Goal: Task Accomplishment & Management: Complete application form

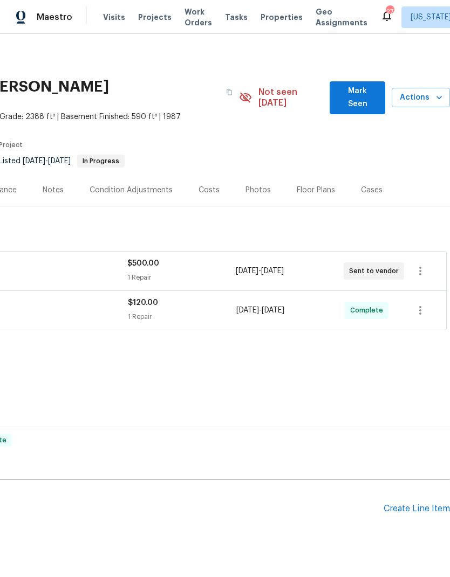
scroll to position [0, 160]
click at [416, 504] on div "Create Line Item" at bounding box center [416, 509] width 66 height 10
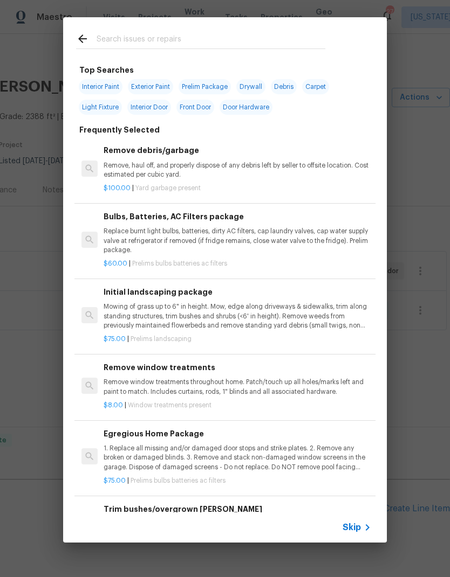
click at [112, 43] on input "text" at bounding box center [210, 40] width 229 height 16
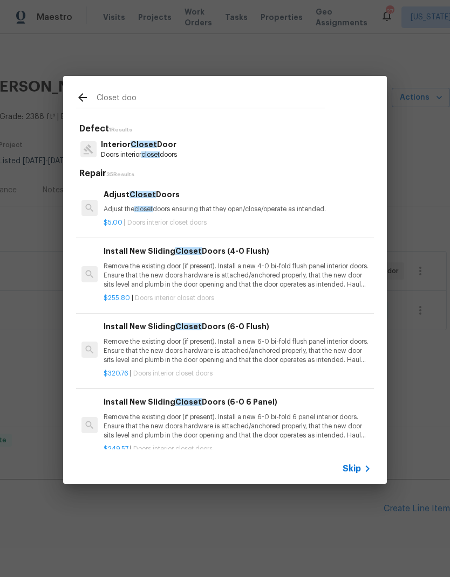
type input "Closet door"
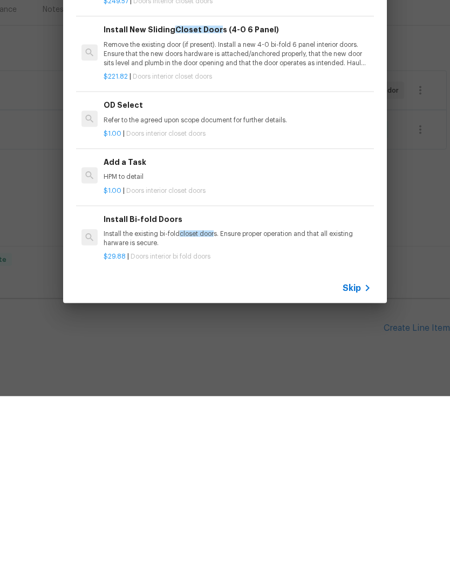
scroll to position [30, 0]
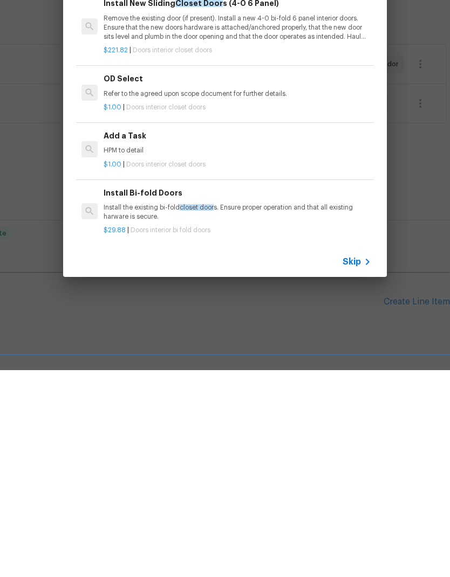
click at [164, 410] on p "Install the existing bi-fold closet door s. Ensure proper operation and that al…" at bounding box center [236, 419] width 267 height 18
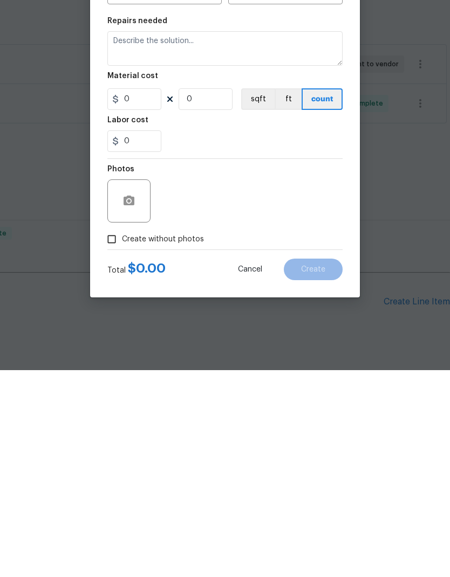
type input "Interior Door"
type input "Interior Bi-Fold Door"
type input "Install Bi-fold Doors $29.88"
type textarea "Install the existing bi-fold closet doors. Ensure proper operation and that all…"
type input "29.88"
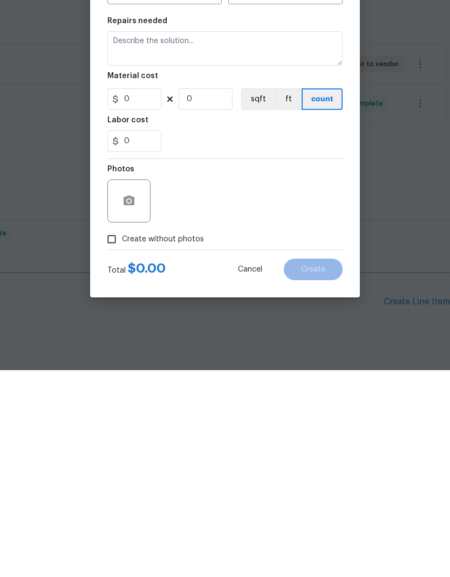
type input "1"
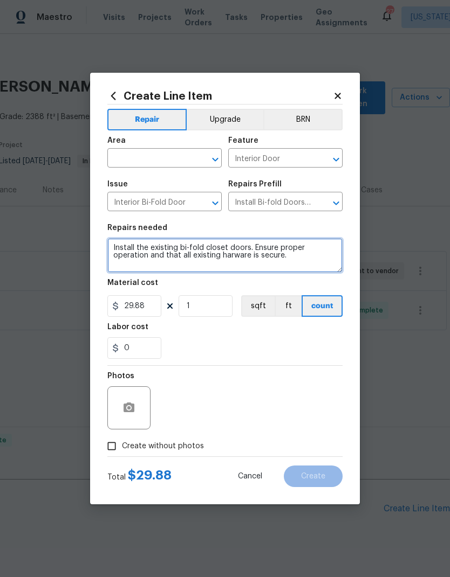
click at [171, 250] on textarea "Install the existing bi-fold closet doors. Ensure proper operation and that all…" at bounding box center [224, 255] width 235 height 34
click at [214, 250] on textarea "Install new bi-fold closet doors. Ensure proper operation and that all existing…" at bounding box center [224, 255] width 235 height 34
type textarea "Install new bi-fold closet doors in kitchen pantry . Ensure proper operation an…"
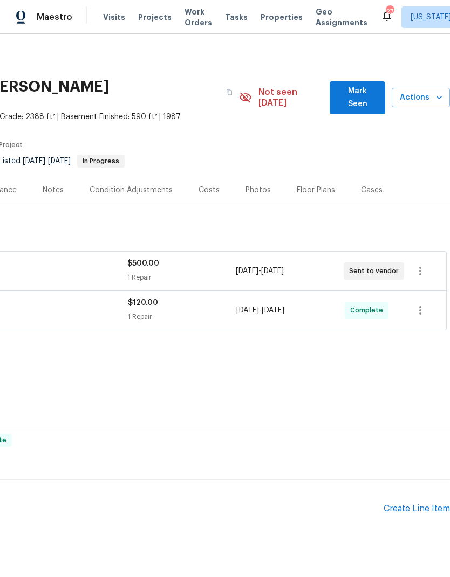
click at [420, 504] on div "Create Line Item" at bounding box center [416, 509] width 66 height 10
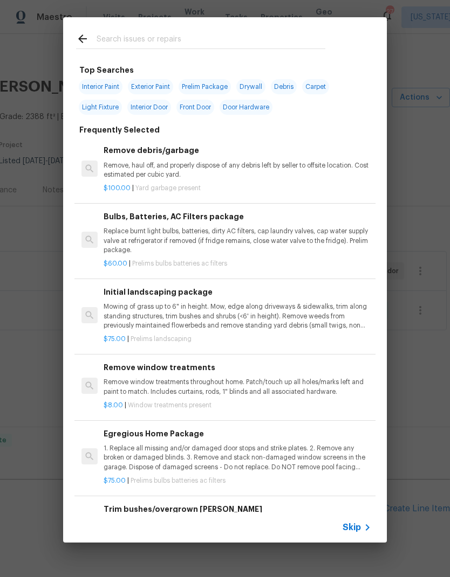
click at [118, 33] on input "text" at bounding box center [210, 40] width 229 height 16
type input "Closet door"
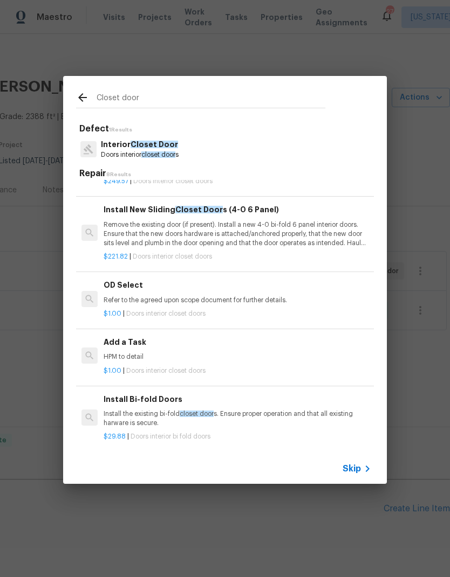
scroll to position [267, 0]
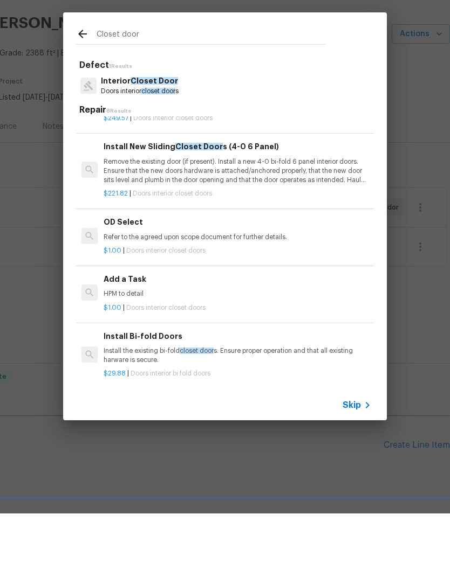
click at [179, 394] on div "Install Bi-fold Doors Install the existing bi-fold closet door s. Ensure proper…" at bounding box center [236, 411] width 267 height 35
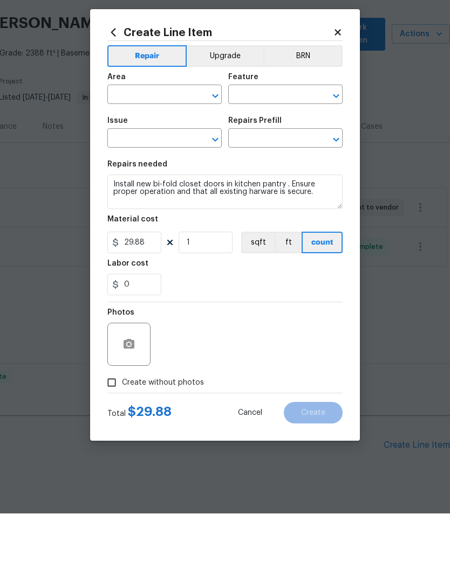
type input "Interior Door"
type input "Interior Bi-Fold Door"
type input "Install Bi-fold Doors $29.88"
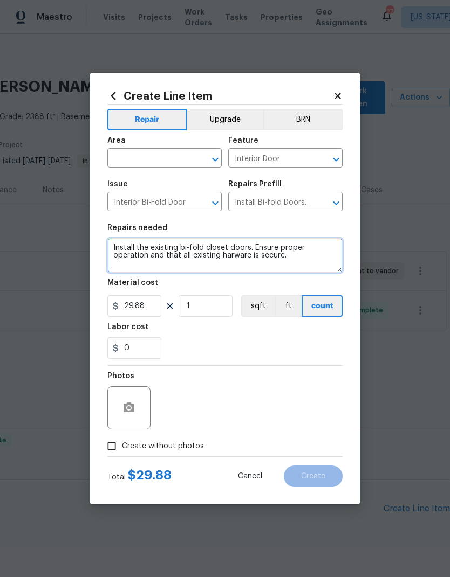
click at [151, 242] on textarea "Install the existing bi-fold closet doors. Ensure proper operation and that all…" at bounding box center [224, 255] width 235 height 34
click at [172, 246] on textarea "Install the existing bi-fold closet doors. Ensure proper operation and that all…" at bounding box center [224, 255] width 235 height 34
click at [217, 247] on textarea "Install new bi-fold closet doors. Ensure proper operation and that all existing…" at bounding box center [224, 255] width 235 height 34
type textarea "Install new bi-fold closet doors in kitchen pantry. Ensure proper operation and…"
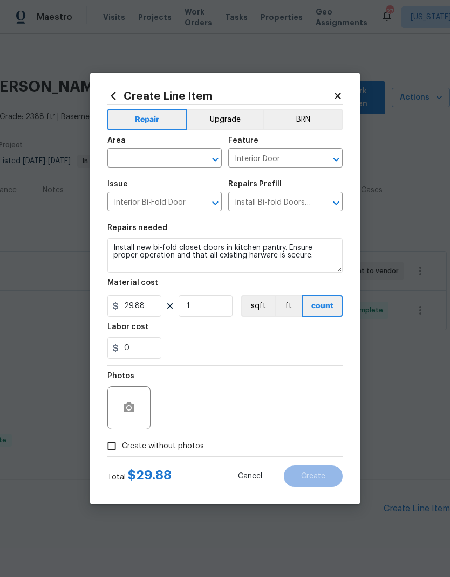
click at [150, 158] on input "text" at bounding box center [149, 159] width 84 height 17
click at [159, 204] on li "Kitchen" at bounding box center [164, 213] width 114 height 18
type input "Kitchen"
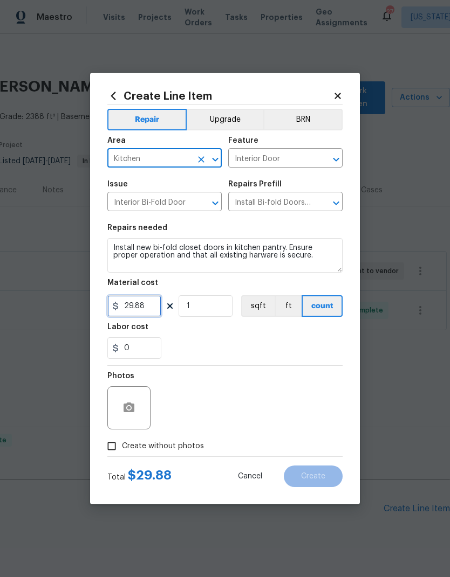
click at [126, 307] on input "29.88" at bounding box center [134, 306] width 54 height 22
click at [156, 300] on input "129.88" at bounding box center [134, 306] width 54 height 22
click at [158, 308] on input "129.88" at bounding box center [134, 306] width 54 height 22
type input "150"
click at [264, 357] on div "0" at bounding box center [224, 348] width 235 height 22
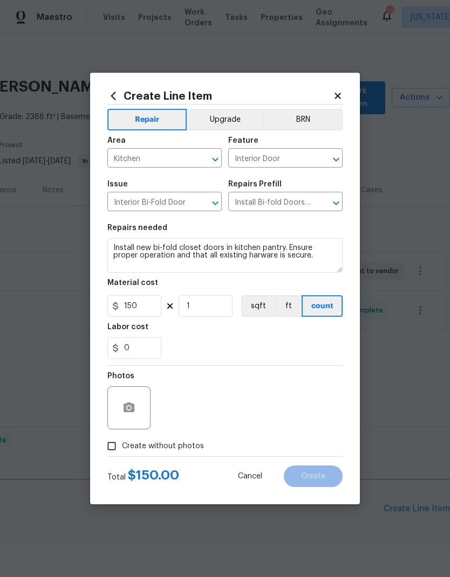
click at [114, 446] on input "Create without photos" at bounding box center [111, 446] width 20 height 20
checkbox input "true"
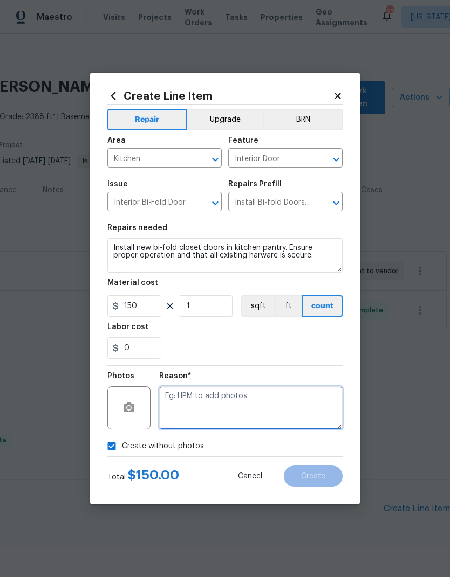
click at [266, 409] on textarea at bounding box center [250, 407] width 183 height 43
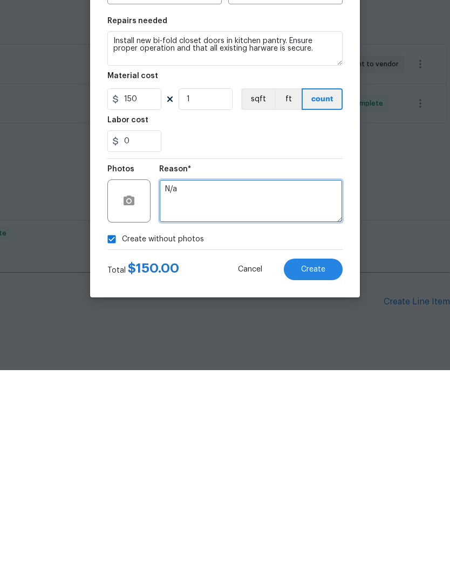
type textarea "N/a"
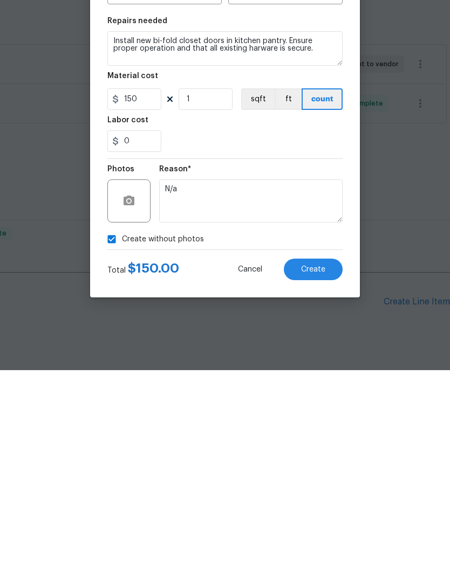
click at [327, 466] on button "Create" at bounding box center [313, 477] width 59 height 22
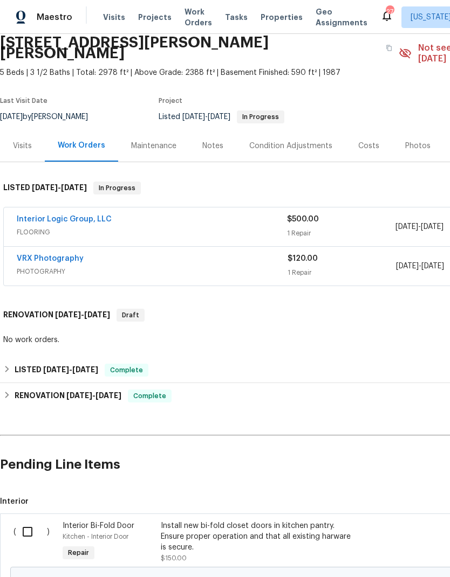
scroll to position [44, 0]
click at [203, 521] on div "Install new bi-fold closet doors in kitchen pantry. Ensure proper operation and…" at bounding box center [256, 537] width 190 height 32
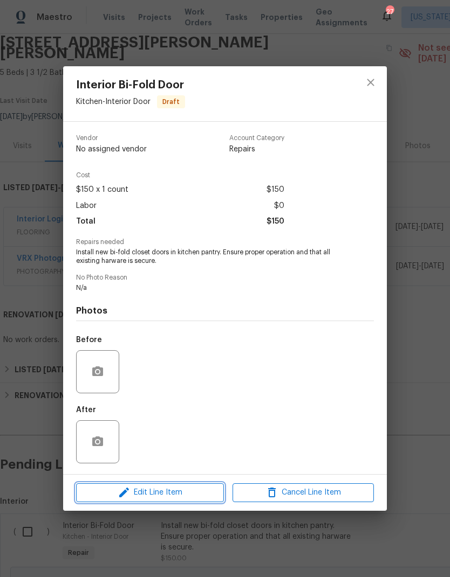
click at [163, 493] on span "Edit Line Item" at bounding box center [149, 492] width 141 height 13
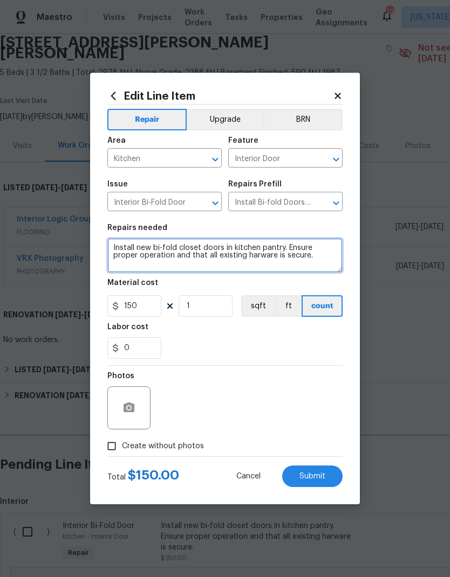
click at [301, 259] on textarea "Install new bi-fold closet doors in kitchen pantry. Ensure proper operation and…" at bounding box center [224, 255] width 235 height 34
type textarea "Install new bi-fold closet doors in kitchen pantry. Ensure proper operation and…"
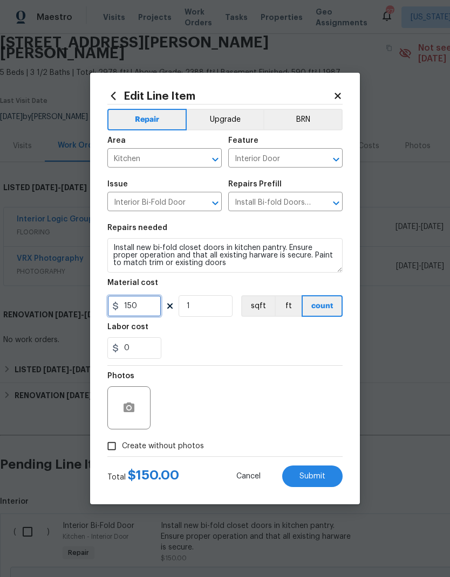
click at [143, 307] on input "150" at bounding box center [134, 306] width 54 height 22
type input "200"
click at [250, 336] on div "Labor cost" at bounding box center [224, 330] width 235 height 14
click at [111, 447] on input "Create without photos" at bounding box center [111, 446] width 20 height 20
checkbox input "true"
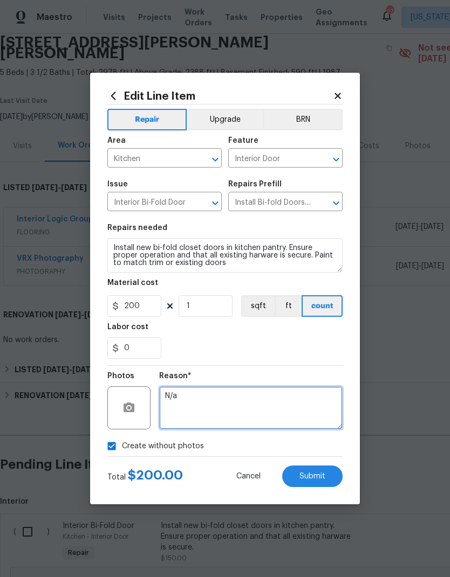
click at [274, 409] on textarea "N/a" at bounding box center [250, 407] width 183 height 43
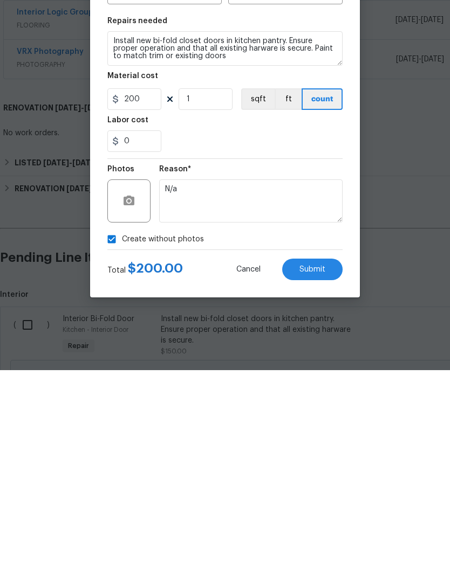
click at [315, 473] on span "Submit" at bounding box center [312, 477] width 26 height 8
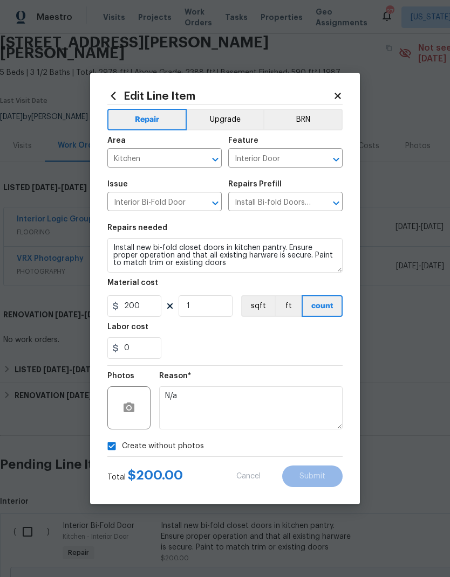
type textarea "Install new bi-fold closet doors in kitchen pantry. Ensure proper operation and…"
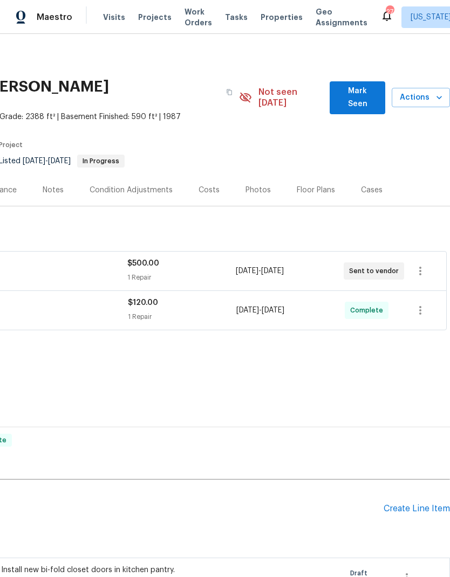
scroll to position [0, 160]
click at [411, 504] on div "Create Line Item" at bounding box center [416, 509] width 66 height 10
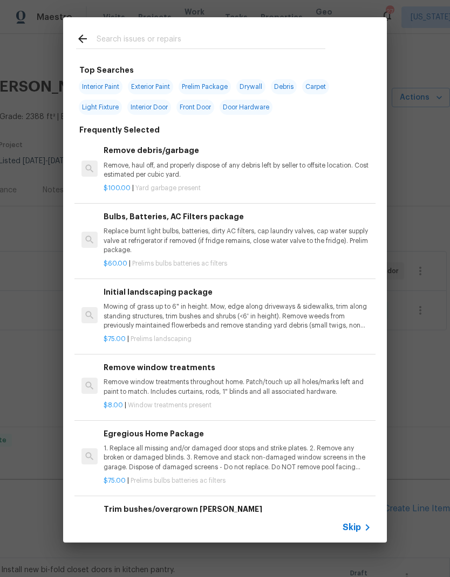
click at [148, 47] on input "text" at bounding box center [210, 40] width 229 height 16
type input "Closet"
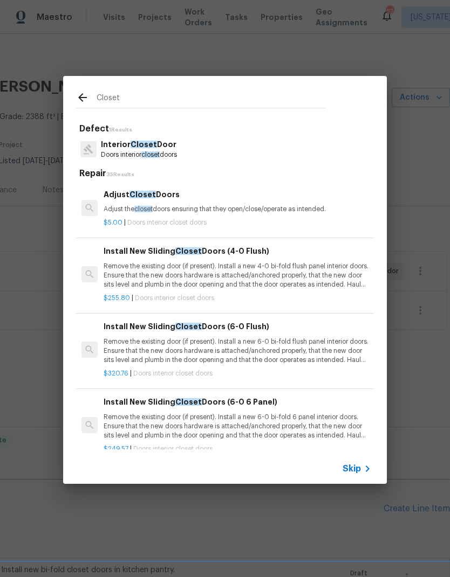
click at [157, 211] on p "Adjust the closet doors ensuring that they open/close/operate as intended." at bounding box center [236, 209] width 267 height 9
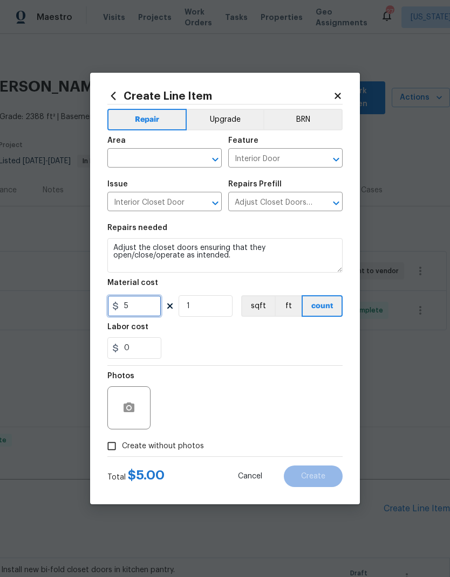
click at [127, 308] on input "5" at bounding box center [134, 306] width 54 height 22
type input "25"
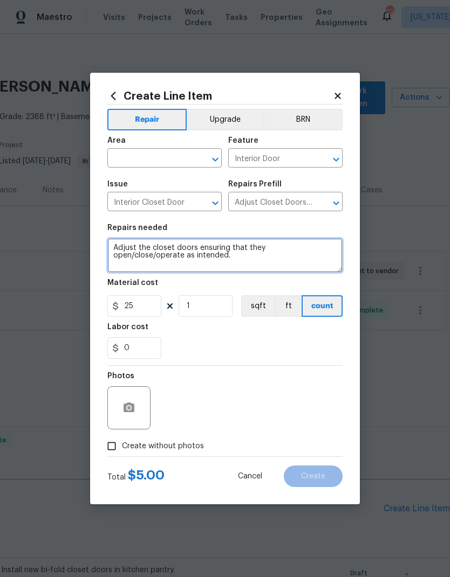
click at [196, 246] on textarea "Adjust the closet doors ensuring that they open/close/operate as intended." at bounding box center [224, 255] width 235 height 34
type textarea "Adjust the closet doors in basement hallway, ensuring that they open/close/oper…"
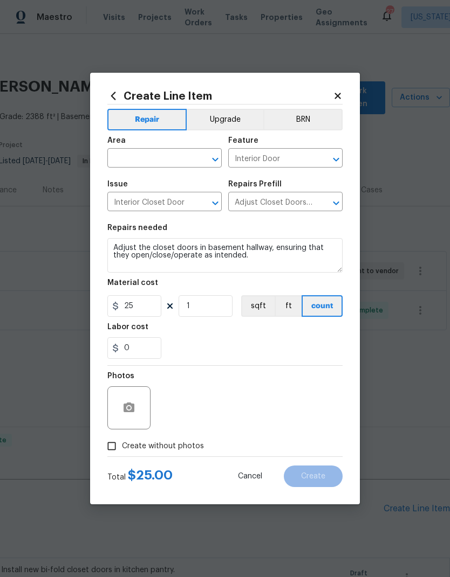
click at [156, 162] on input "text" at bounding box center [149, 159] width 84 height 17
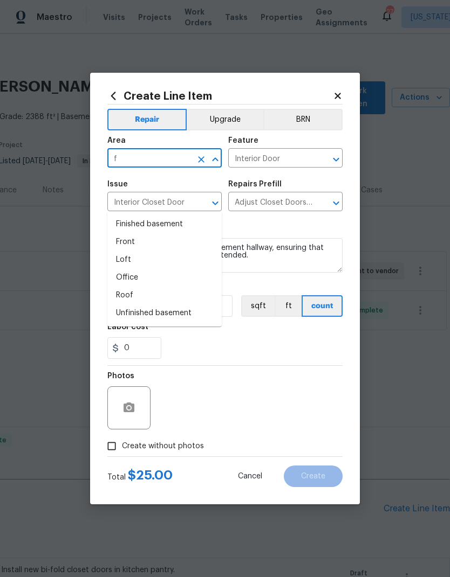
click at [178, 216] on li "Finished basement" at bounding box center [164, 225] width 114 height 18
type input "Finished basement"
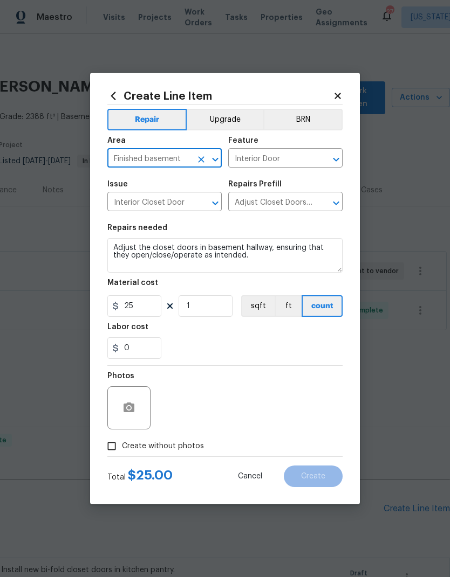
click at [259, 349] on div "0" at bounding box center [224, 348] width 235 height 22
click at [112, 450] on input "Create without photos" at bounding box center [111, 446] width 20 height 20
checkbox input "true"
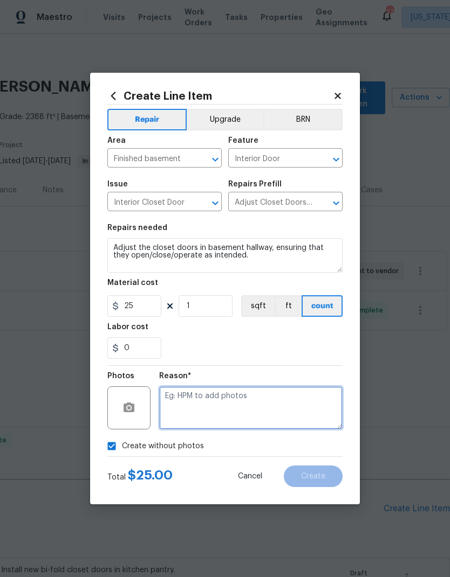
click at [270, 405] on textarea at bounding box center [250, 407] width 183 height 43
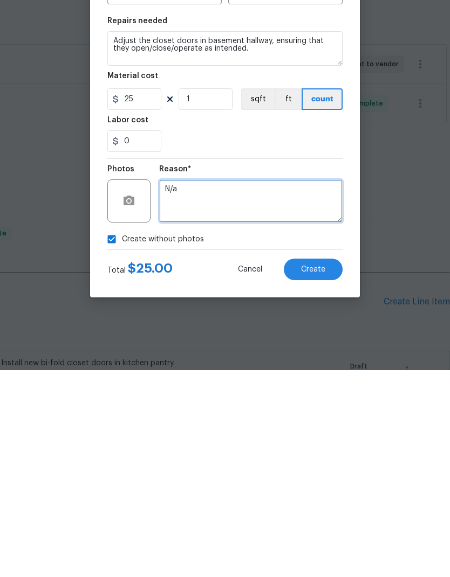
type textarea "N/a"
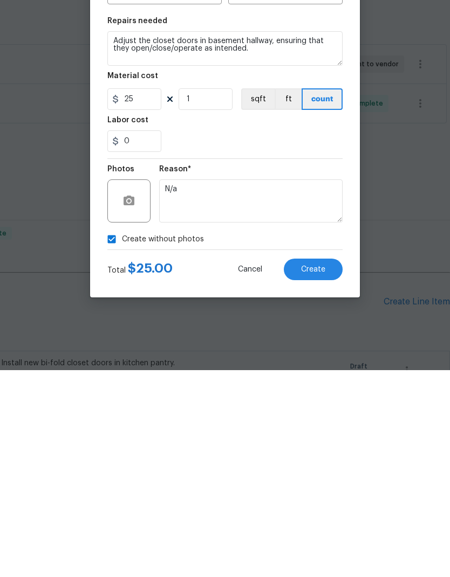
click at [321, 473] on span "Create" at bounding box center [313, 477] width 24 height 8
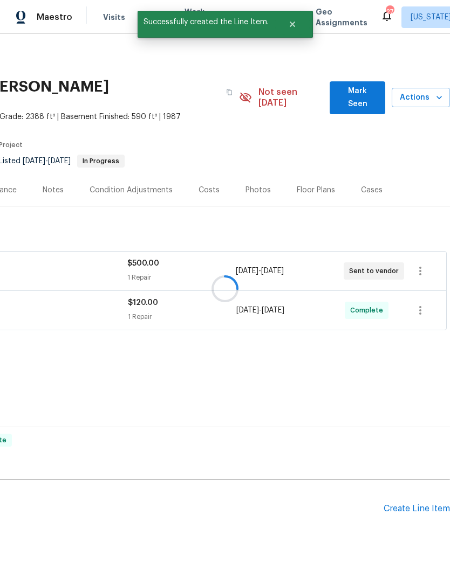
scroll to position [36, 0]
click at [418, 504] on div "Create Line Item" at bounding box center [416, 509] width 66 height 10
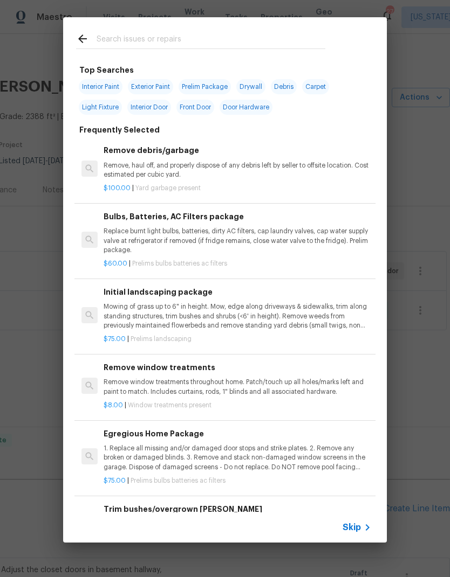
click at [170, 47] on input "text" at bounding box center [210, 40] width 229 height 16
type input "Light"
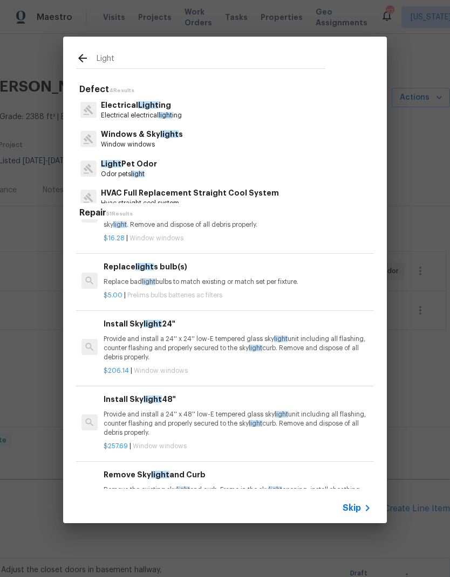
scroll to position [1242, 0]
click at [164, 278] on p "Replace bad light bulbs to match existing or match set per fixture." at bounding box center [236, 281] width 267 height 9
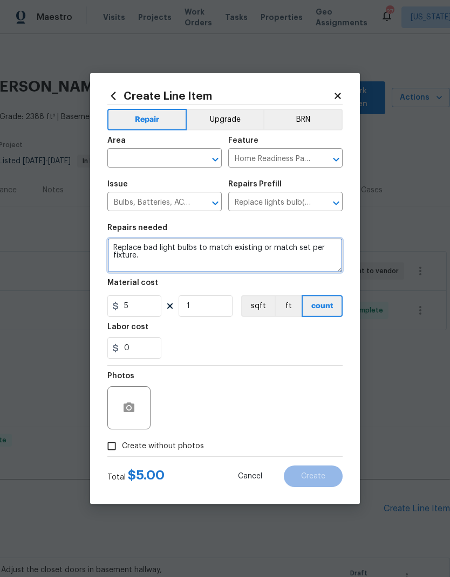
click at [150, 249] on textarea "Replace bad light bulbs to match existing or match set per fixture." at bounding box center [224, 255] width 235 height 34
click at [150, 248] on textarea "Replace bad light bulbs to match existing or match set per fixture." at bounding box center [224, 255] width 235 height 34
click at [144, 253] on textarea "Replace bad light bulbs to match existing or match set per fixture." at bounding box center [224, 255] width 235 height 34
click at [145, 255] on textarea "Replace bad light bulbs to match existing or match set per fixture." at bounding box center [224, 255] width 235 height 34
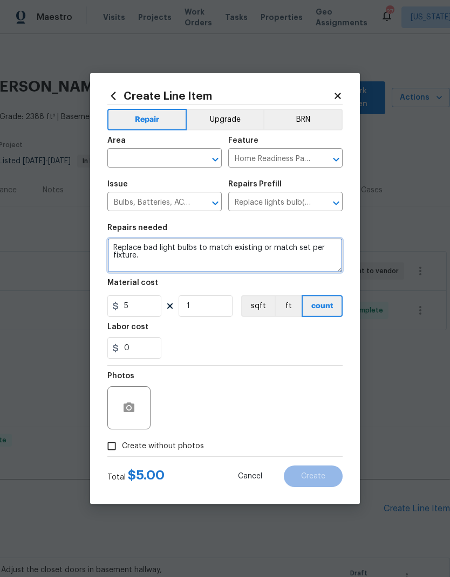
click at [175, 256] on textarea "Replace bad light bulbs to match existing or match set per fixture." at bounding box center [224, 255] width 235 height 34
click at [191, 247] on textarea "Replace bad light bulbs to match existing or match set per fixture." at bounding box center [224, 255] width 235 height 34
click at [233, 262] on textarea "Replace bad light bulbs throughout entire property to match existing or match s…" at bounding box center [224, 255] width 235 height 34
type textarea "Replace bad light bulbs throughout entire property to match existing or match s…"
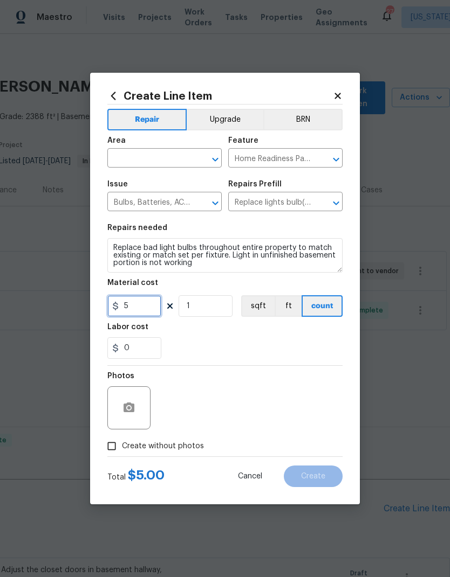
click at [122, 310] on input "5" at bounding box center [134, 306] width 54 height 22
click at [138, 313] on input "5" at bounding box center [134, 306] width 54 height 22
type input "30"
click at [243, 341] on div "0" at bounding box center [224, 348] width 235 height 22
click at [149, 156] on input "text" at bounding box center [149, 159] width 84 height 17
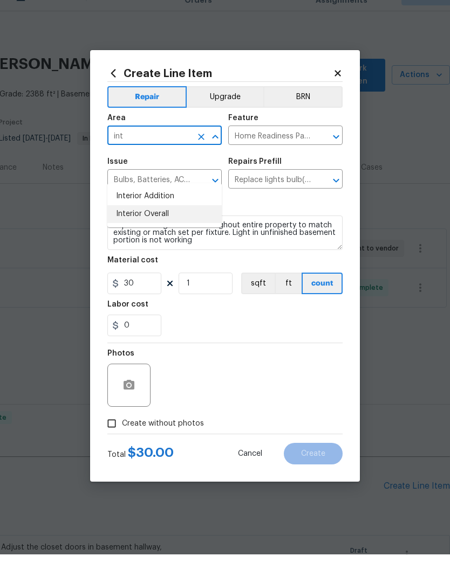
click at [162, 228] on li "Interior Overall" at bounding box center [164, 237] width 114 height 18
type input "Interior Overall"
click at [242, 343] on section "Repairs needed Replace bad light bulbs throughout entire property to match exis…" at bounding box center [224, 292] width 235 height 148
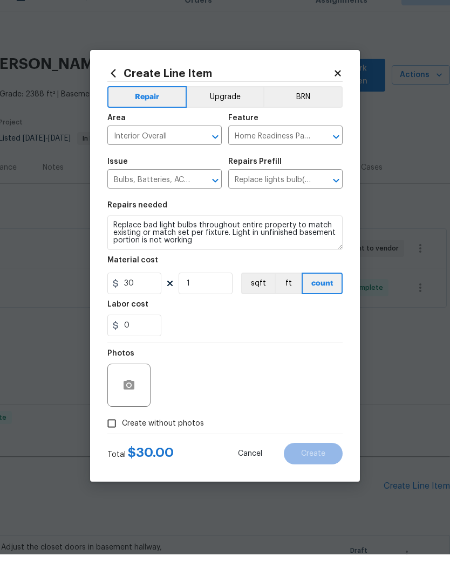
scroll to position [42, 0]
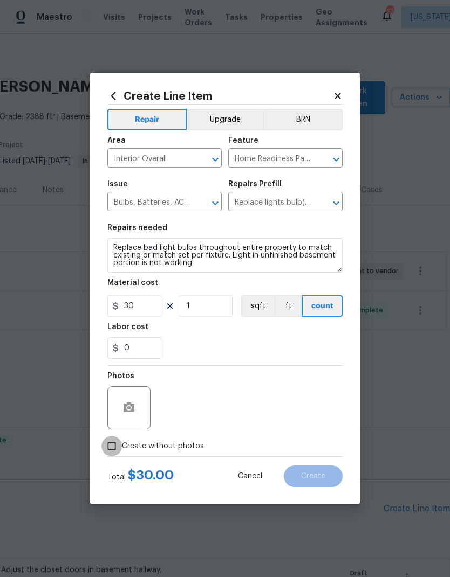
click at [103, 446] on input "Create without photos" at bounding box center [111, 446] width 20 height 20
checkbox input "true"
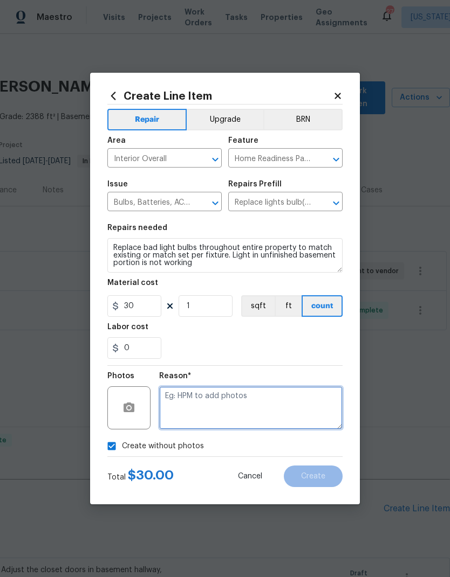
click at [279, 413] on textarea at bounding box center [250, 407] width 183 height 43
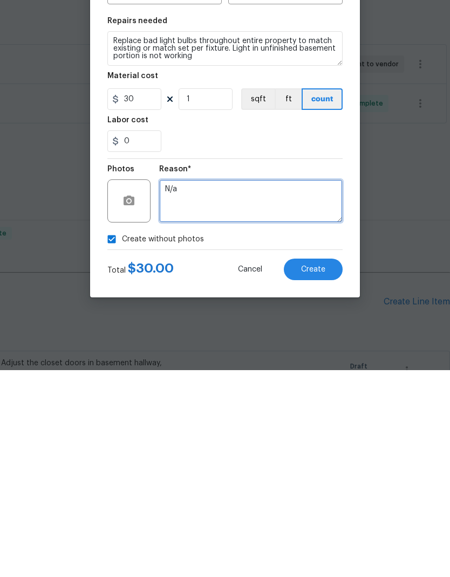
type textarea "N/a"
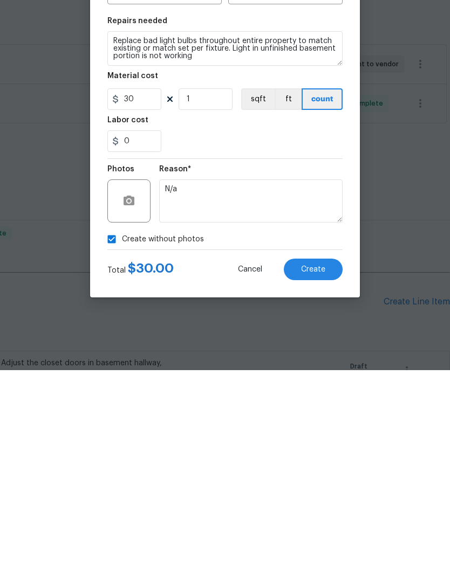
click at [317, 473] on span "Create" at bounding box center [313, 477] width 24 height 8
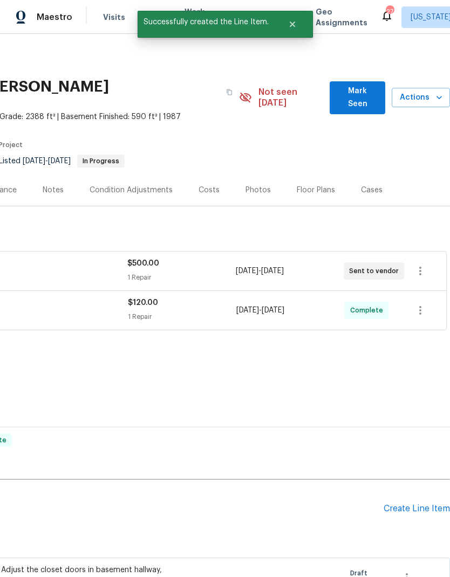
scroll to position [36, 0]
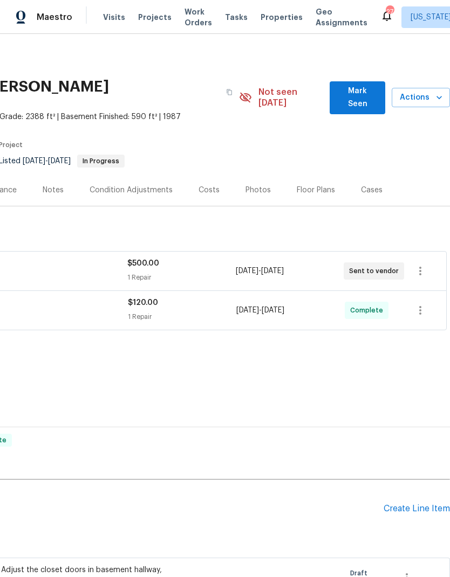
click at [411, 504] on div "Create Line Item" at bounding box center [416, 509] width 66 height 10
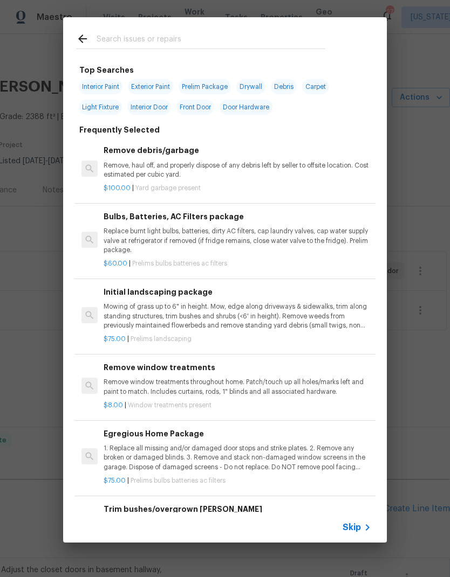
click at [164, 40] on input "text" at bounding box center [210, 40] width 229 height 16
type input "Toilet"
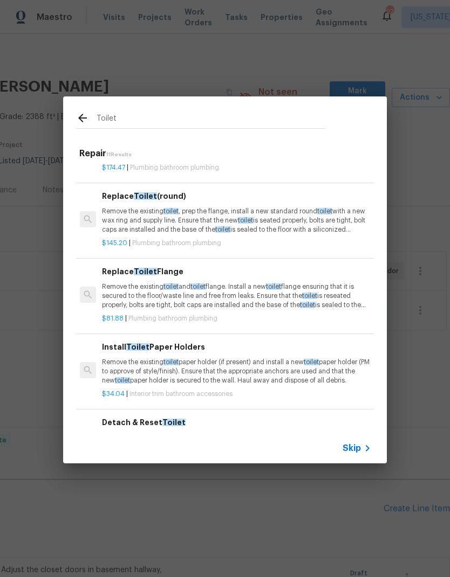
scroll to position [335, 2]
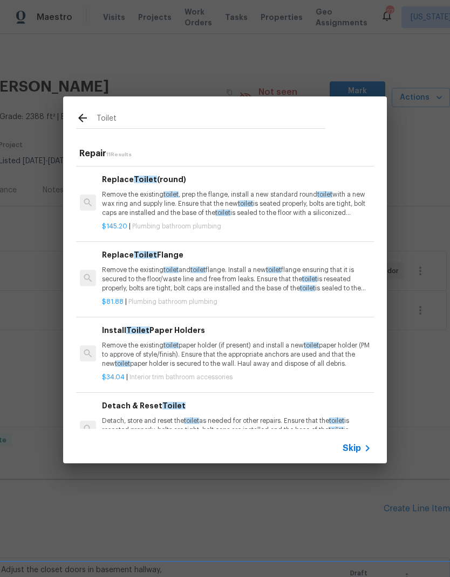
click at [183, 276] on p "Remove the existing toilet and toilet flange. Install a new toilet flange ensur…" at bounding box center [235, 279] width 267 height 27
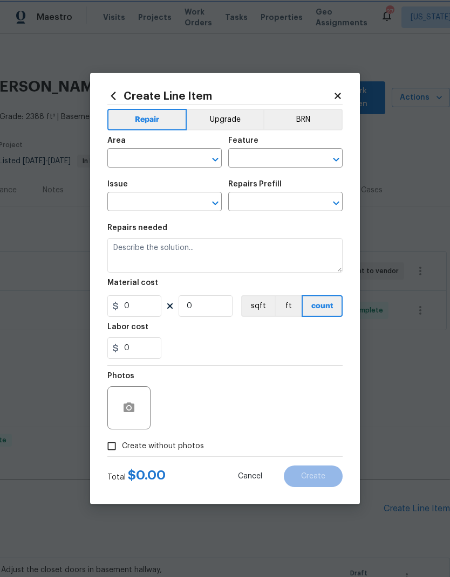
type input "Plumbing"
type input "Bathroom Plumbing"
type input "Replace Toilet Flange $81.88"
type textarea "Remove the existing toilet and toilet flange. Install a new toilet flange ensur…"
type input "81.88"
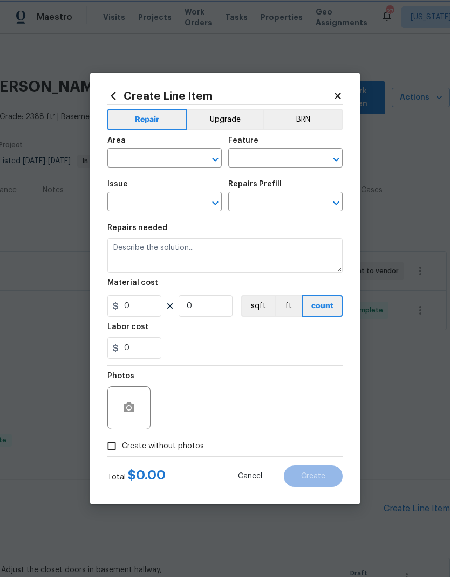
type input "1"
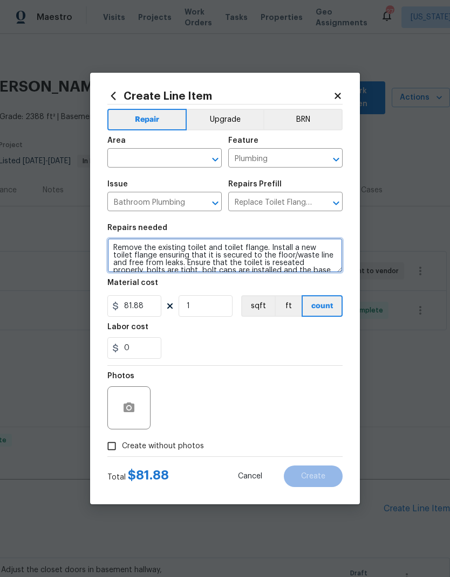
click at [181, 259] on textarea "Remove the existing toilet and toilet flange. Install a new toilet flange ensur…" at bounding box center [224, 255] width 235 height 34
click at [180, 259] on textarea "Remove the existing toilet and toilet flange. Install a new toilet flange ensur…" at bounding box center [224, 255] width 235 height 34
click at [184, 264] on textarea "Remove the existing toilet and toilet flange. Install a new toilet flange ensur…" at bounding box center [224, 255] width 235 height 34
click at [189, 254] on textarea "Remove the existing toilet and toilet flange. Install a new toilet flange ensur…" at bounding box center [224, 255] width 235 height 34
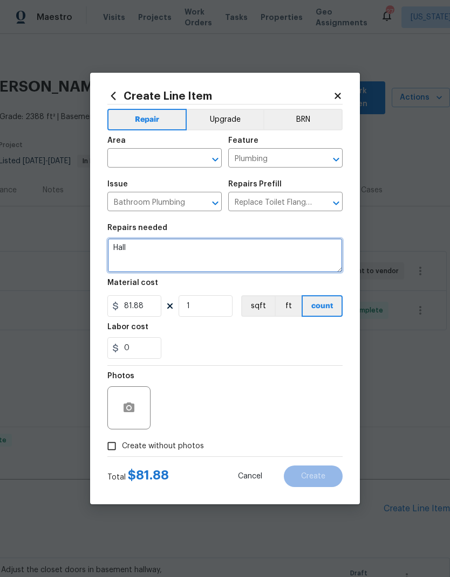
type textarea "Hall"
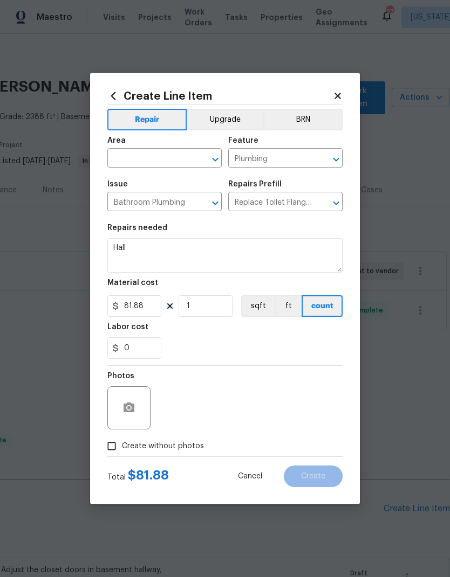
click at [147, 151] on input "text" at bounding box center [149, 159] width 84 height 17
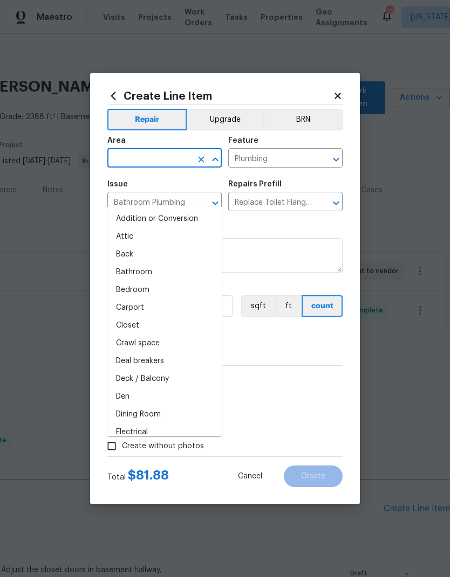
click at [147, 151] on input "text" at bounding box center [149, 159] width 84 height 17
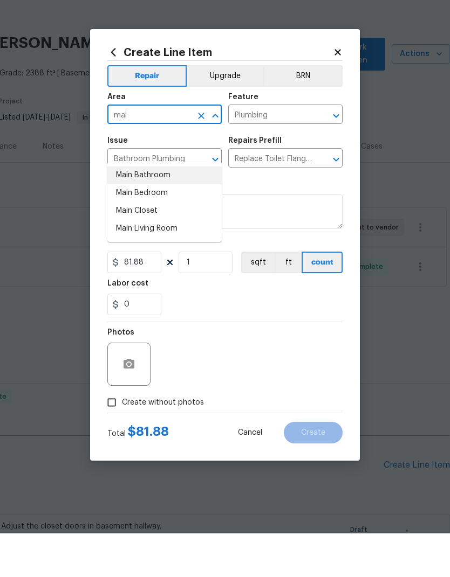
click at [151, 210] on li "Main Bathroom" at bounding box center [164, 219] width 114 height 18
type input "Main Bathroom"
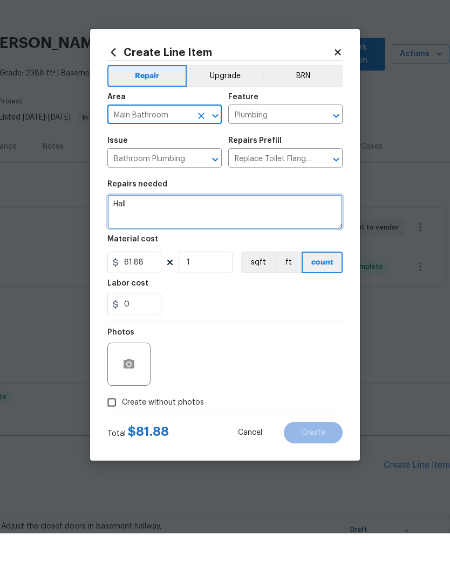
click at [136, 238] on textarea "Hall" at bounding box center [224, 255] width 235 height 34
click at [129, 238] on textarea "Hall" at bounding box center [224, 255] width 235 height 34
click at [128, 238] on textarea "Hall" at bounding box center [224, 255] width 235 height 34
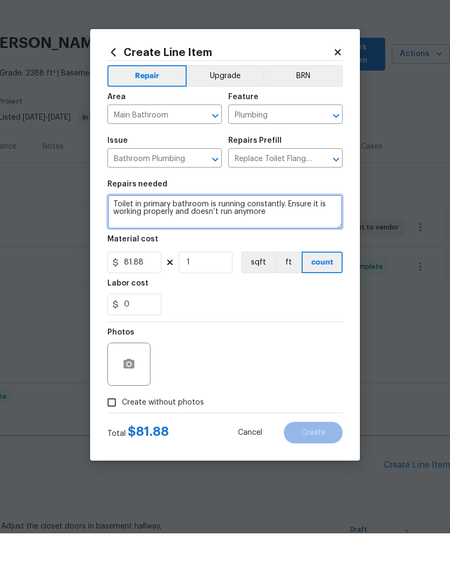
type textarea "Toilet in primary bathroom is running constantly. Ensure it is working properly…"
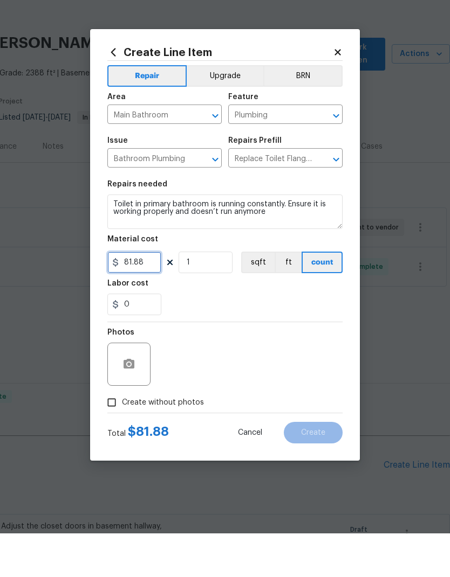
click at [138, 295] on input "81.88" at bounding box center [134, 306] width 54 height 22
click at [137, 295] on input "81.88" at bounding box center [134, 306] width 54 height 22
click at [134, 295] on input "81.88" at bounding box center [134, 306] width 54 height 22
type input "85"
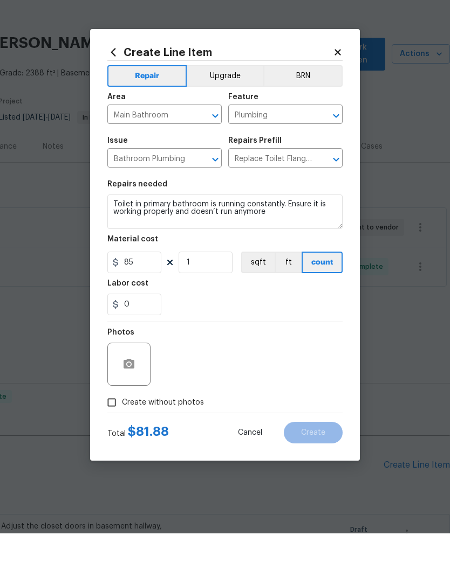
click at [281, 337] on div "0" at bounding box center [224, 348] width 235 height 22
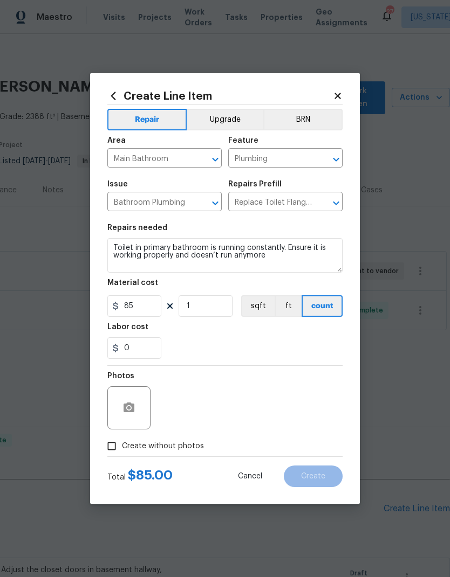
click at [103, 443] on input "Create without photos" at bounding box center [111, 446] width 20 height 20
checkbox input "true"
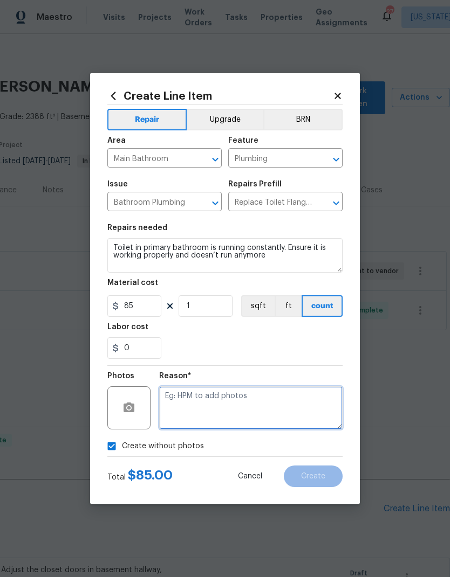
click at [279, 400] on textarea at bounding box center [250, 407] width 183 height 43
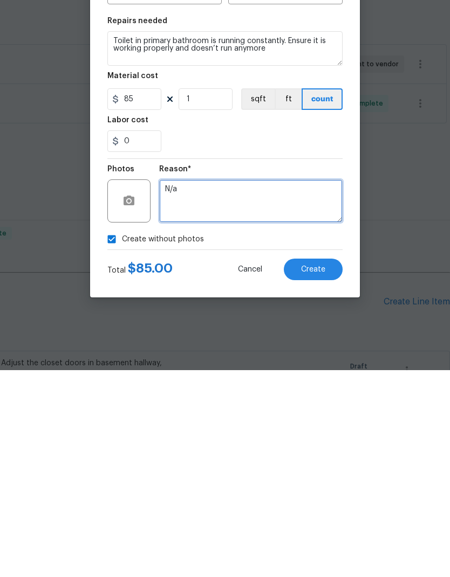
type textarea "N/a"
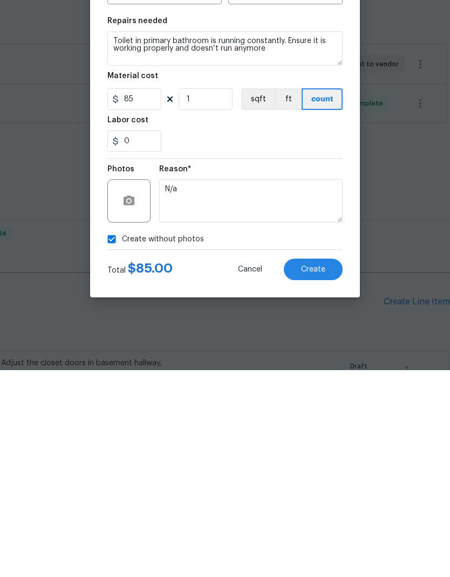
click at [315, 473] on span "Create" at bounding box center [313, 477] width 24 height 8
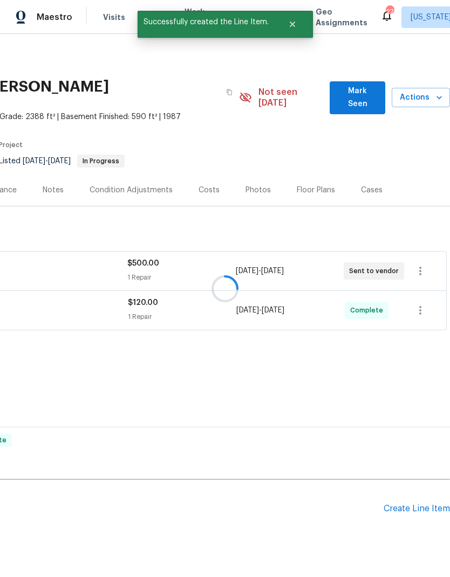
scroll to position [36, 0]
click at [418, 504] on div "Create Line Item" at bounding box center [416, 509] width 66 height 10
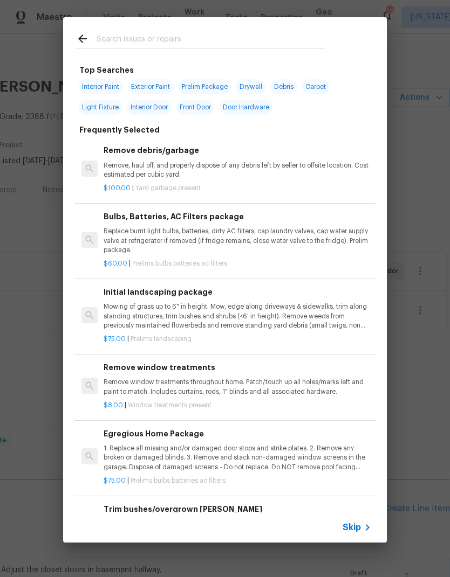
click at [201, 43] on input "text" at bounding box center [210, 40] width 229 height 16
type input "Outlet"
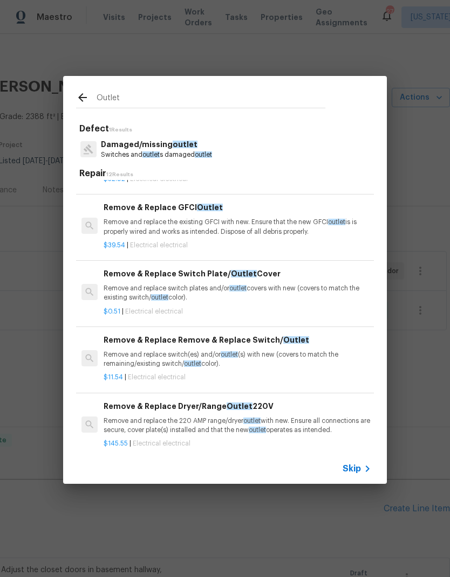
scroll to position [252, 0]
click at [186, 284] on p "Remove and replace switch plates and/or outlet covers with new (covers to match…" at bounding box center [236, 293] width 267 height 18
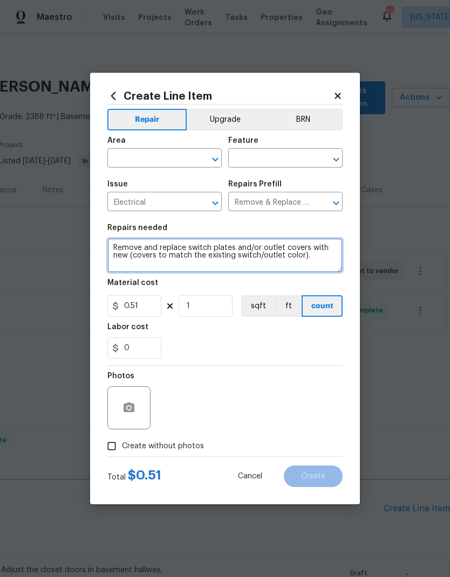
click at [317, 260] on textarea "Remove and replace switch plates and/or outlet covers with new (covers to match…" at bounding box center [224, 255] width 235 height 34
type textarea "Remove and replace switch plates and/or outlet covers with new (covers to match…"
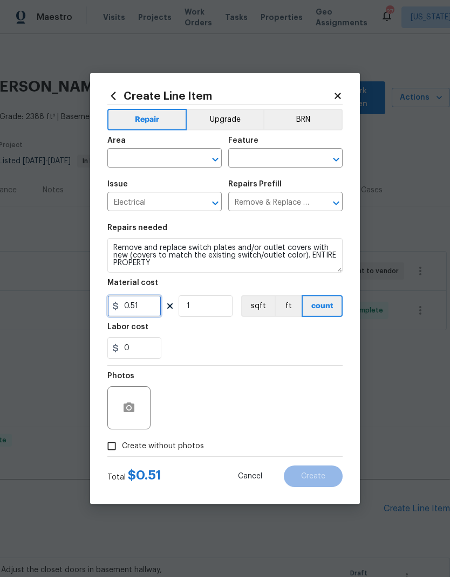
click at [138, 310] on input "0.51" at bounding box center [134, 306] width 54 height 22
type input "1"
click at [213, 313] on input "1" at bounding box center [205, 306] width 54 height 22
type input "30"
click at [259, 347] on div "0" at bounding box center [224, 348] width 235 height 22
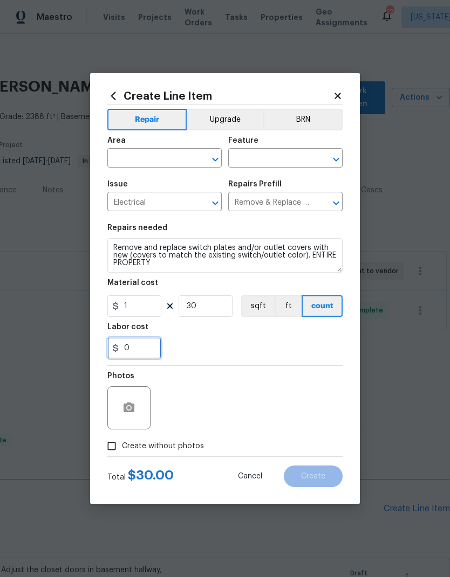
click at [146, 349] on input "0" at bounding box center [134, 348] width 54 height 22
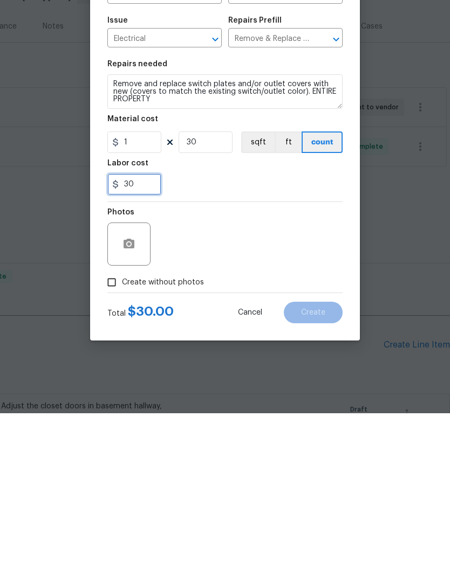
type input "30"
click at [267, 366] on div "Photos" at bounding box center [224, 401] width 235 height 70
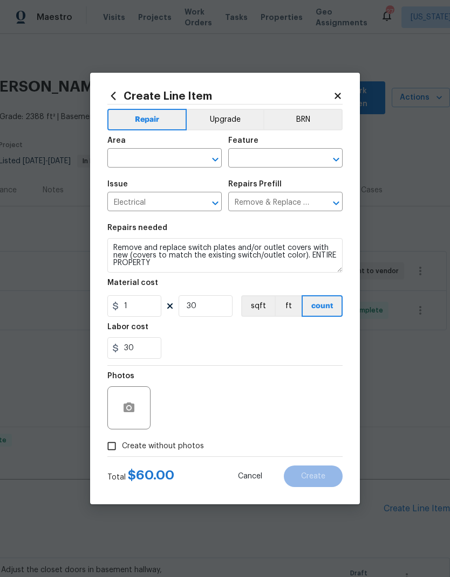
click at [111, 445] on input "Create without photos" at bounding box center [111, 446] width 20 height 20
checkbox input "true"
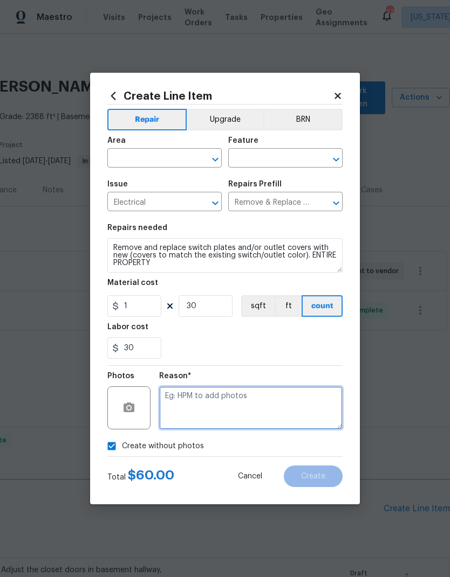
click at [270, 403] on textarea at bounding box center [250, 407] width 183 height 43
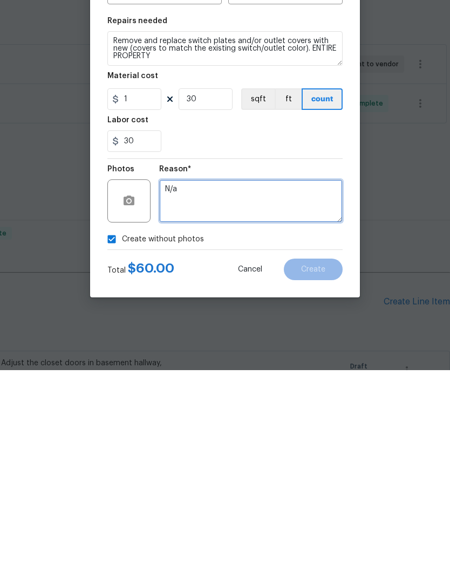
type textarea "N/a"
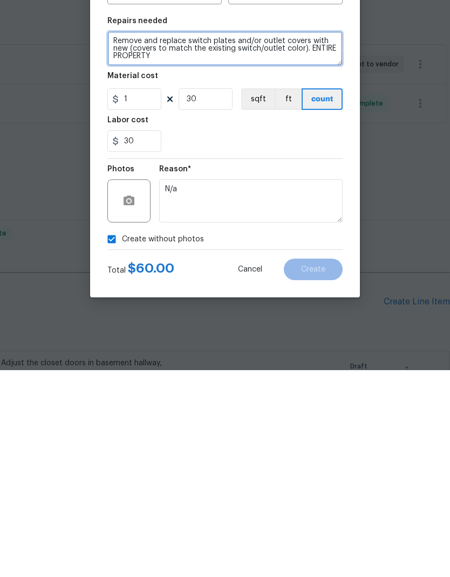
click at [261, 238] on textarea "Remove and replace switch plates and/or outlet covers with new (covers to match…" at bounding box center [224, 255] width 235 height 34
type textarea "Remove and replace switch plates and outlet covers with new (covers to match th…"
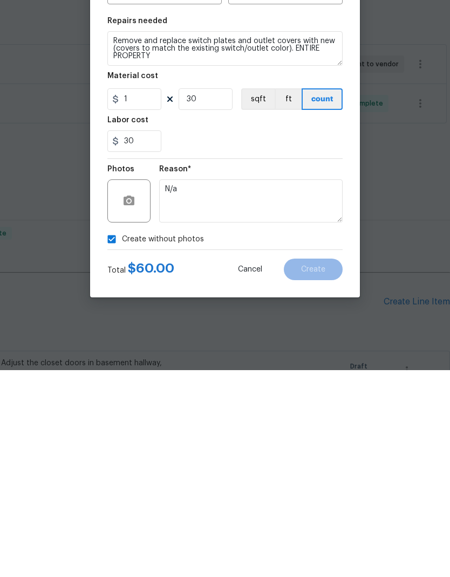
click at [284, 323] on div "Labor cost" at bounding box center [224, 330] width 235 height 14
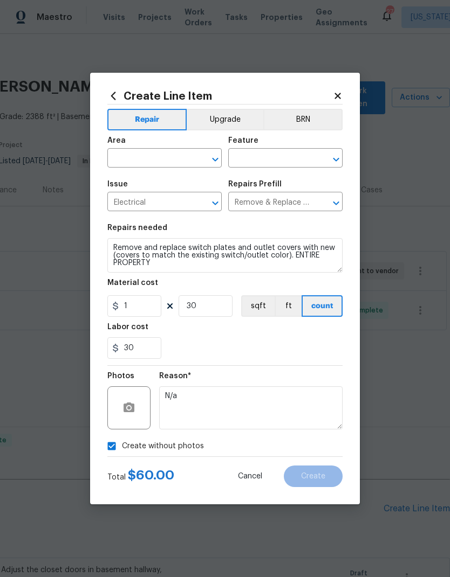
click at [150, 163] on input "text" at bounding box center [149, 159] width 84 height 17
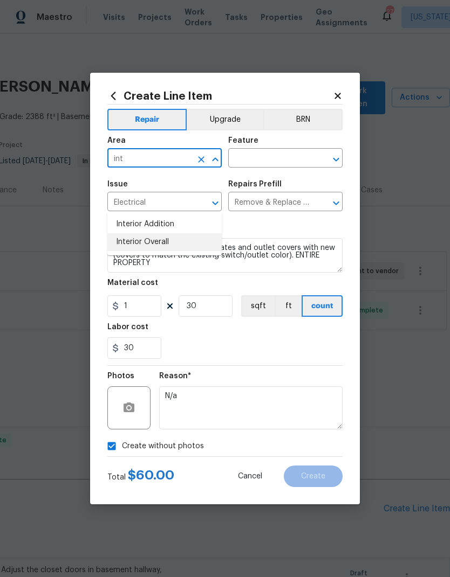
click at [172, 233] on li "Interior Overall" at bounding box center [164, 242] width 114 height 18
type input "Interior Overall"
click at [251, 341] on div "30" at bounding box center [224, 348] width 235 height 22
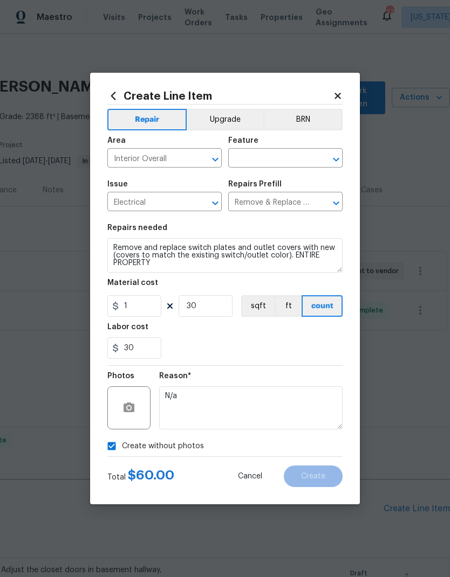
click at [268, 161] on input "text" at bounding box center [270, 159] width 84 height 17
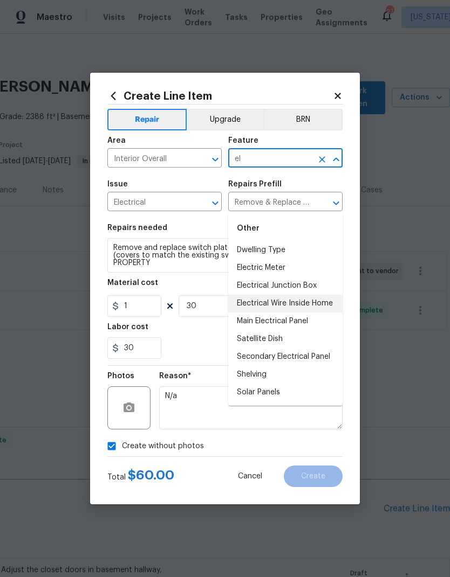
click at [302, 295] on li "Electrical Wire Inside Home" at bounding box center [285, 304] width 114 height 18
type input "Electrical Wire Inside Home"
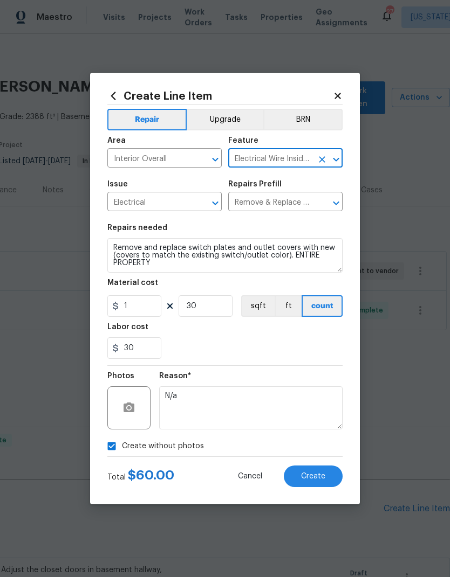
click at [262, 354] on div "30" at bounding box center [224, 348] width 235 height 22
click at [321, 475] on span "Create" at bounding box center [313, 477] width 24 height 8
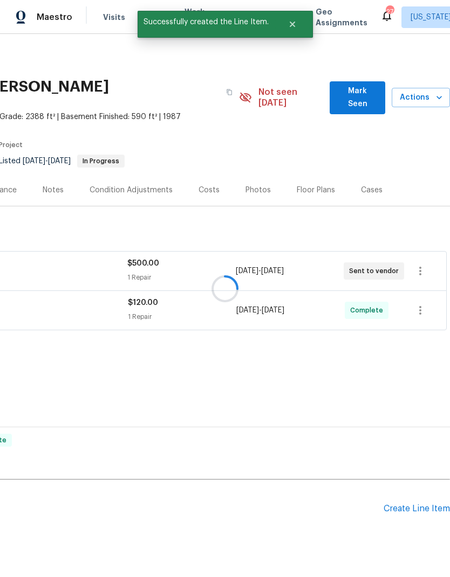
scroll to position [36, 0]
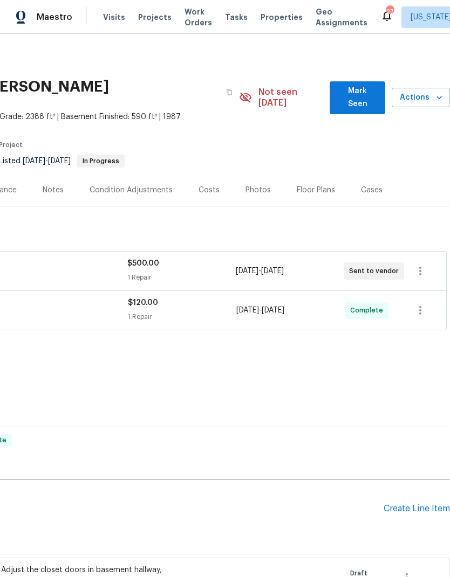
click at [422, 504] on div "Create Line Item" at bounding box center [416, 509] width 66 height 10
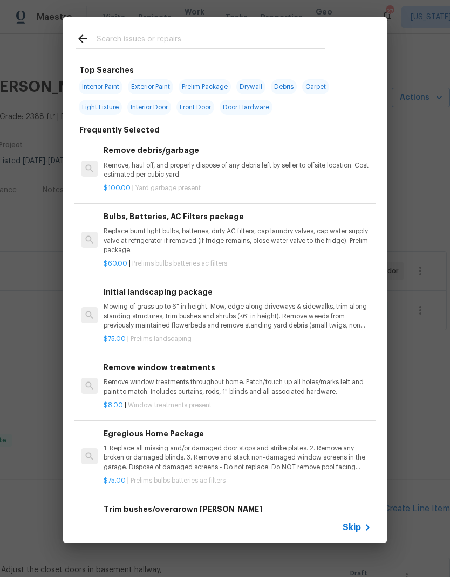
click at [177, 33] on input "text" at bounding box center [210, 40] width 229 height 16
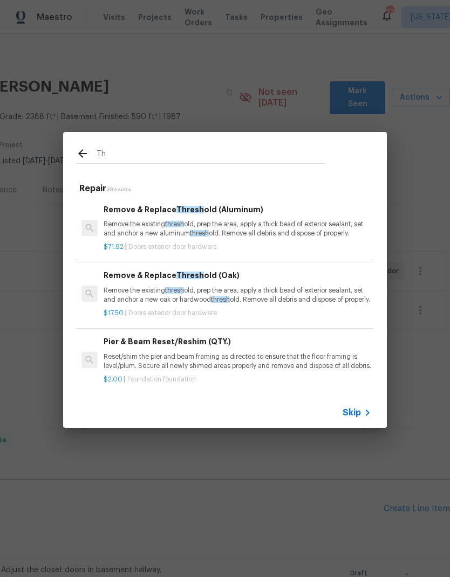
type input "T"
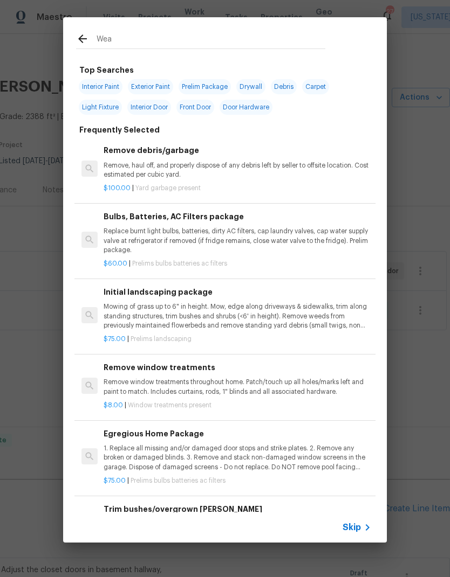
type input "Weat"
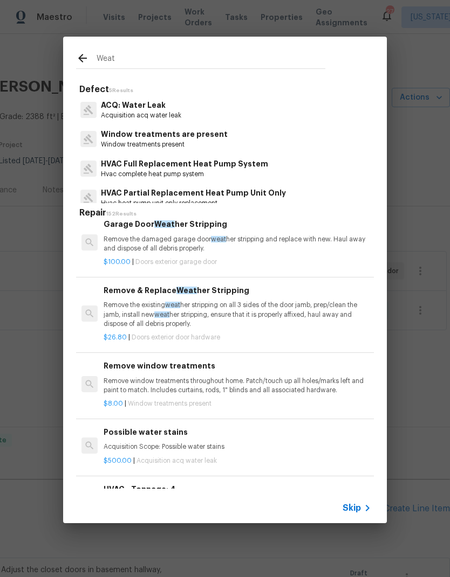
scroll to position [67, 0]
click at [203, 310] on p "Remove the existing weat her stripping on all 3 sides of the door jamb, prep/cl…" at bounding box center [236, 313] width 267 height 27
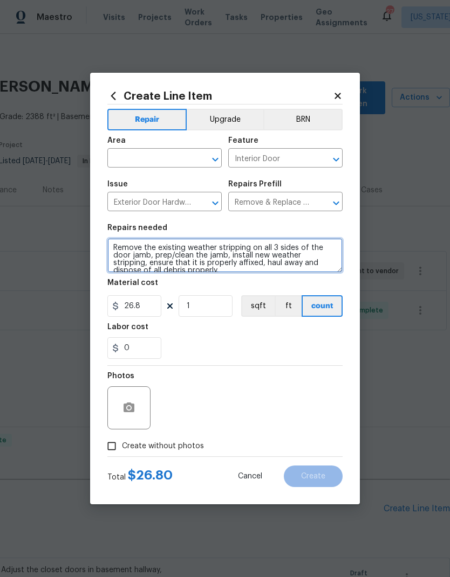
click at [113, 245] on textarea "Remove the existing weather stripping on all 3 sides of the door jamb, prep/cle…" at bounding box center [224, 255] width 235 height 34
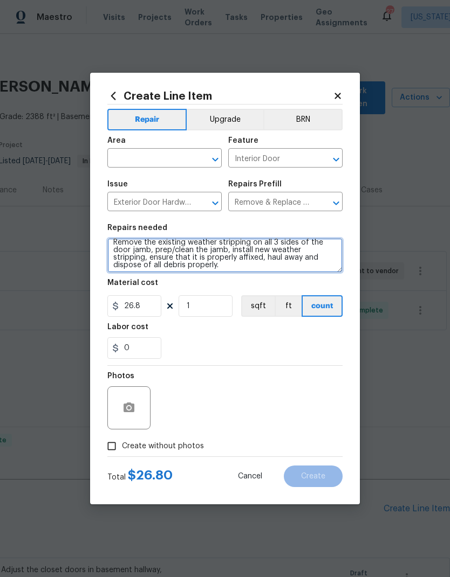
scroll to position [20, 0]
type textarea "(FRONT DOOR) Remove the existing weather stripping on all 3 sides of the door j…"
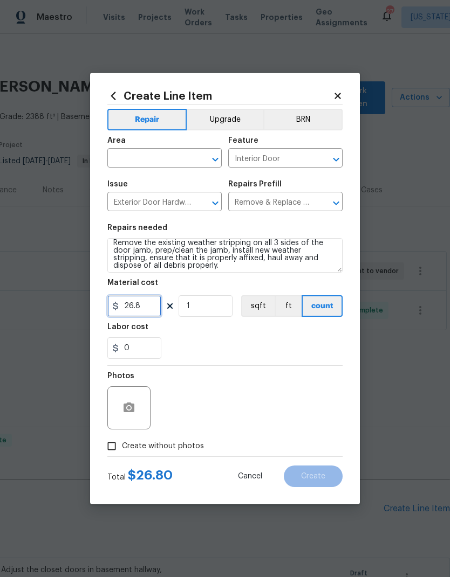
click at [137, 310] on input "26.8" at bounding box center [134, 306] width 54 height 22
click at [140, 348] on input "0" at bounding box center [134, 348] width 54 height 22
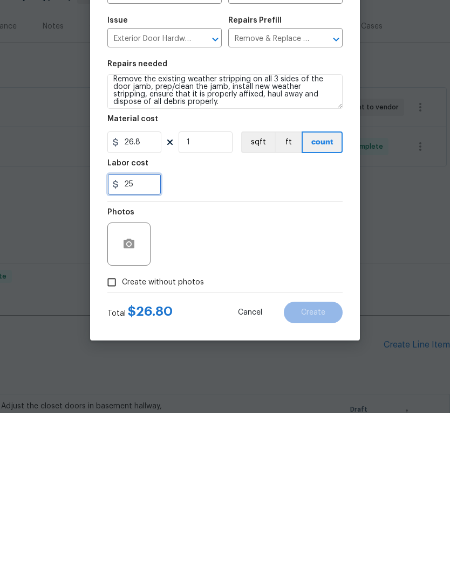
type input "25"
click at [267, 323] on div "Labor cost" at bounding box center [224, 330] width 235 height 14
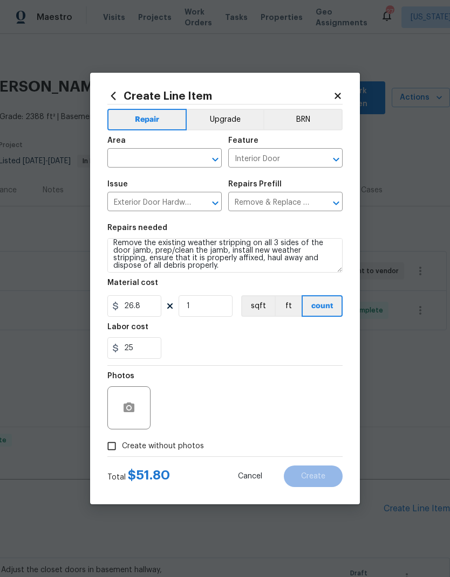
click at [110, 448] on input "Create without photos" at bounding box center [111, 446] width 20 height 20
checkbox input "true"
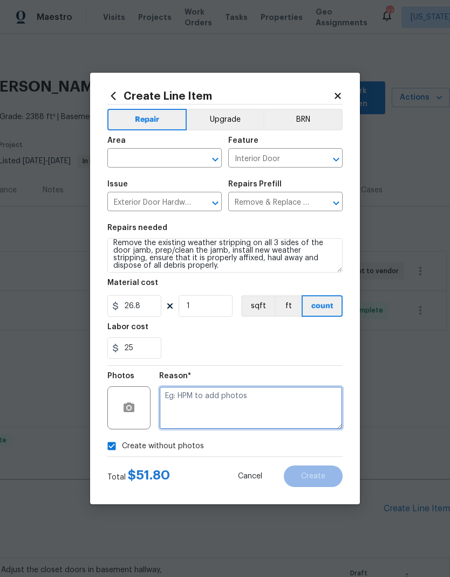
click at [248, 412] on textarea at bounding box center [250, 407] width 183 height 43
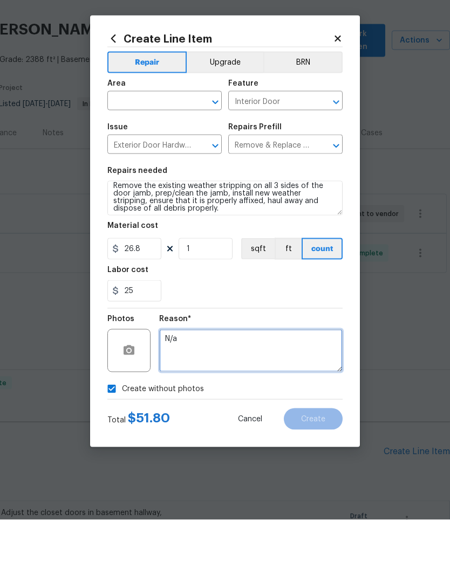
type textarea "N/a"
click at [150, 151] on input "text" at bounding box center [149, 159] width 84 height 17
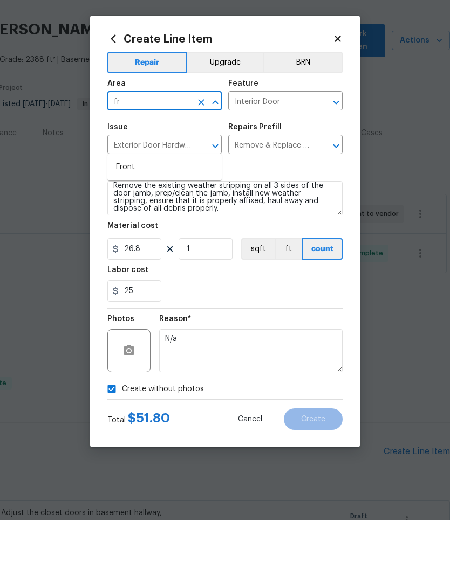
click at [167, 216] on li "Front" at bounding box center [164, 225] width 114 height 18
type input "Front"
click at [279, 337] on div "25" at bounding box center [224, 348] width 235 height 22
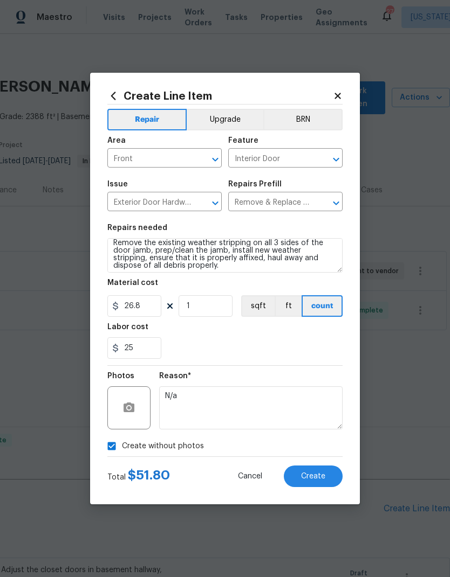
click at [322, 483] on button "Create" at bounding box center [313, 477] width 59 height 22
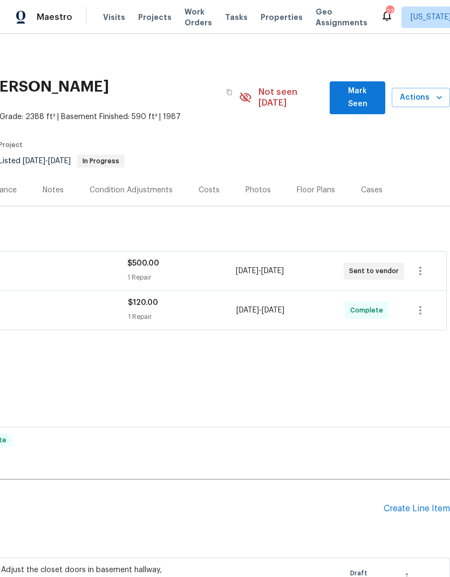
click at [414, 504] on div "Create Line Item" at bounding box center [416, 509] width 66 height 10
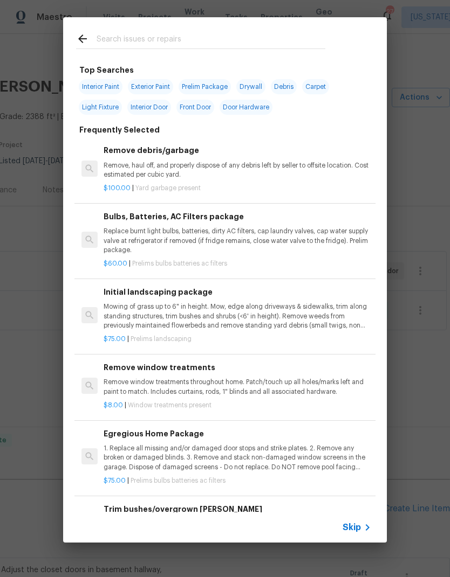
click at [168, 32] on input "text" at bounding box center [210, 40] width 229 height 16
type input "Dead"
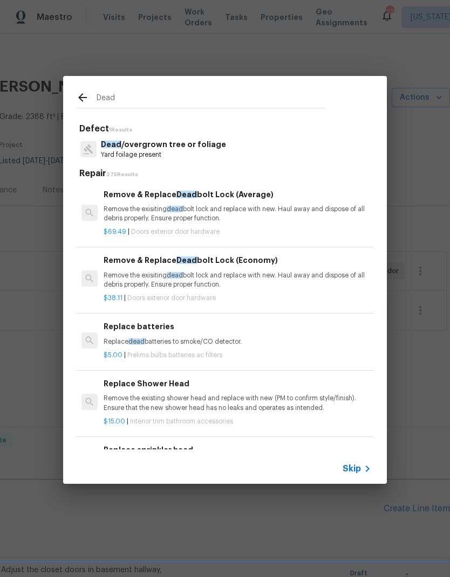
click at [208, 204] on div "Remove & Replace Dead bolt Lock (Average) Remove the exisiting dead bolt lock a…" at bounding box center [236, 206] width 267 height 35
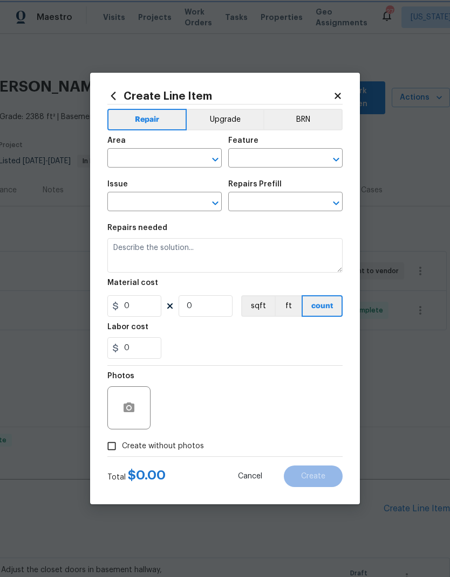
type input "Interior Door"
type input "Exterior Door Hardware"
type input "Remove & Replace Deadbolt Lock (Average) $69.49"
type textarea "Remove the exisiting deadbolt lock and replace with new. Haul away and dispose …"
type input "69.49"
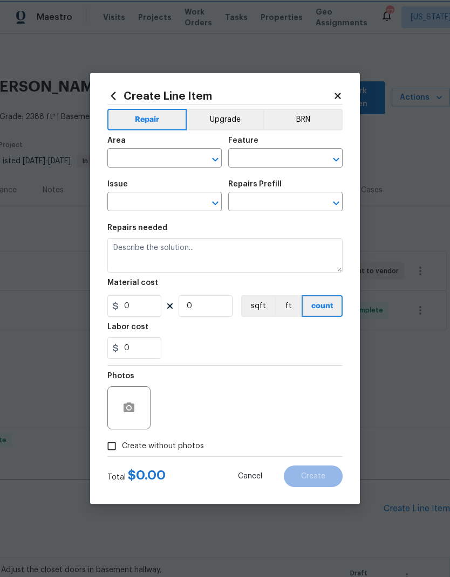
type input "1"
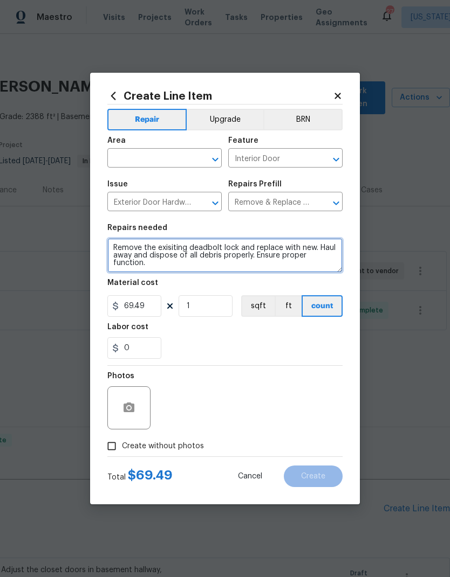
click at [120, 251] on textarea "Remove the exisiting deadbolt lock and replace with new. Haul away and dispose …" at bounding box center [224, 255] width 235 height 34
type textarea "(Garage door) Remove the exisiting deadbolt lock and replace with new. Haul awa…"
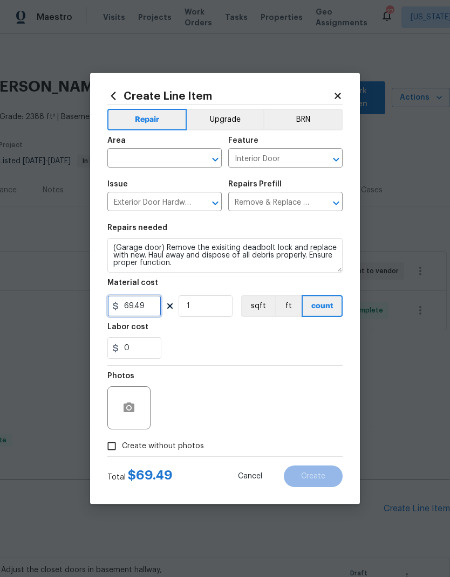
click at [143, 307] on input "69.49" at bounding box center [134, 306] width 54 height 22
click at [135, 308] on input "69.49" at bounding box center [134, 306] width 54 height 22
type input "75"
click at [248, 330] on div "Labor cost" at bounding box center [224, 330] width 235 height 14
click at [102, 446] on input "Create without photos" at bounding box center [111, 446] width 20 height 20
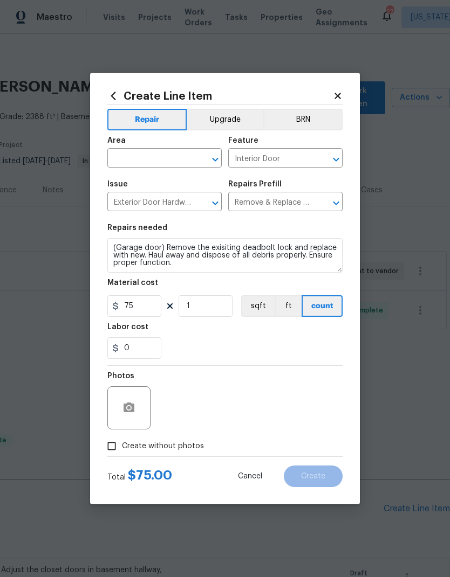
checkbox input "true"
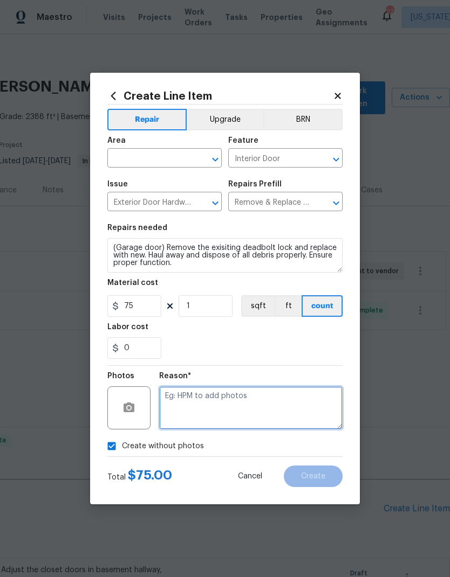
click at [270, 403] on textarea at bounding box center [250, 407] width 183 height 43
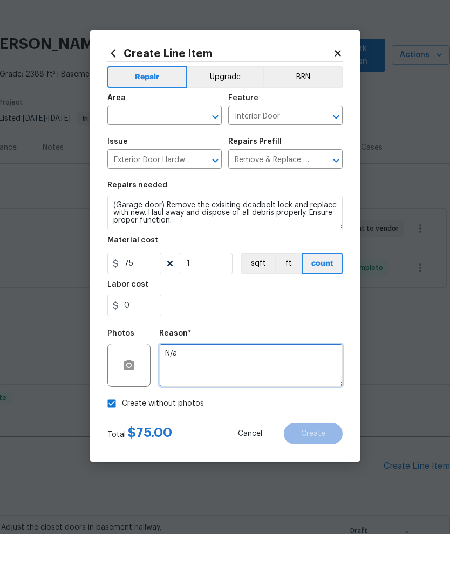
type textarea "N/a"
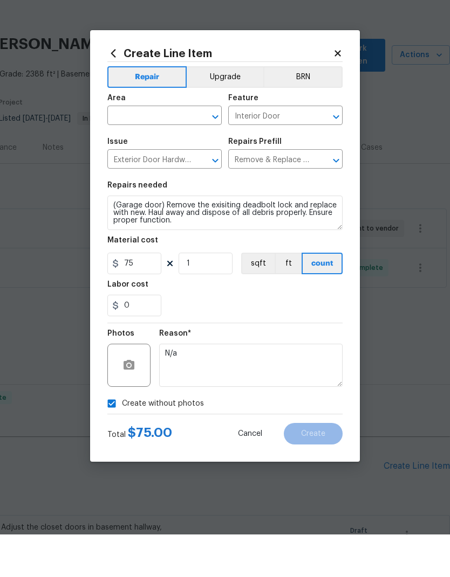
click at [153, 151] on input "text" at bounding box center [149, 159] width 84 height 17
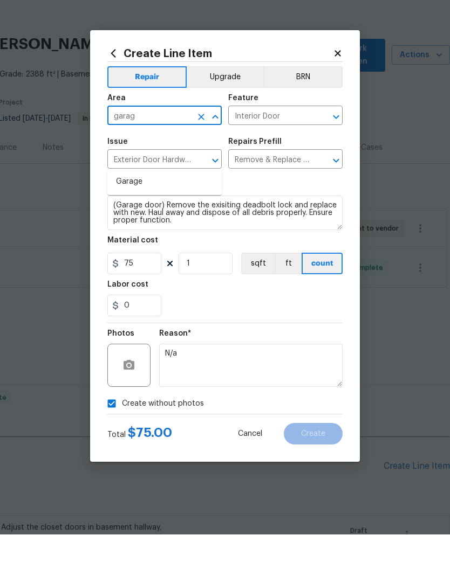
click at [148, 216] on li "Garage" at bounding box center [164, 225] width 114 height 18
type input "Garage"
click at [257, 337] on div "0" at bounding box center [224, 348] width 235 height 22
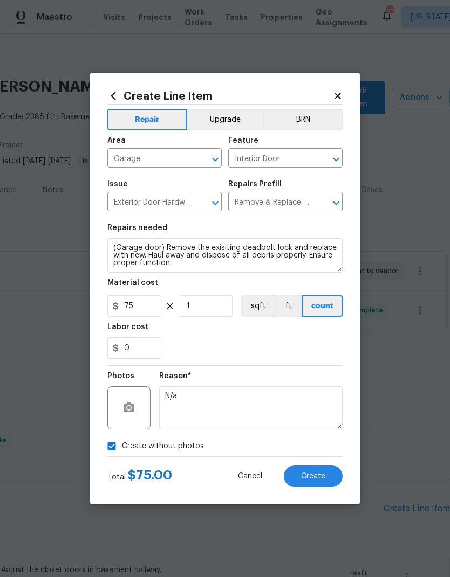
click at [318, 482] on button "Create" at bounding box center [313, 477] width 59 height 22
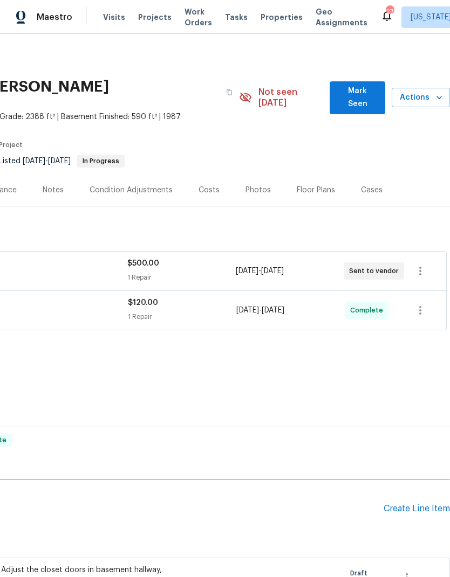
click at [411, 504] on div "Create Line Item" at bounding box center [416, 509] width 66 height 10
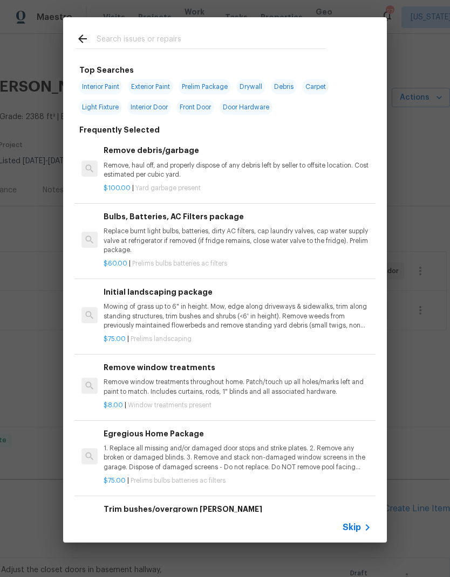
click at [165, 36] on input "text" at bounding box center [210, 40] width 229 height 16
type input "Screen"
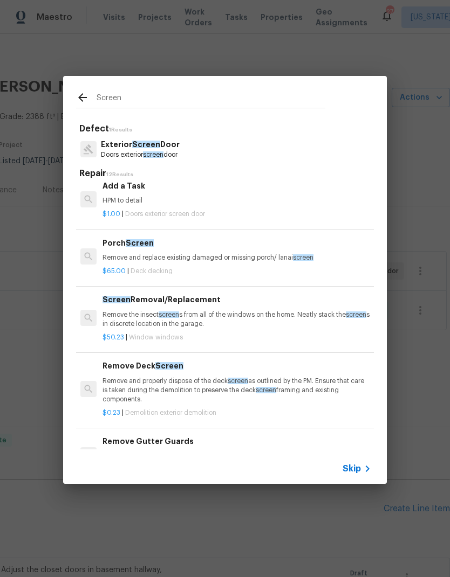
scroll to position [266, 1]
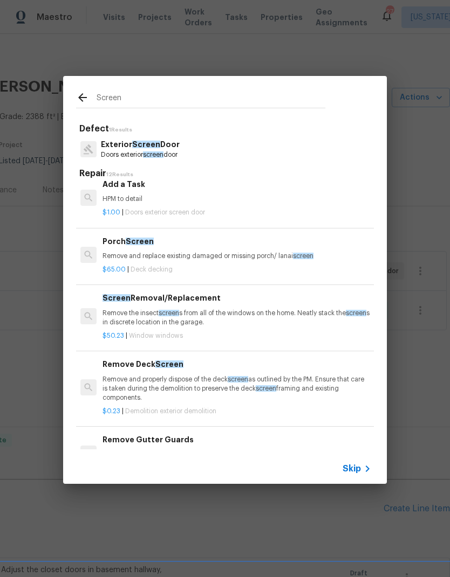
click at [203, 314] on p "Remove the insect screen s from all of the windows on the home. Neatly stack th…" at bounding box center [235, 318] width 267 height 18
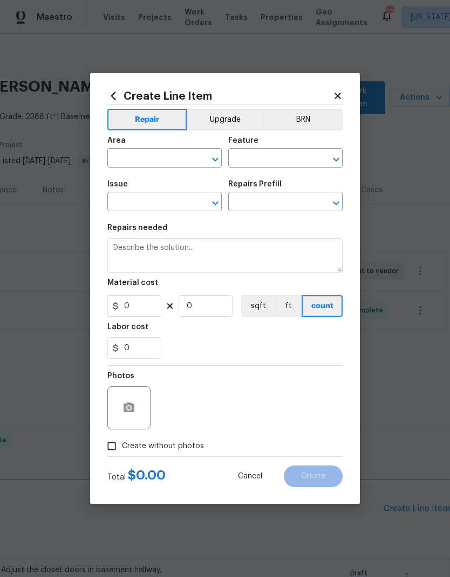
type input "Windows & Skylights"
type input "Screen Removal/Replacement $50.23"
type textarea "Remove the insect screens from all of the windows on the home. Neatly stack the…"
type input "50.23"
type input "1"
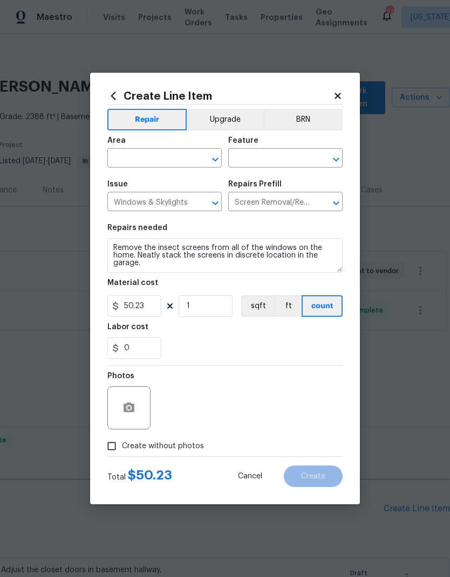
click at [150, 153] on input "text" at bounding box center [149, 159] width 84 height 17
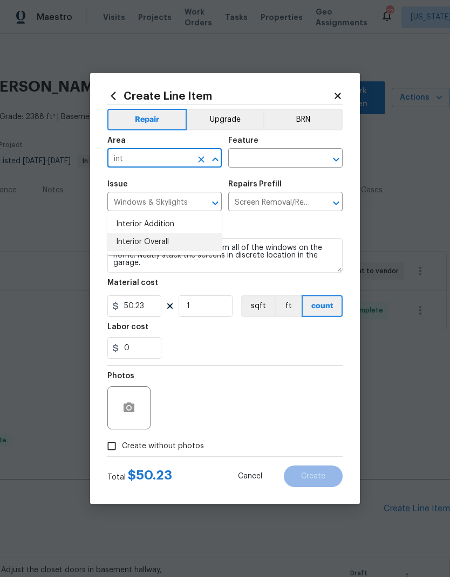
click at [174, 233] on li "Interior Overall" at bounding box center [164, 242] width 114 height 18
type input "Interior Overall"
click at [270, 162] on input "text" at bounding box center [270, 159] width 84 height 17
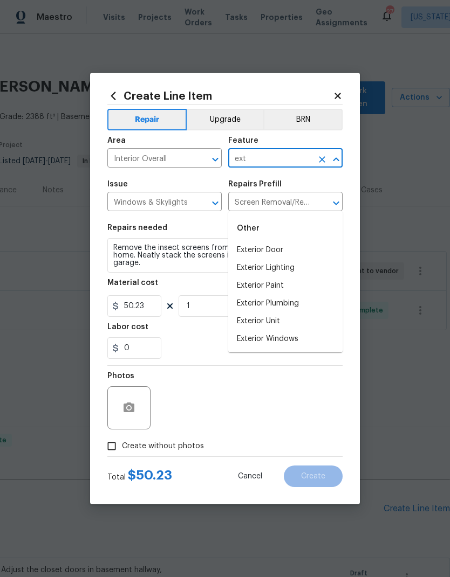
click at [293, 330] on li "Exterior Windows" at bounding box center [285, 339] width 114 height 18
type input "Exterior Windows"
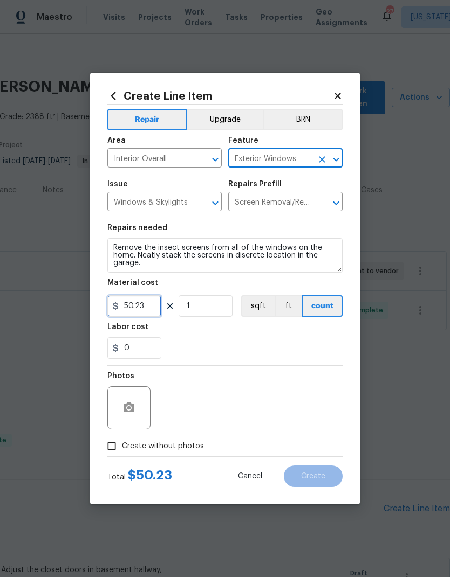
click at [140, 308] on input "50.23" at bounding box center [134, 306] width 54 height 22
click at [137, 306] on input "50.23" at bounding box center [134, 306] width 54 height 22
click at [156, 300] on input "6023" at bounding box center [134, 306] width 54 height 22
click at [143, 306] on input "6023" at bounding box center [134, 306] width 54 height 22
type input "60"
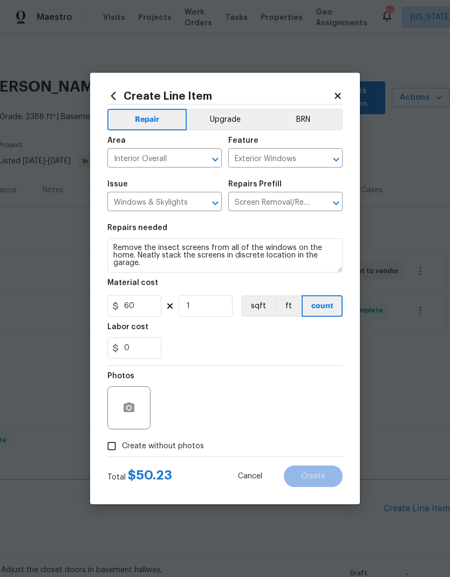
click at [233, 344] on div "0" at bounding box center [224, 348] width 235 height 22
click at [108, 447] on input "Create without photos" at bounding box center [111, 446] width 20 height 20
checkbox input "true"
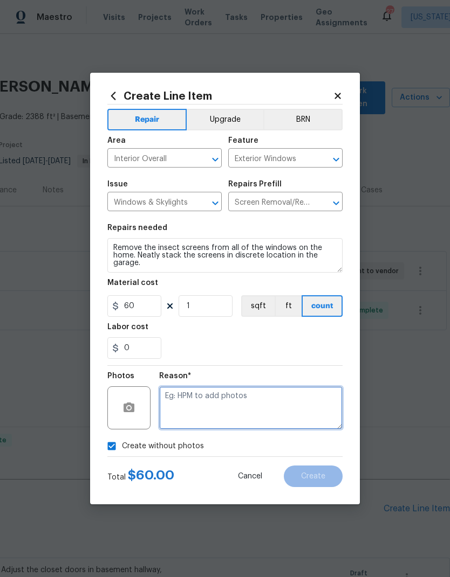
click at [253, 399] on textarea at bounding box center [250, 407] width 183 height 43
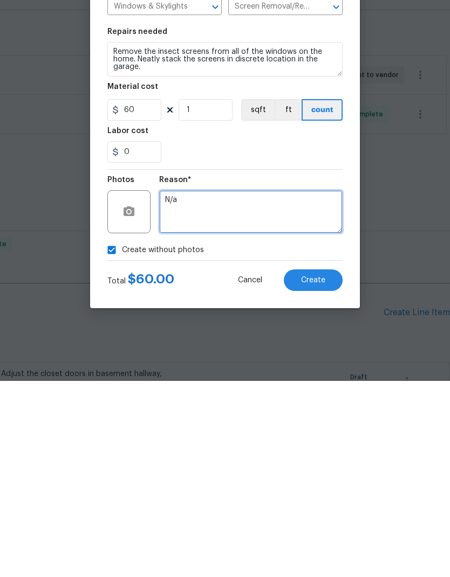
type textarea "N/a"
click at [316, 473] on span "Create" at bounding box center [313, 477] width 24 height 8
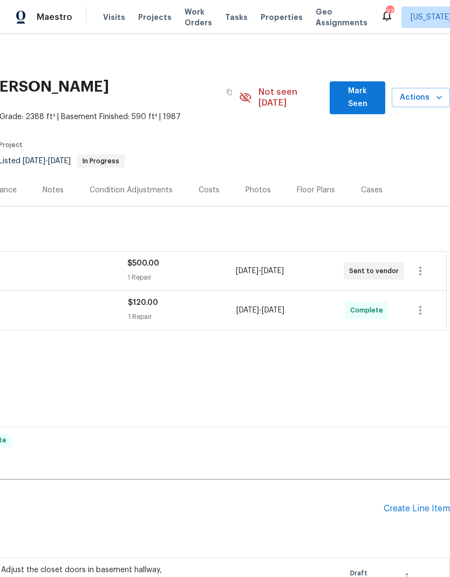
scroll to position [0, 160]
click at [415, 504] on div "Create Line Item" at bounding box center [416, 509] width 66 height 10
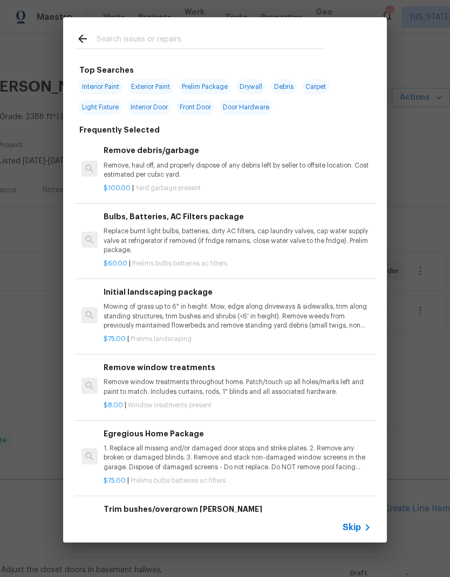
click at [161, 174] on p "Remove, haul off, and properly dispose of any debris left by seller to offsite …" at bounding box center [236, 170] width 267 height 18
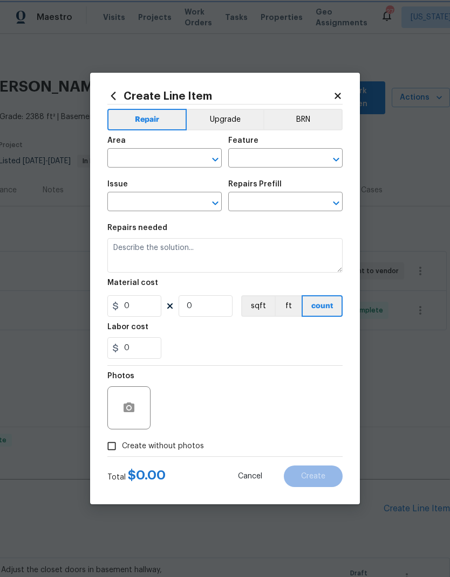
type input "Debris/garbage on site"
type textarea "Remove, haul off, and properly dispose of any debris left by seller to offsite …"
type input "1"
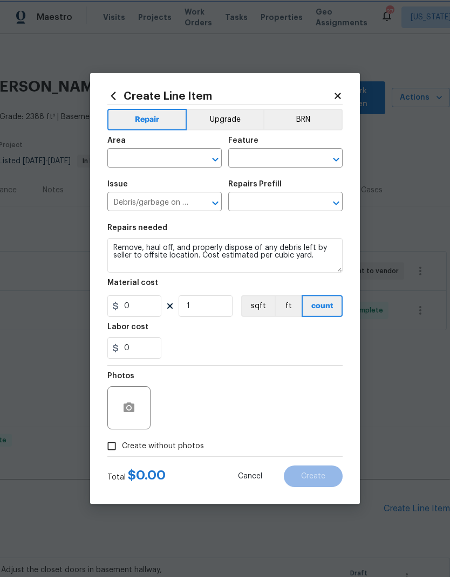
type input "Remove debris/garbage $100.00"
type input "100"
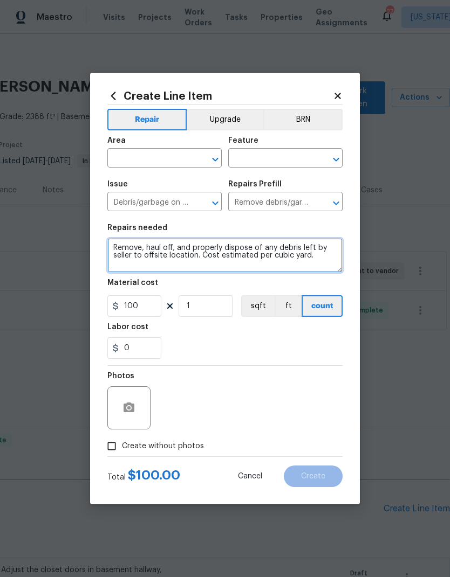
click at [109, 246] on textarea "Remove, haul off, and properly dispose of any debris left by seller to offsite …" at bounding box center [224, 255] width 235 height 34
click at [290, 253] on textarea "Garage appliances and debris.Remove, haul off, and properly dispose of any debr…" at bounding box center [224, 255] width 235 height 34
click at [232, 252] on textarea "Garage appliances and debris.Remove, haul off, and properly dispose of any debr…" at bounding box center [224, 255] width 235 height 34
type textarea "Garage appliances and debris.Remove, haul off, and properly dispose of any debr…"
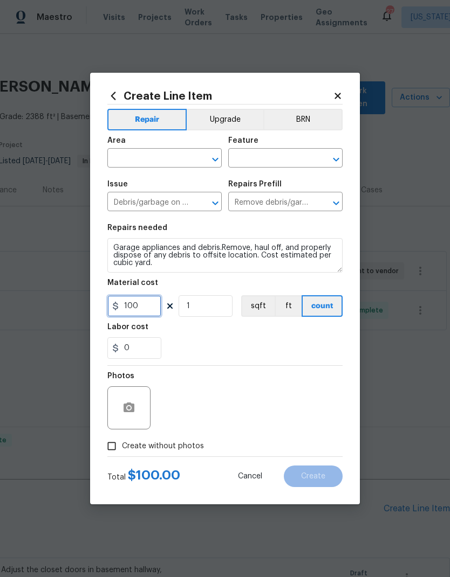
click at [145, 305] on input "100" at bounding box center [134, 306] width 54 height 22
click at [211, 309] on input "1" at bounding box center [205, 306] width 54 height 22
type input "5"
click at [262, 337] on div "Labor cost" at bounding box center [224, 330] width 235 height 14
click at [106, 452] on input "Create without photos" at bounding box center [111, 446] width 20 height 20
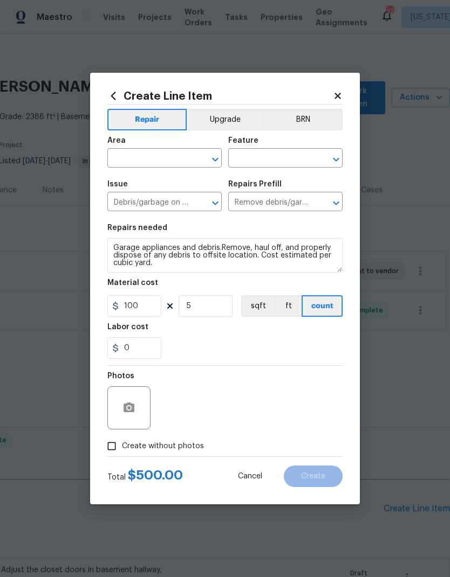
checkbox input "true"
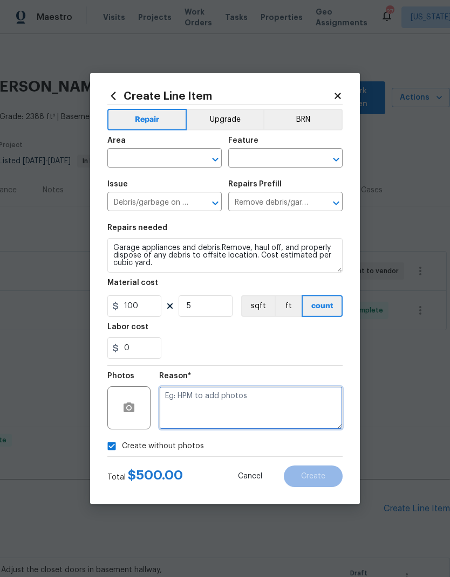
click at [277, 404] on textarea at bounding box center [250, 407] width 183 height 43
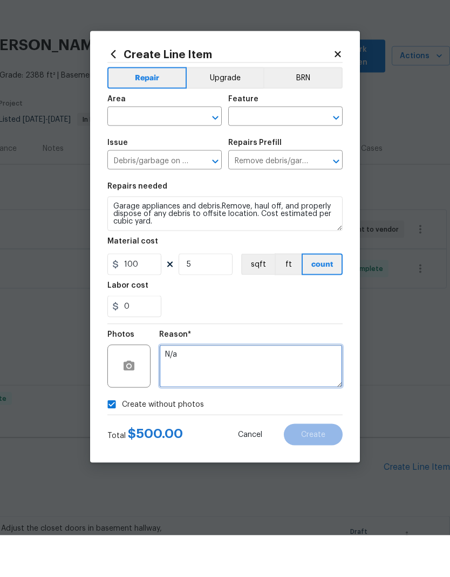
type textarea "N/a"
click at [147, 151] on input "text" at bounding box center [149, 159] width 84 height 17
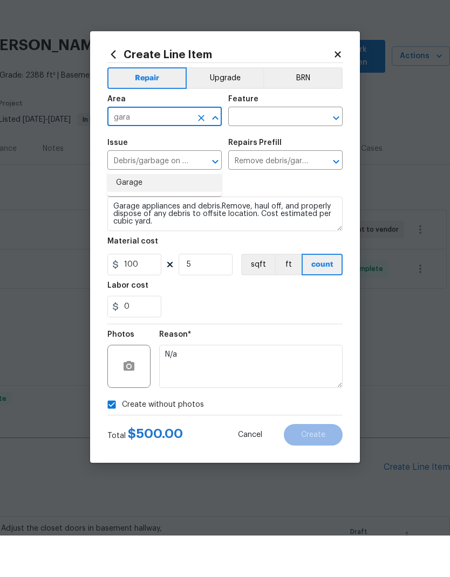
click at [154, 216] on li "Garage" at bounding box center [164, 225] width 114 height 18
type input "Garage"
click at [260, 151] on input "text" at bounding box center [270, 159] width 84 height 17
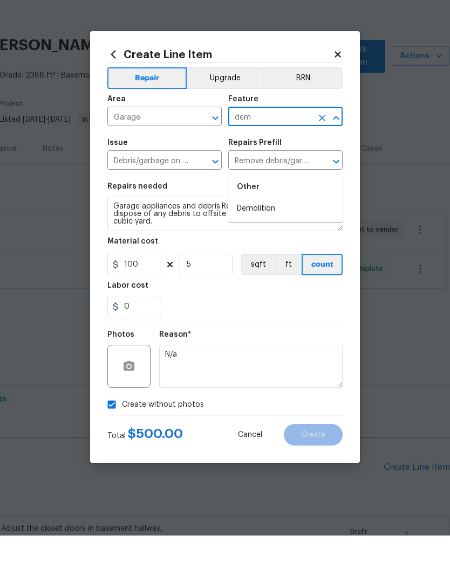
click at [278, 241] on li "Demolition" at bounding box center [285, 250] width 114 height 18
type input "Demolition"
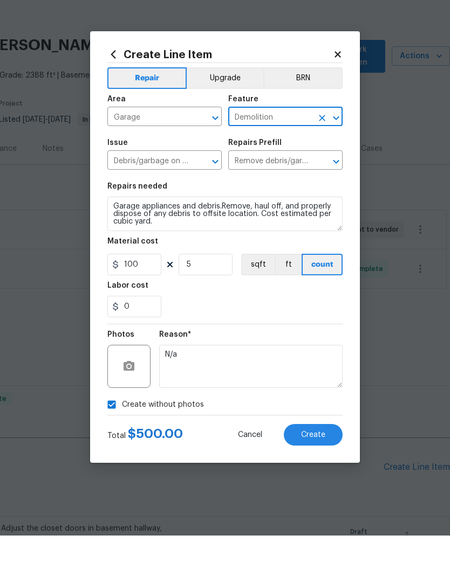
click at [267, 337] on div "0" at bounding box center [224, 348] width 235 height 22
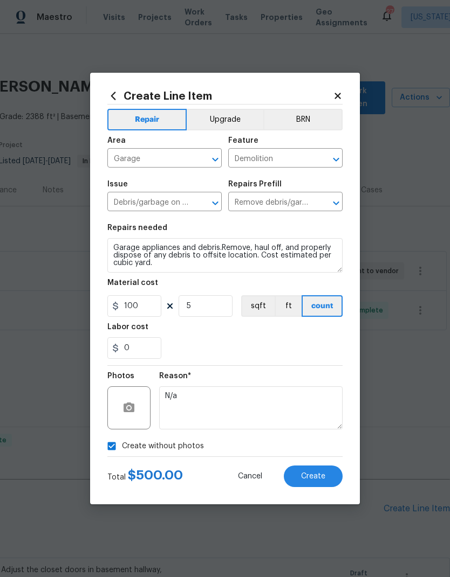
click at [310, 480] on span "Create" at bounding box center [313, 477] width 24 height 8
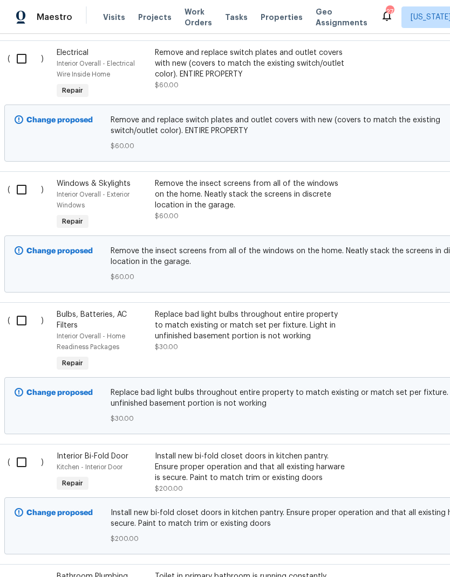
scroll to position [877, 6]
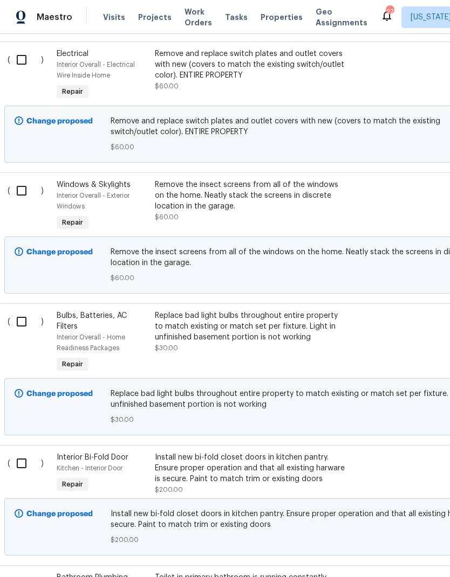
click at [252, 310] on div "Replace bad light bulbs throughout entire property to match existing or match s…" at bounding box center [250, 326] width 190 height 32
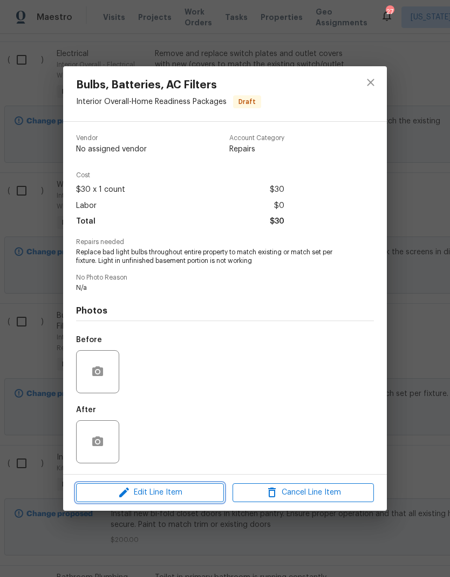
click at [165, 496] on span "Edit Line Item" at bounding box center [149, 492] width 141 height 13
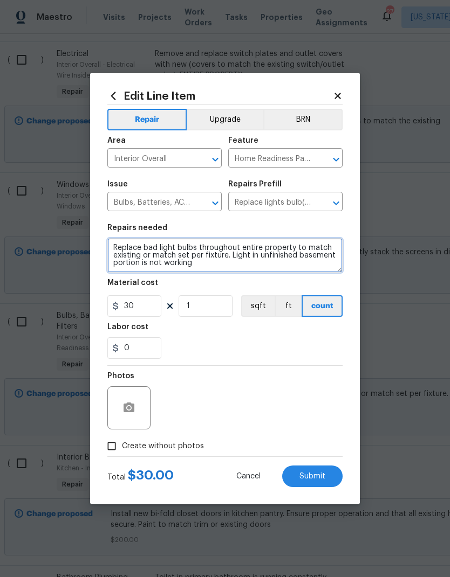
click at [221, 263] on textarea "Replace bad light bulbs throughout entire property to match existing or match s…" at bounding box center [224, 255] width 235 height 34
type textarea "Replace bad light bulbs throughout entire property to match existing or match s…"
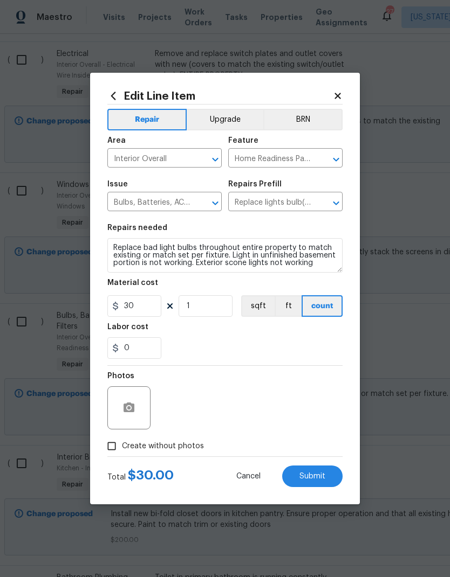
click at [286, 349] on div "0" at bounding box center [224, 348] width 235 height 22
click at [108, 446] on input "Create without photos" at bounding box center [111, 446] width 20 height 20
checkbox input "true"
click at [259, 412] on textarea "N/a" at bounding box center [250, 407] width 183 height 43
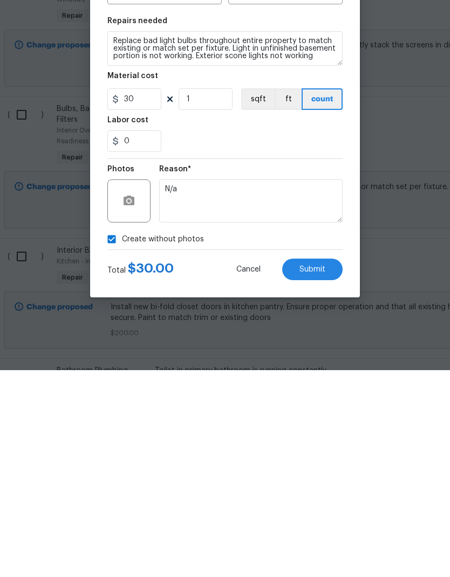
click at [317, 473] on span "Submit" at bounding box center [312, 477] width 26 height 8
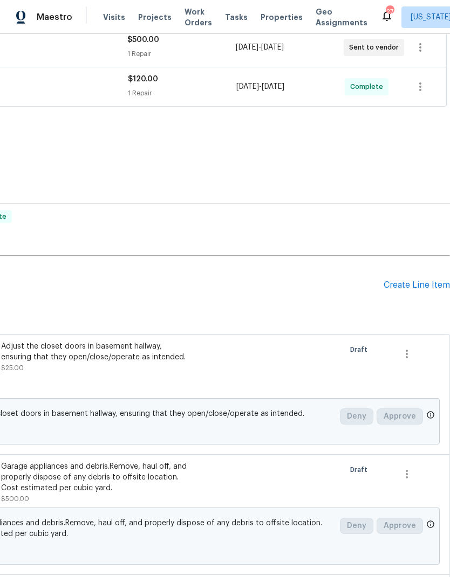
scroll to position [224, 160]
click at [409, 280] on div "Create Line Item" at bounding box center [416, 285] width 66 height 10
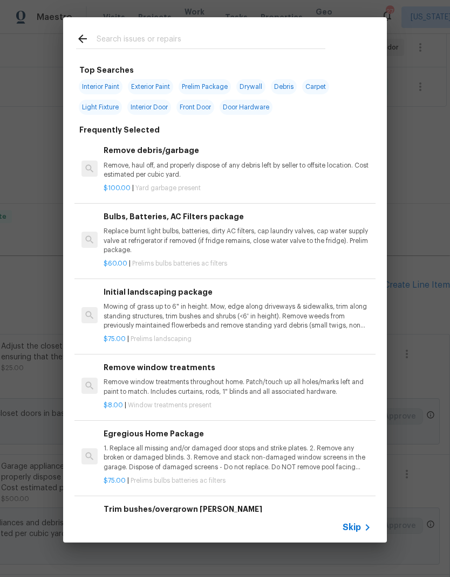
click at [175, 46] on input "text" at bounding box center [210, 40] width 229 height 16
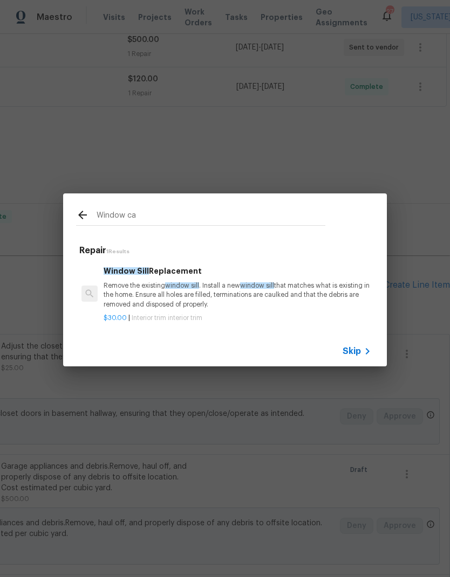
type input "Window cas"
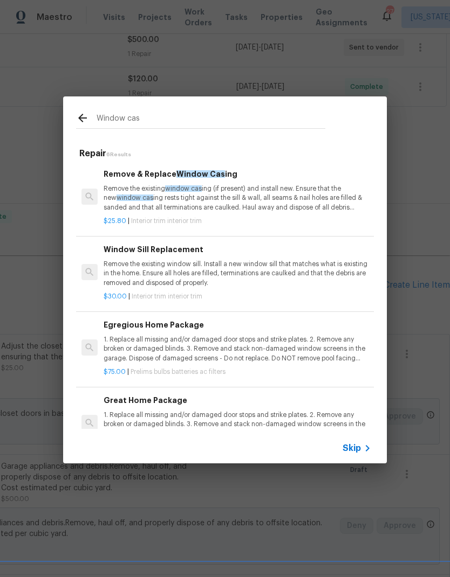
click at [199, 199] on p "Remove the existing window cas ing (if present) and install new. Ensure that th…" at bounding box center [236, 197] width 267 height 27
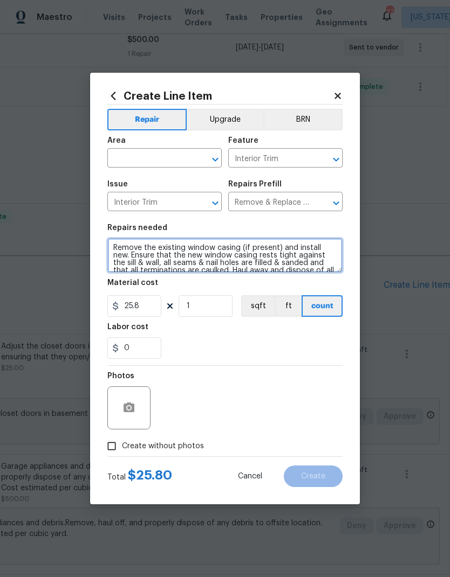
click at [115, 243] on textarea "Remove the existing window casing (if present) and install new. Ensure that the…" at bounding box center [224, 255] width 235 height 34
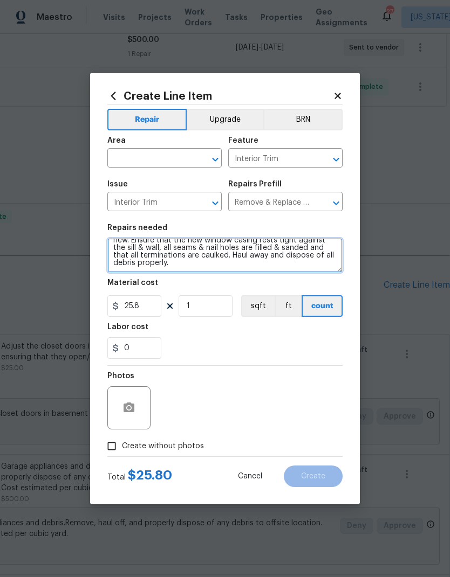
scroll to position [23, 0]
type textarea "(Casing in one of bedroom windows is rotten and damaged. Remove the existing wi…"
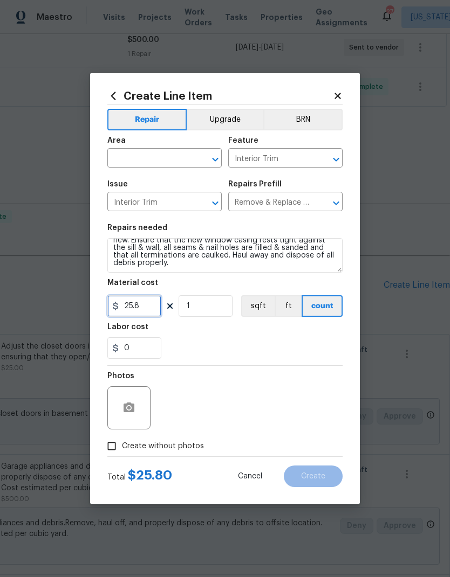
click at [141, 313] on input "25.8" at bounding box center [134, 306] width 54 height 22
click at [141, 312] on input "25.8" at bounding box center [134, 306] width 54 height 22
click at [139, 308] on input "25.8" at bounding box center [134, 306] width 54 height 22
type input "50"
click at [258, 344] on div "0" at bounding box center [224, 348] width 235 height 22
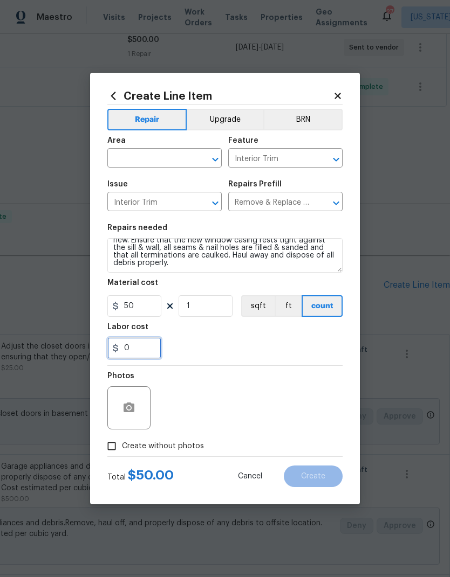
click at [122, 347] on input "0" at bounding box center [134, 348] width 54 height 22
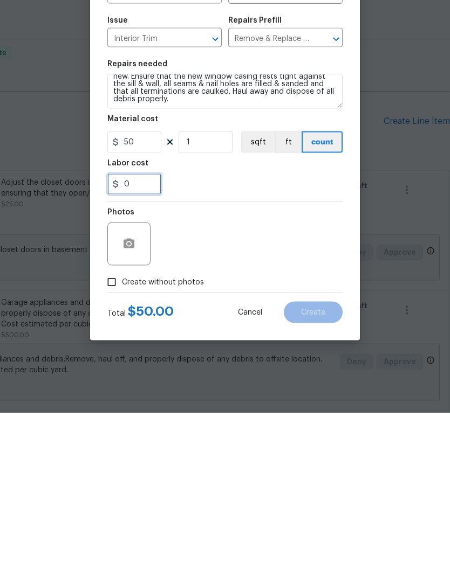
click at [145, 337] on input "0" at bounding box center [134, 348] width 54 height 22
type input "50"
click at [264, 218] on section "Repairs needed (Casing in one of bedroom windows is rotten and damaged. Remove …" at bounding box center [224, 292] width 235 height 148
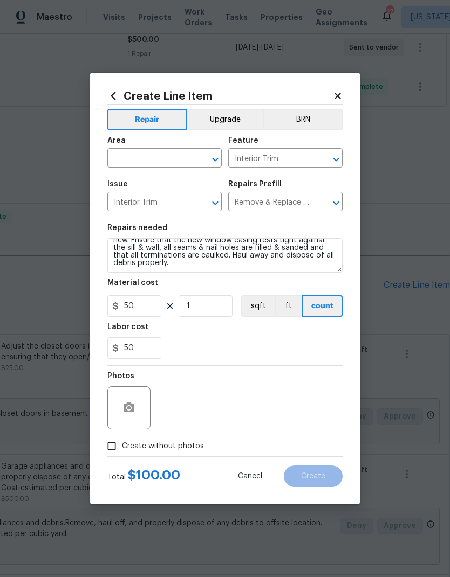
click at [109, 444] on input "Create without photos" at bounding box center [111, 446] width 20 height 20
checkbox input "true"
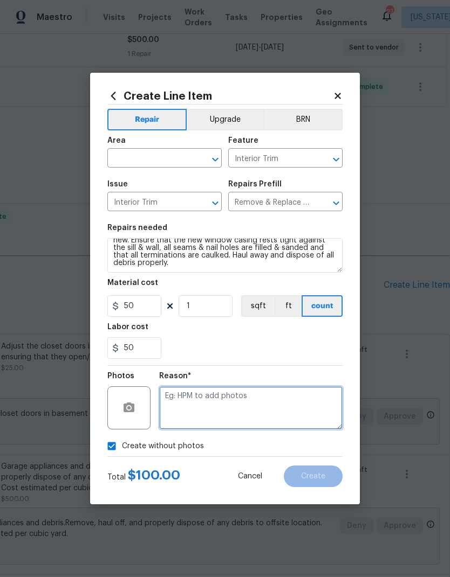
click at [261, 396] on textarea at bounding box center [250, 407] width 183 height 43
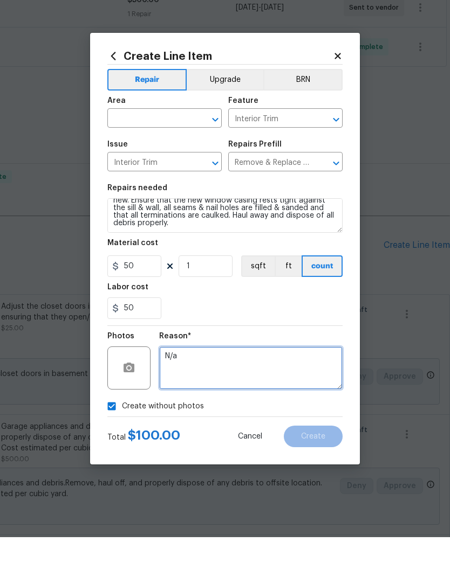
type textarea "N/a"
click at [143, 151] on input "text" at bounding box center [149, 159] width 84 height 17
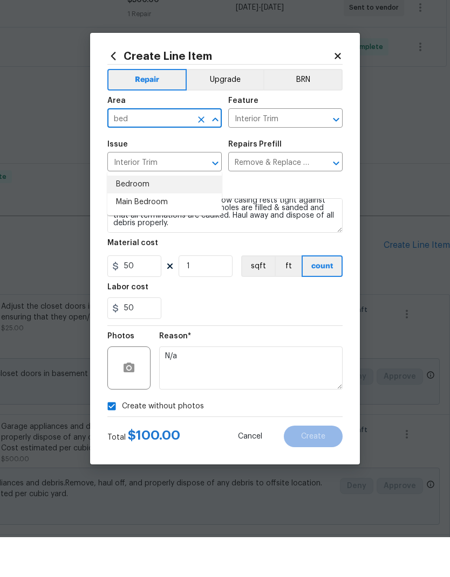
click at [149, 216] on li "Bedroom" at bounding box center [164, 225] width 114 height 18
type input "Bedroom"
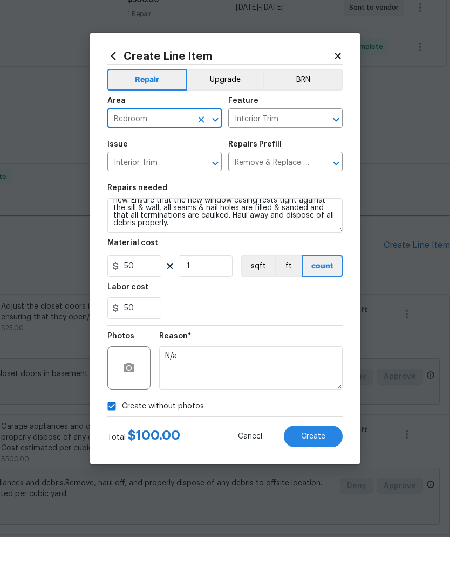
click at [262, 337] on div "50" at bounding box center [224, 348] width 235 height 22
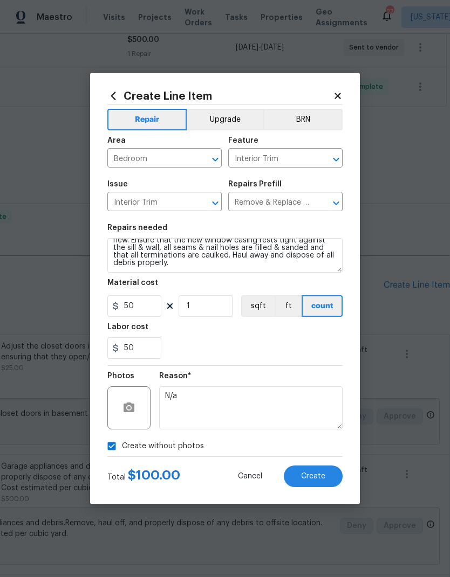
click at [322, 476] on span "Create" at bounding box center [313, 477] width 24 height 8
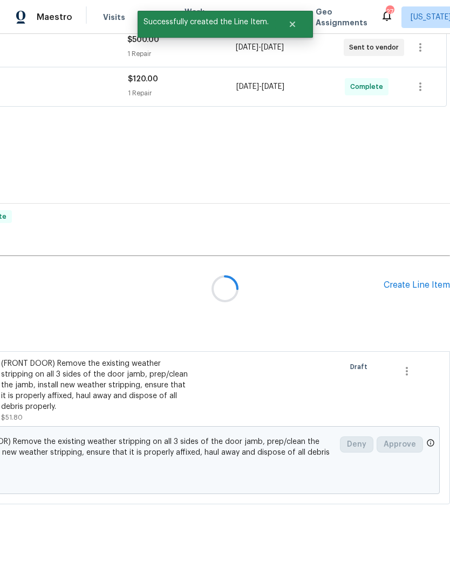
scroll to position [172, 160]
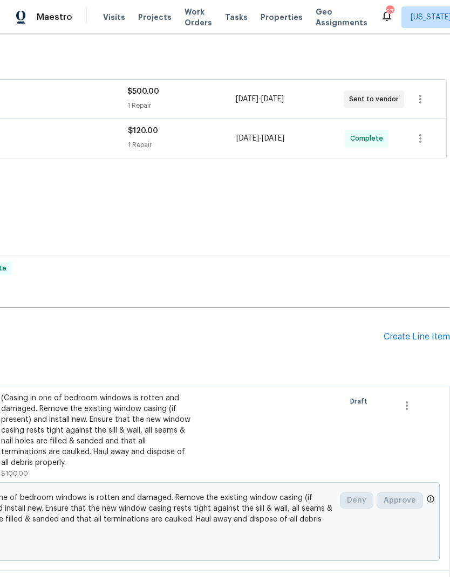
click at [413, 332] on div "Create Line Item" at bounding box center [416, 337] width 66 height 10
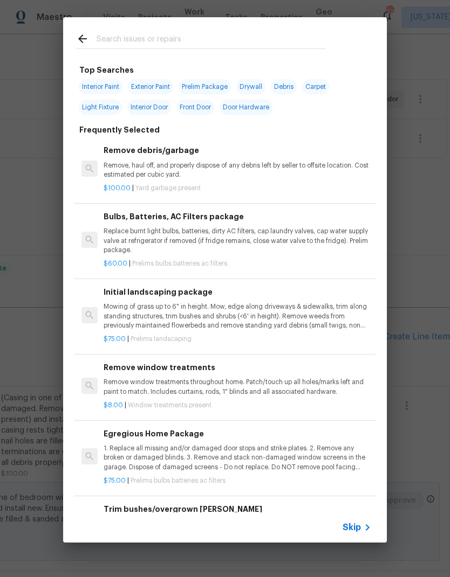
click at [162, 43] on input "text" at bounding box center [210, 40] width 229 height 16
type input "Lvp"
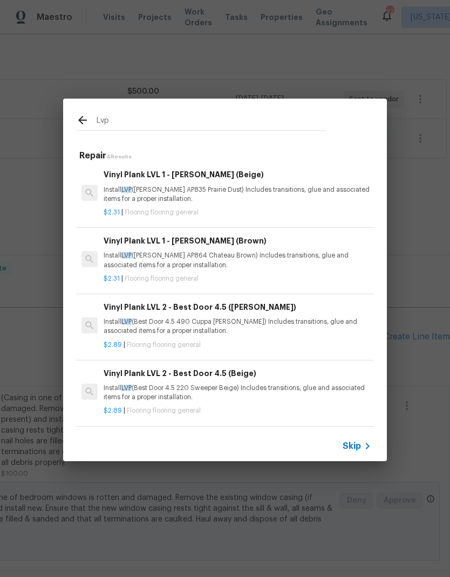
scroll to position [2, 0]
click at [195, 249] on div "Vinyl Plank LVL 1 - [PERSON_NAME] (Brown) Install LVP ([PERSON_NAME] AP864 Chat…" at bounding box center [236, 252] width 267 height 35
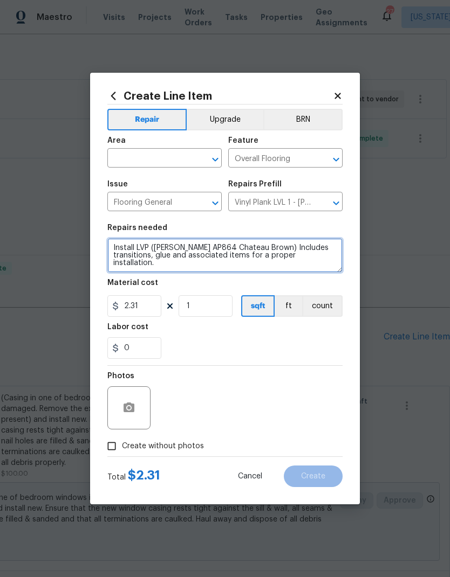
click at [167, 253] on textarea "Install LVP ([PERSON_NAME] AP864 Chateau Brown) Includes transitions, glue and …" at bounding box center [224, 255] width 235 height 34
click at [166, 253] on textarea "Install LVP ([PERSON_NAME] AP864 Chateau Brown) Includes transitions, glue and …" at bounding box center [224, 255] width 235 height 34
click at [170, 254] on textarea "Install LVP ([PERSON_NAME] AP864 Chateau Brown) Includes transitions, glue and …" at bounding box center [224, 255] width 235 height 34
type textarea "Install LVP in small portion next to wet bar in basement. It is currently unfin…"
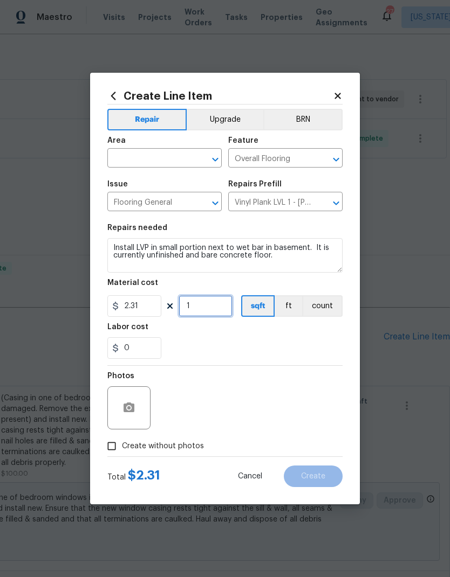
click at [210, 305] on input "1" at bounding box center [205, 306] width 54 height 22
type input "15"
click at [252, 339] on div "0" at bounding box center [224, 348] width 235 height 22
click at [145, 351] on input "0" at bounding box center [134, 348] width 54 height 22
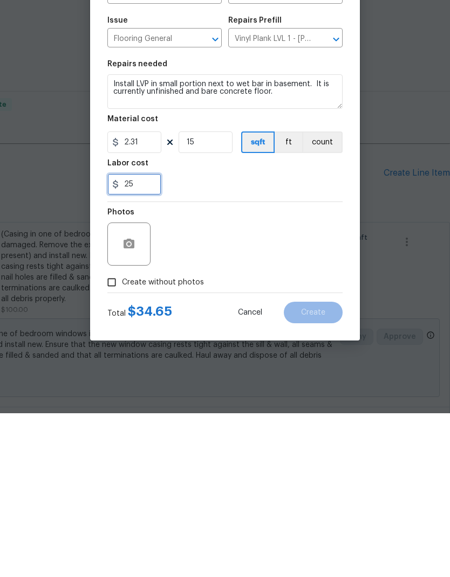
type input "25"
click at [257, 337] on div "25" at bounding box center [224, 348] width 235 height 22
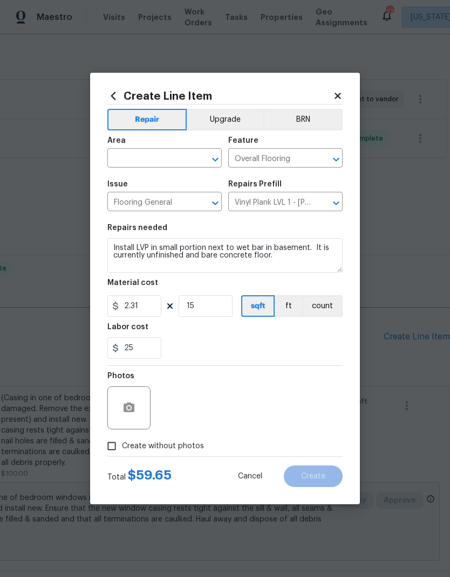
click at [107, 448] on input "Create without photos" at bounding box center [111, 446] width 20 height 20
checkbox input "true"
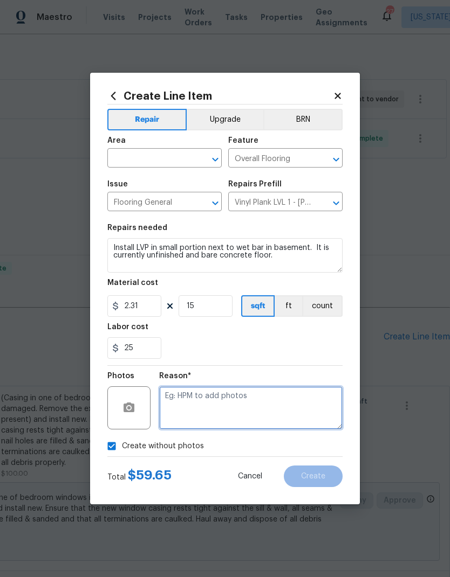
click at [265, 404] on textarea at bounding box center [250, 407] width 183 height 43
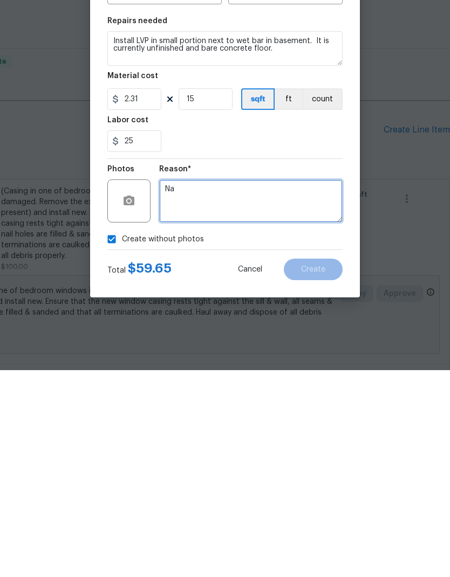
type textarea "Na"
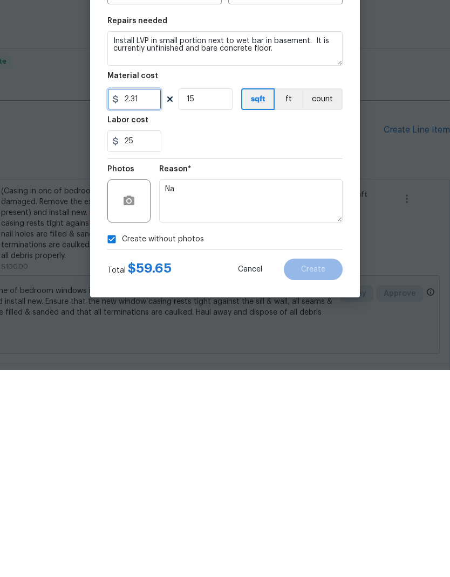
click at [137, 295] on input "2.31" at bounding box center [134, 306] width 54 height 22
type input "4.5"
click at [248, 337] on div "25" at bounding box center [224, 348] width 235 height 22
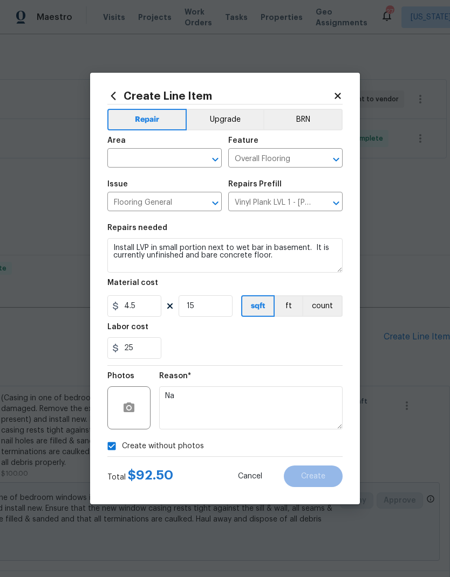
click at [240, 446] on div "Create without photos" at bounding box center [224, 446] width 235 height 20
click at [146, 155] on input "text" at bounding box center [149, 159] width 84 height 17
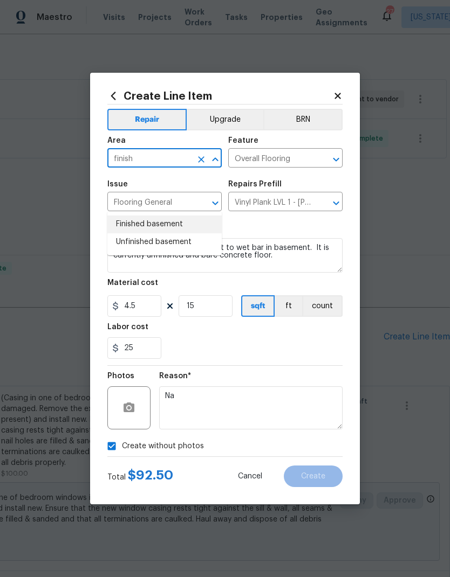
click at [156, 216] on li "Finished basement" at bounding box center [164, 225] width 114 height 18
type input "Finished basement"
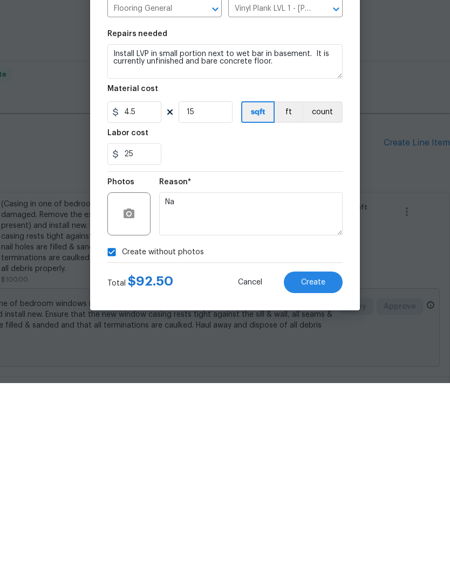
click at [115, 436] on input "Create without photos" at bounding box center [111, 446] width 20 height 20
checkbox input "false"
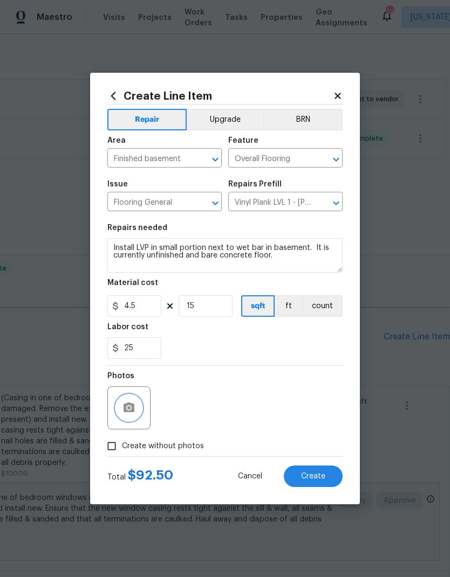
click at [135, 402] on button "button" at bounding box center [129, 408] width 26 height 26
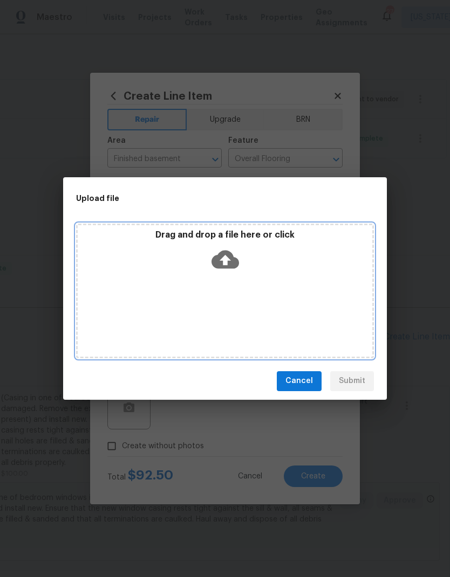
click at [191, 299] on div "Drag and drop a file here or click" at bounding box center [225, 291] width 298 height 135
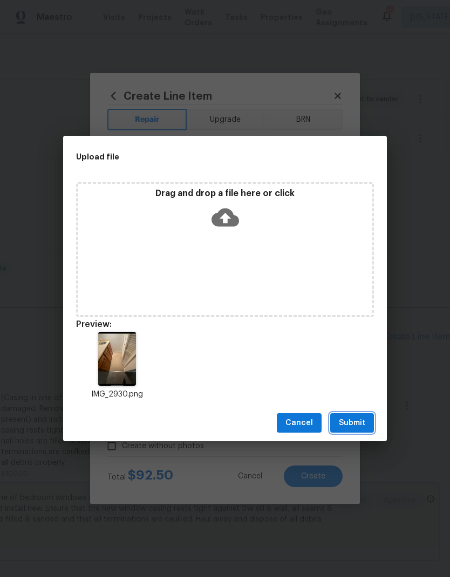
click at [354, 422] on span "Submit" at bounding box center [351, 423] width 26 height 13
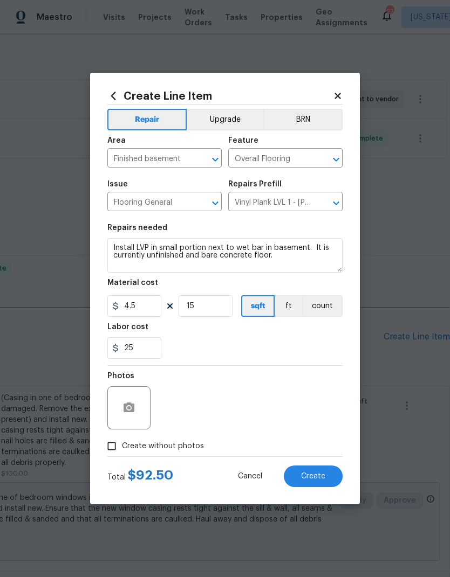
click at [317, 484] on button "Create" at bounding box center [313, 477] width 59 height 22
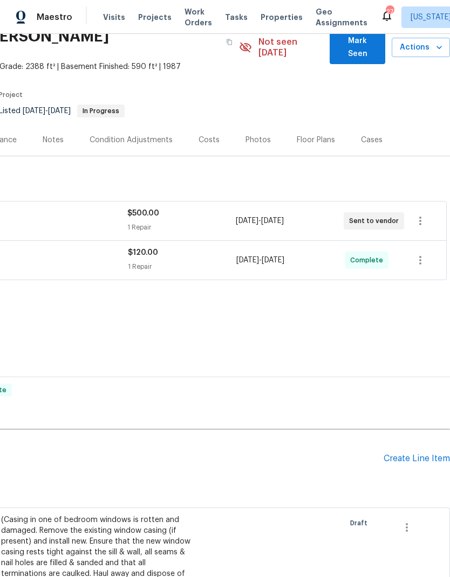
scroll to position [50, 160]
click at [416, 454] on div "Create Line Item" at bounding box center [416, 459] width 66 height 10
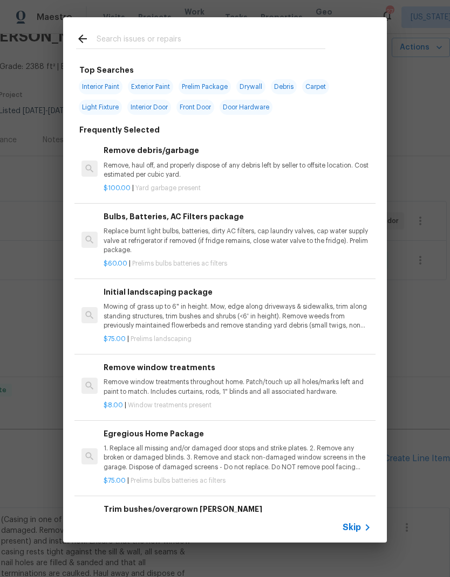
click at [165, 174] on p "Remove, haul off, and properly dispose of any debris left by seller to offsite …" at bounding box center [236, 170] width 267 height 18
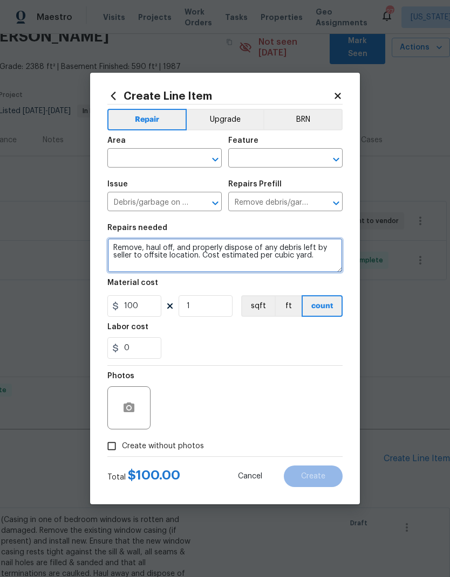
click at [171, 252] on textarea "Remove, haul off, and properly dispose of any debris left by seller to offsite …" at bounding box center [224, 255] width 235 height 34
click at [181, 253] on textarea "Remove, haul off, and properly dispose of any debris left by seller to offsite …" at bounding box center [224, 255] width 235 height 34
click at [180, 253] on textarea "Remove, haul off, and properly dispose of any debris left by seller to offsite …" at bounding box center [224, 255] width 235 height 34
click at [182, 251] on textarea "Remove, haul off, and properly dispose of any debris left by seller to offsite …" at bounding box center [224, 255] width 235 height 34
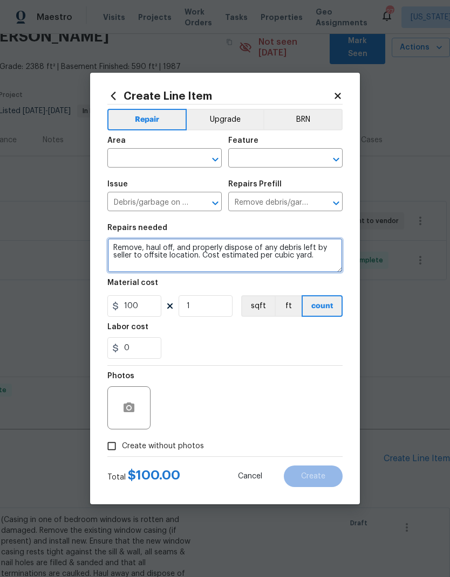
click at [182, 251] on textarea "Remove, haul off, and properly dispose of any debris left by seller to offsite …" at bounding box center [224, 255] width 235 height 34
type textarea "Remove and haul off washer and dryer. Ensure lines are secured and capped off"
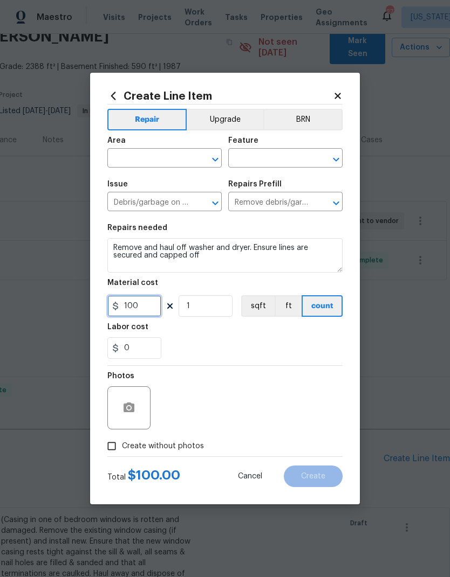
click at [150, 304] on input "100" at bounding box center [134, 306] width 54 height 22
click at [213, 305] on input "1" at bounding box center [205, 306] width 54 height 22
type input "2"
click at [141, 349] on input "0" at bounding box center [134, 348] width 54 height 22
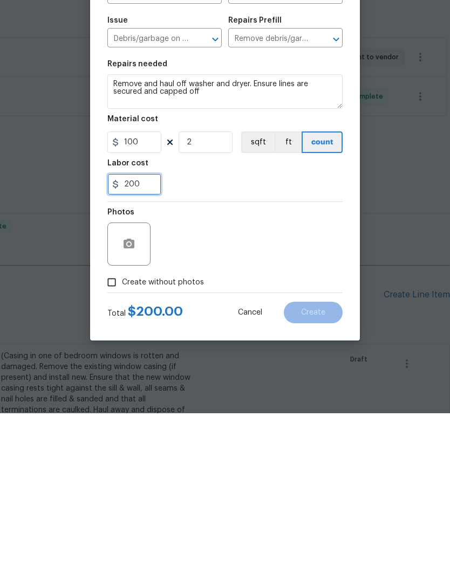
type input "200"
click at [265, 218] on section "Repairs needed Remove and haul off washer and dryer. Ensure lines are secured a…" at bounding box center [224, 292] width 235 height 148
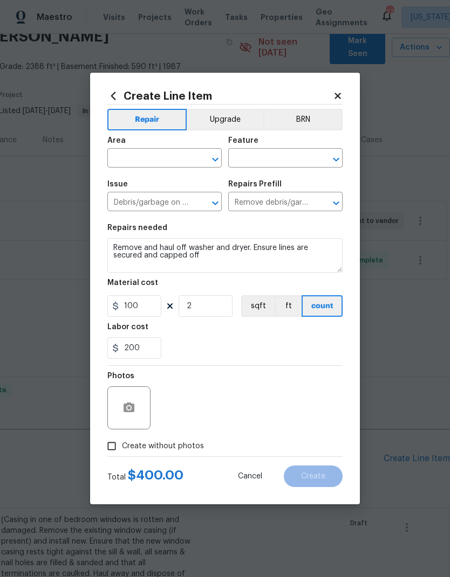
click at [150, 161] on input "text" at bounding box center [149, 159] width 84 height 17
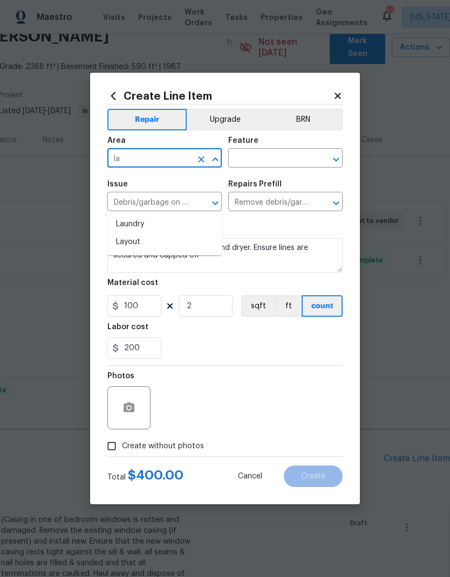
click at [146, 216] on li "Laundry" at bounding box center [164, 225] width 114 height 18
type input "Laundry"
click at [277, 158] on input "text" at bounding box center [270, 159] width 84 height 17
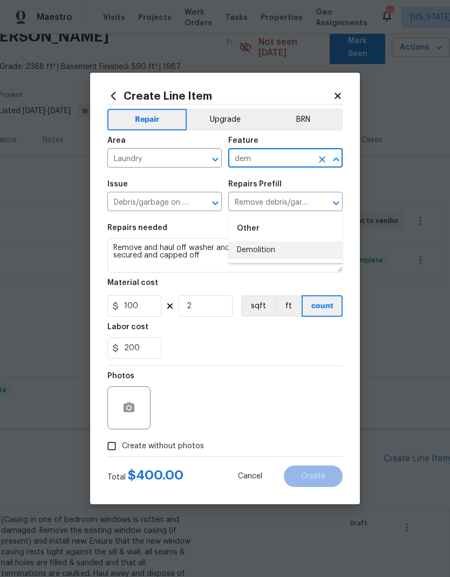
click at [281, 241] on li "Demolition" at bounding box center [285, 250] width 114 height 18
type input "Demolition"
click at [258, 351] on div "200" at bounding box center [224, 348] width 235 height 22
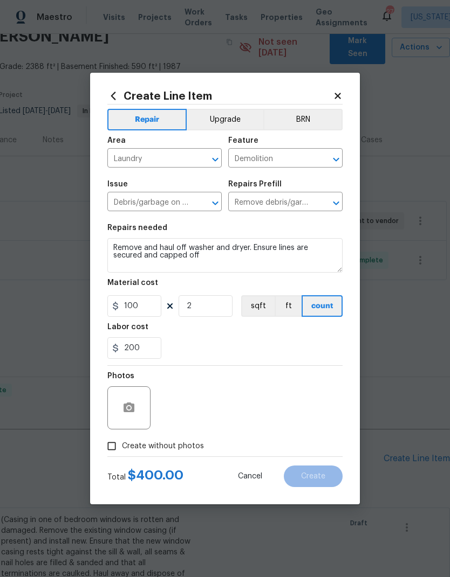
click at [109, 447] on input "Create without photos" at bounding box center [111, 446] width 20 height 20
checkbox input "true"
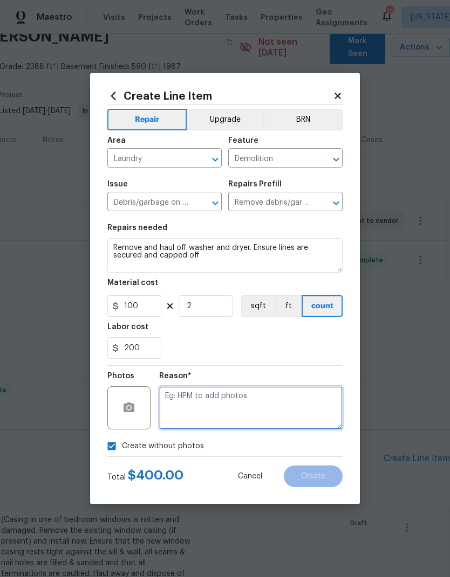
click at [270, 410] on textarea at bounding box center [250, 407] width 183 height 43
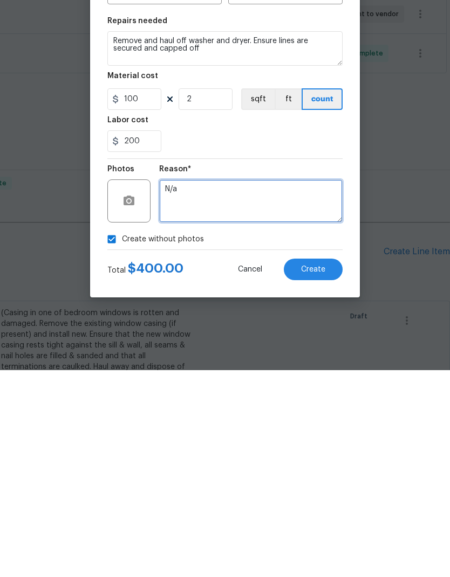
type textarea "N/a"
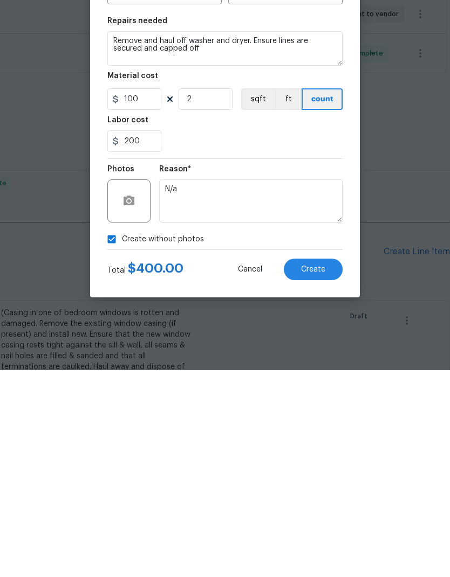
click at [315, 466] on button "Create" at bounding box center [313, 477] width 59 height 22
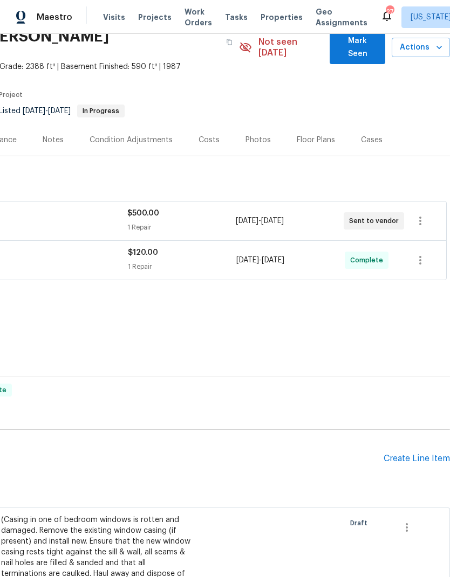
click at [416, 454] on div "Create Line Item" at bounding box center [416, 459] width 66 height 10
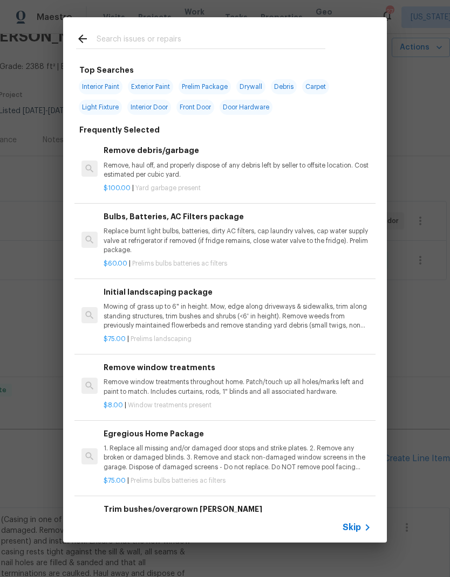
click at [194, 36] on input "text" at bounding box center [210, 40] width 229 height 16
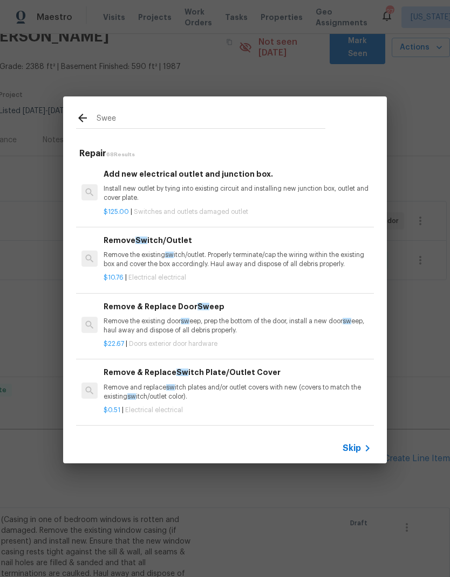
type input "Sweep"
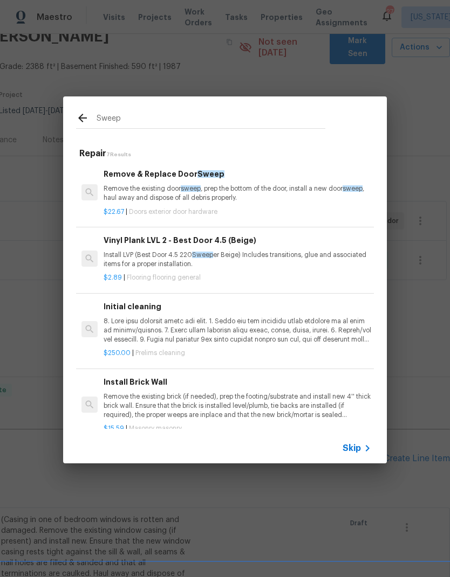
click at [198, 197] on p "Remove the existing door sweep , prep the bottom of the door, install a new doo…" at bounding box center [236, 193] width 267 height 18
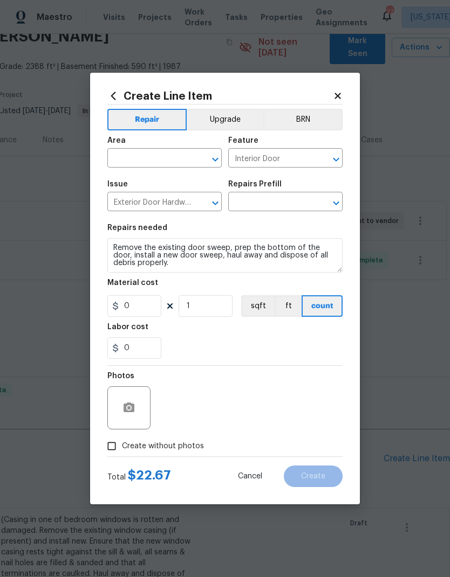
type input "Remove & Replace Door Sweep $22.67"
type input "22.67"
click at [142, 159] on input "text" at bounding box center [149, 159] width 84 height 17
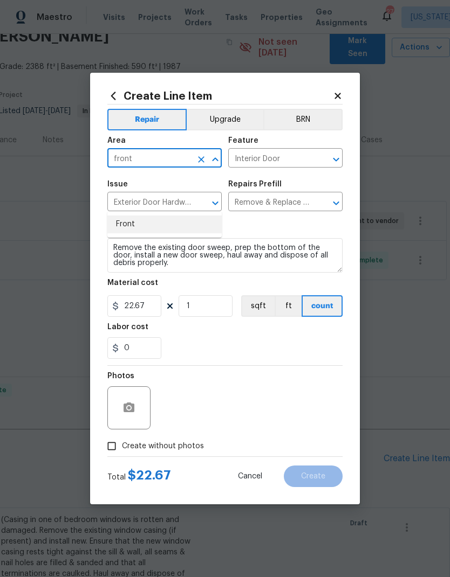
click at [155, 216] on li "Front" at bounding box center [164, 225] width 114 height 18
type input "Front"
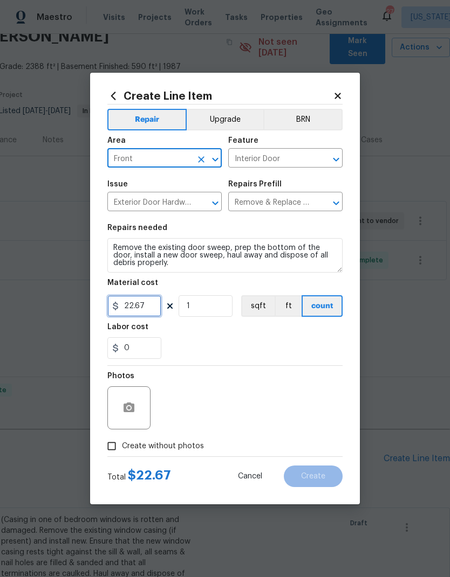
click at [133, 305] on input "22.67" at bounding box center [134, 306] width 54 height 22
click at [141, 308] on input "22.67" at bounding box center [134, 306] width 54 height 22
type input "40"
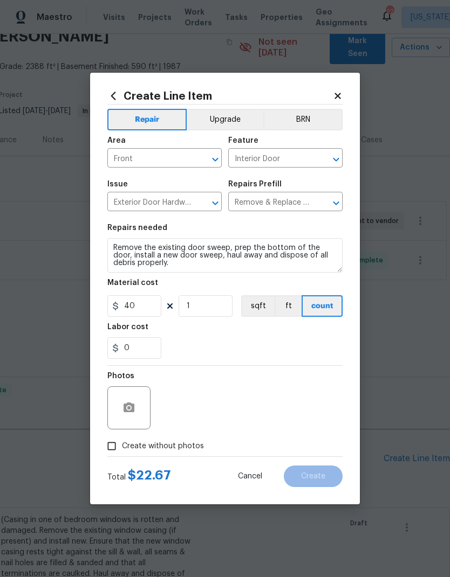
click at [263, 331] on div "Labor cost" at bounding box center [224, 330] width 235 height 14
click at [107, 451] on input "Create without photos" at bounding box center [111, 446] width 20 height 20
checkbox input "true"
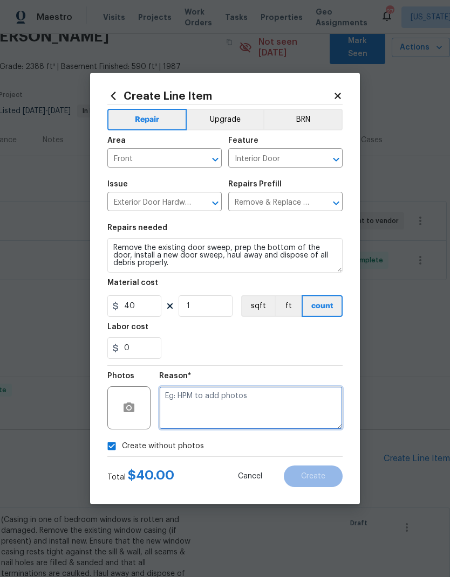
click at [281, 409] on textarea at bounding box center [250, 407] width 183 height 43
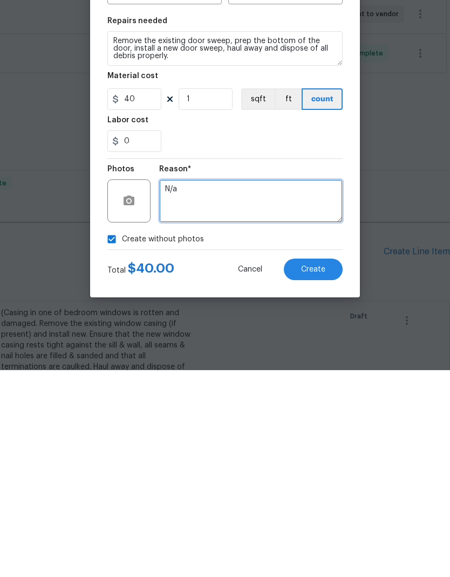
type textarea "N/a"
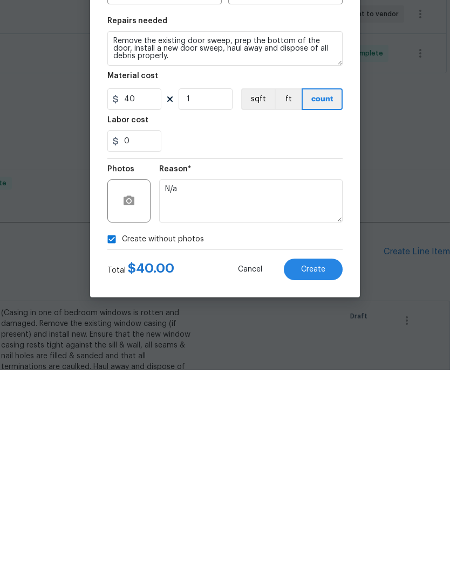
click at [321, 466] on button "Create" at bounding box center [313, 477] width 59 height 22
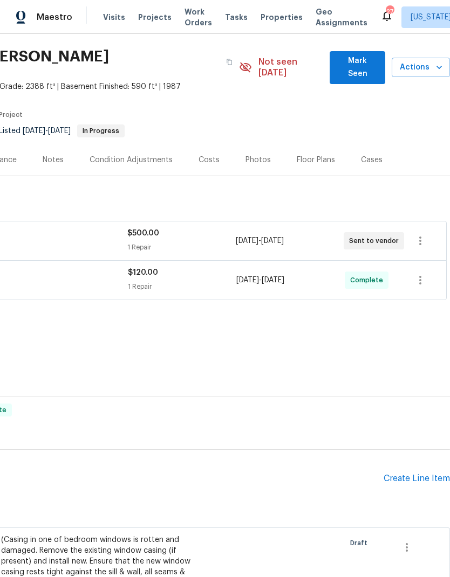
scroll to position [30, 160]
click at [413, 474] on div "Create Line Item" at bounding box center [416, 479] width 66 height 10
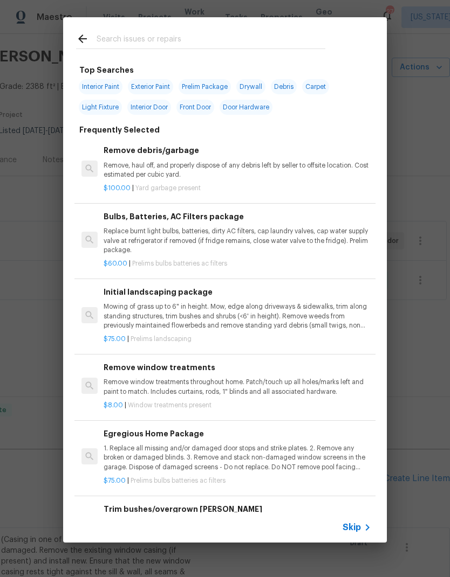
click at [177, 38] on input "text" at bounding box center [210, 40] width 229 height 16
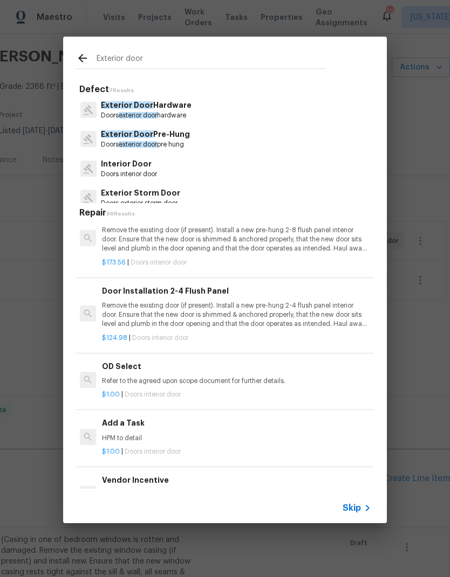
scroll to position [1701, 2]
click at [161, 59] on input "Exterior door" at bounding box center [210, 60] width 229 height 16
click at [161, 58] on input "Exterior door" at bounding box center [210, 60] width 229 height 16
click at [148, 63] on input "Exterior door" at bounding box center [210, 60] width 229 height 16
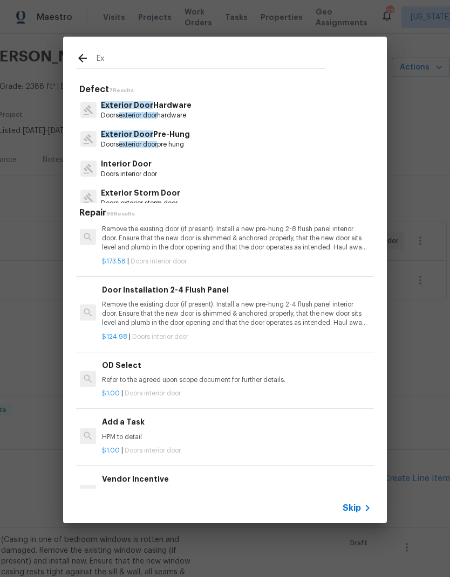
type input "E"
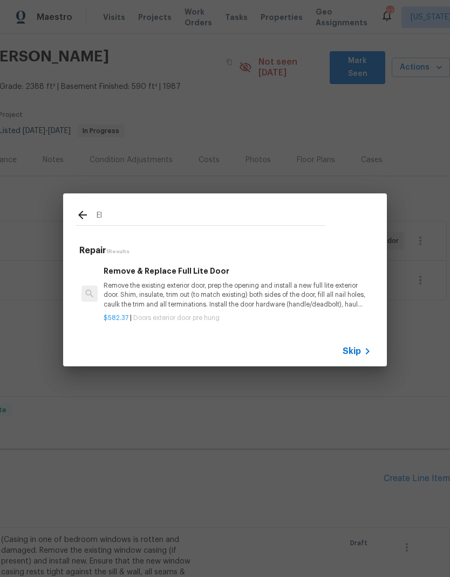
type input "E"
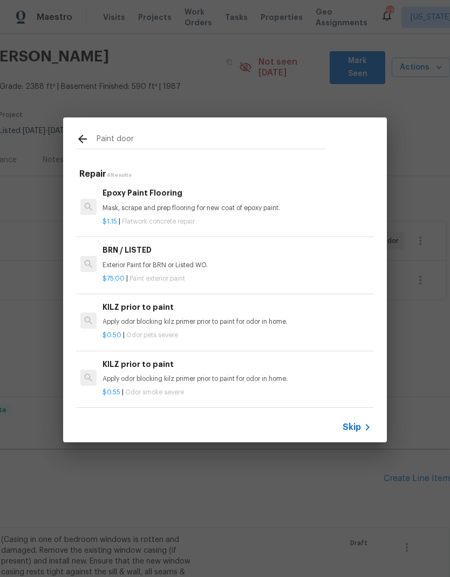
scroll to position [2, 1]
type input "P"
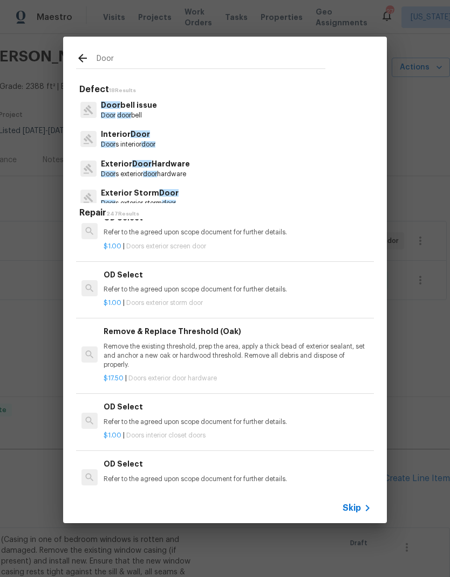
scroll to position [3757, 0]
click at [175, 62] on input "Door" at bounding box center [210, 60] width 229 height 16
click at [174, 63] on input "Door" at bounding box center [210, 60] width 229 height 16
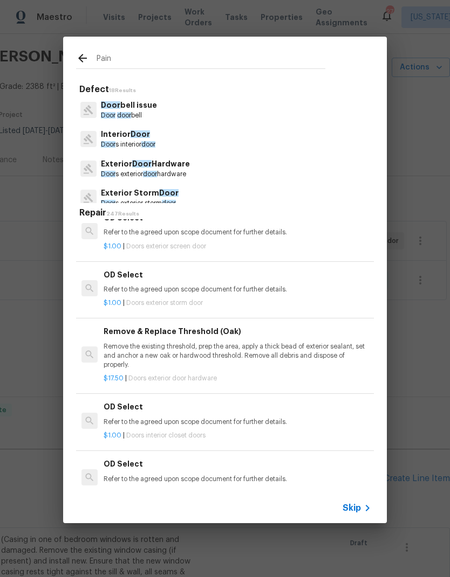
type input "Paint"
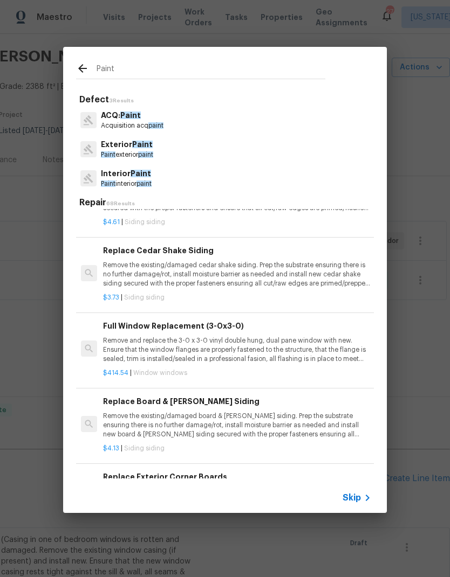
scroll to position [3761, 2]
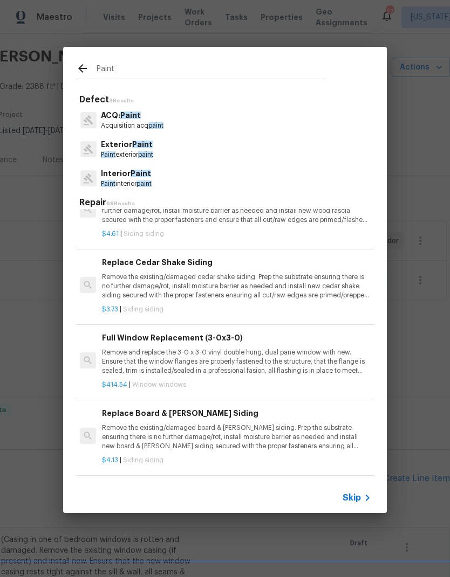
click at [143, 149] on p "Exterior Paint" at bounding box center [127, 144] width 52 height 11
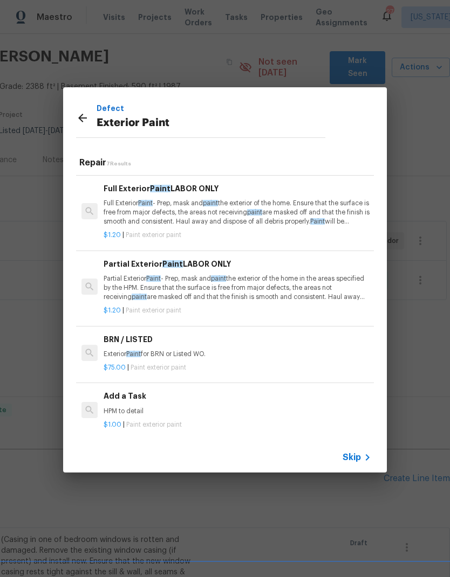
scroll to position [202, 0]
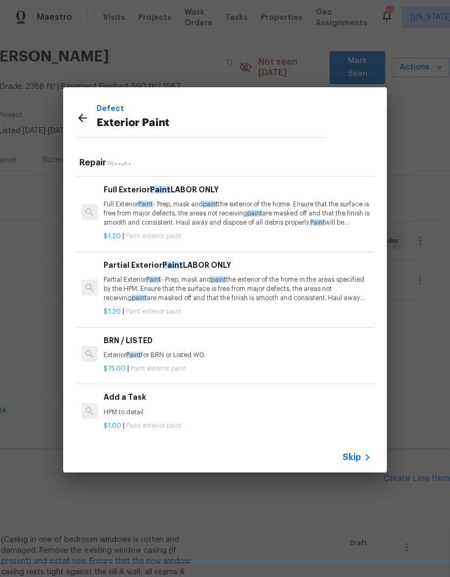
click at [153, 411] on p "HPM to detail" at bounding box center [236, 412] width 267 height 9
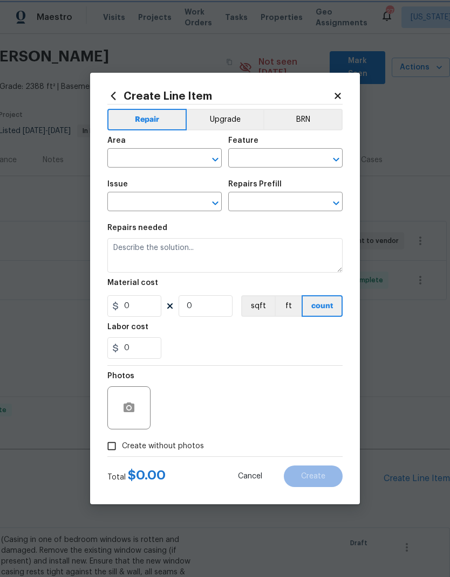
type input "Overall Paint"
type input "Exterior Paint"
type input "Add a Task $1.00"
type textarea "HPM to detail"
type input "1"
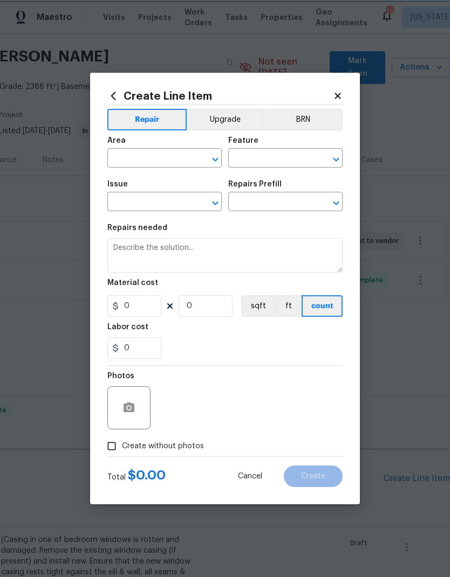
type input "1"
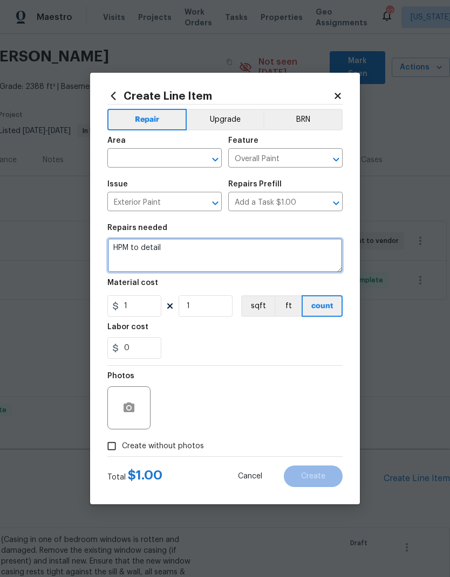
click at [145, 247] on textarea "HPM to detail" at bounding box center [224, 255] width 235 height 34
click at [144, 247] on textarea "HPM to detail" at bounding box center [224, 255] width 235 height 34
click at [146, 260] on textarea "HPM to detail" at bounding box center [224, 255] width 235 height 34
click at [145, 259] on textarea "HPM to detail" at bounding box center [224, 255] width 235 height 34
click at [144, 250] on textarea "HPM to detail" at bounding box center [224, 255] width 235 height 34
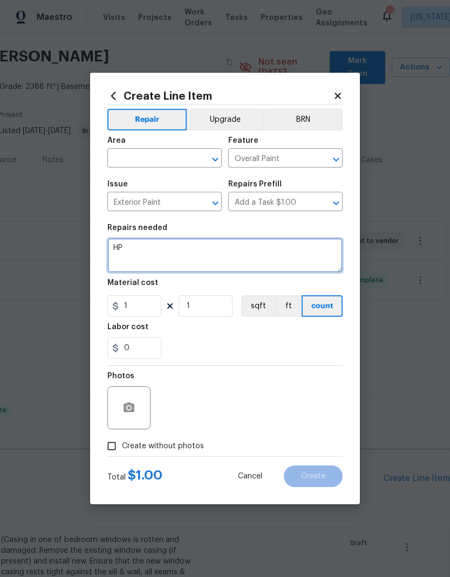
type textarea "H"
type textarea "Paint exterior door on both sides to match existing colors. Ensure surface is c…"
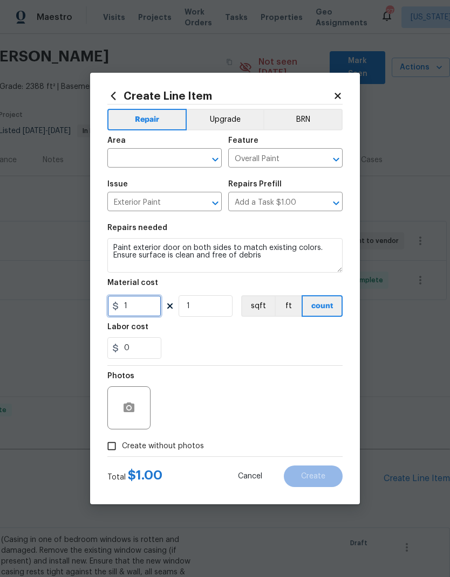
click at [143, 312] on input "1" at bounding box center [134, 306] width 54 height 22
type input "175"
click at [235, 343] on div "0" at bounding box center [224, 348] width 235 height 22
click at [148, 162] on input "text" at bounding box center [149, 159] width 84 height 17
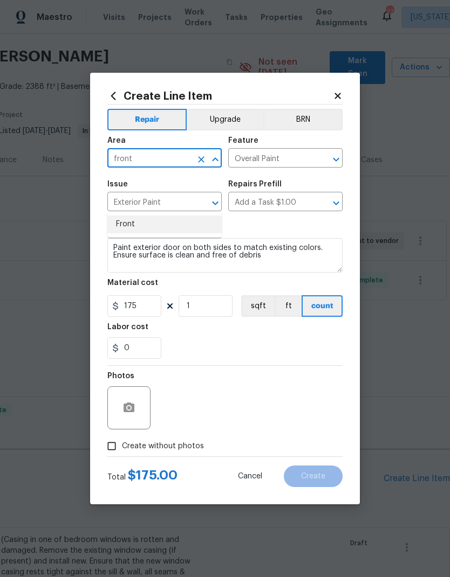
click at [149, 216] on li "Front" at bounding box center [164, 225] width 114 height 18
type input "Front"
click at [258, 341] on div "0" at bounding box center [224, 348] width 235 height 22
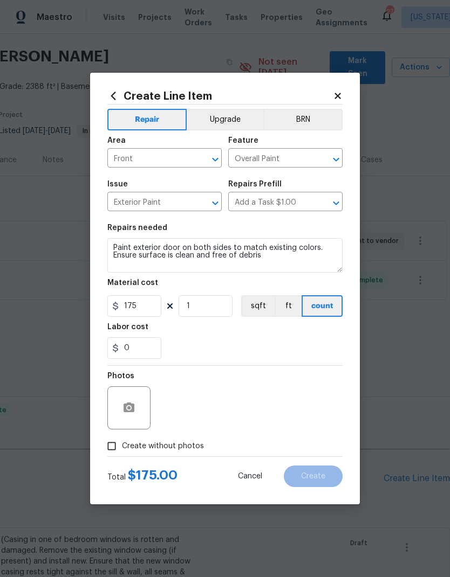
click at [113, 452] on input "Create without photos" at bounding box center [111, 446] width 20 height 20
checkbox input "true"
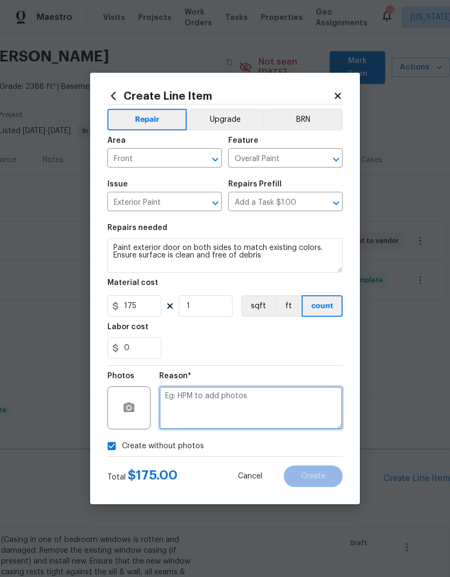
click at [268, 410] on textarea at bounding box center [250, 407] width 183 height 43
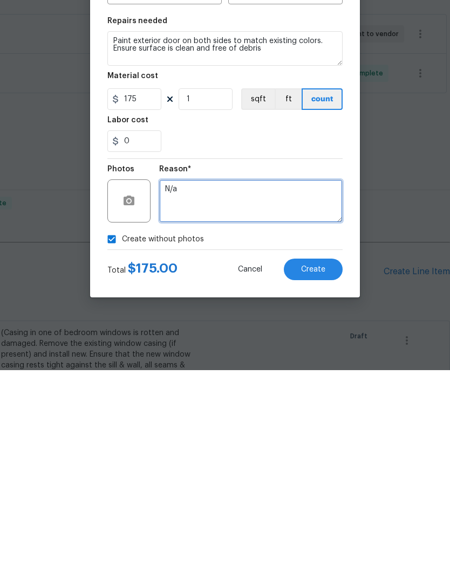
type textarea "N/a"
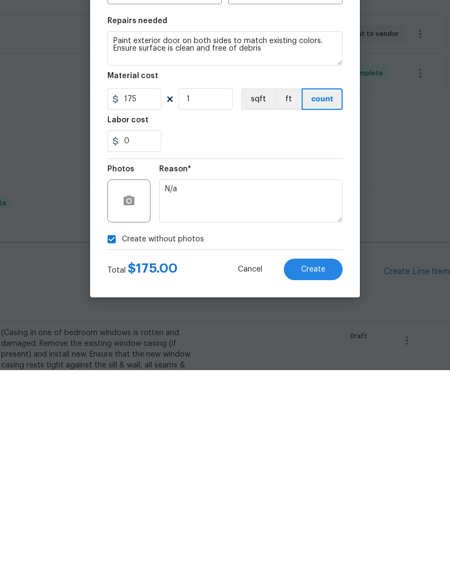
click at [317, 473] on span "Create" at bounding box center [313, 477] width 24 height 8
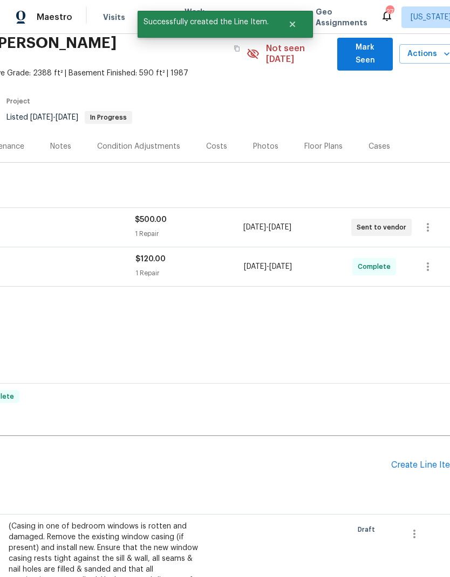
scroll to position [47, 150]
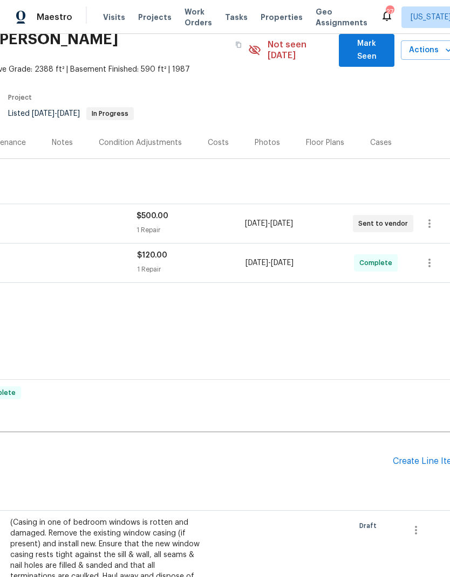
click at [424, 457] on div "Create Line Item" at bounding box center [425, 462] width 66 height 10
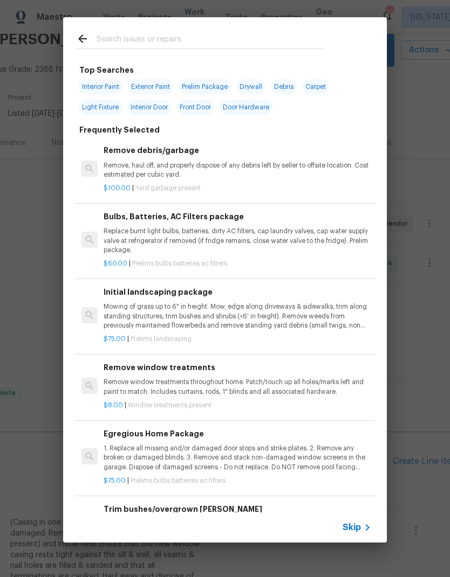
click at [170, 46] on input "text" at bounding box center [210, 40] width 229 height 16
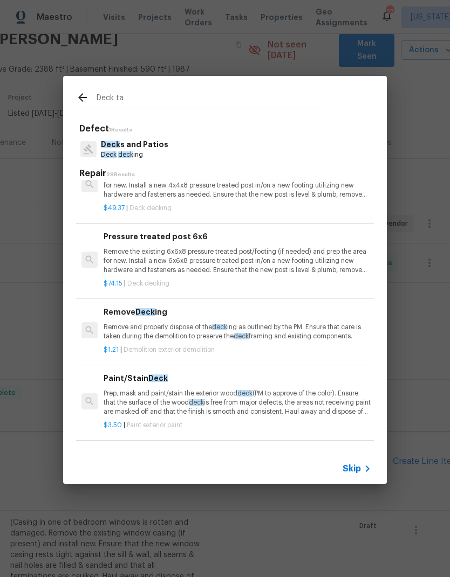
scroll to position [1203, 0]
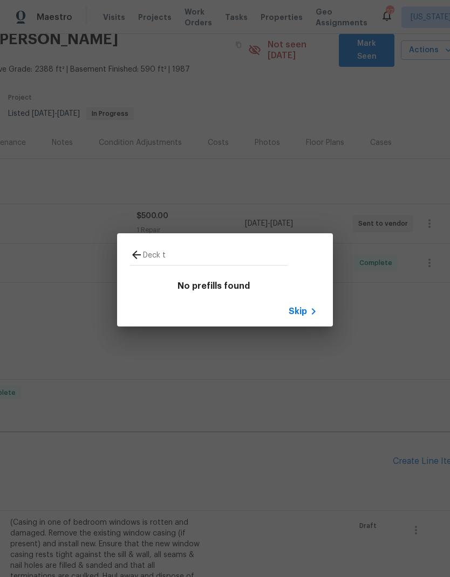
type input "Deck"
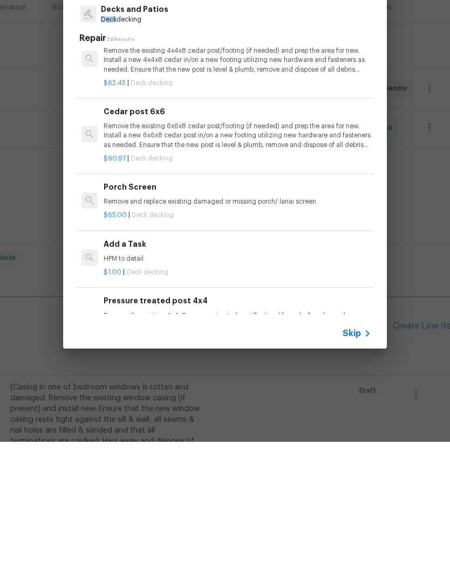
scroll to position [929, 0]
click at [125, 389] on p "HPM to detail" at bounding box center [236, 393] width 267 height 9
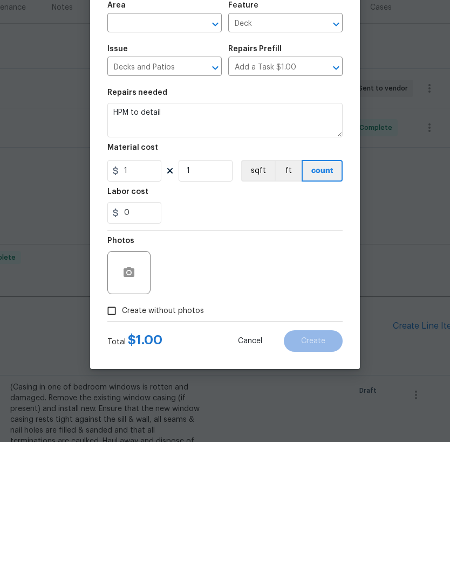
scroll to position [42, 0]
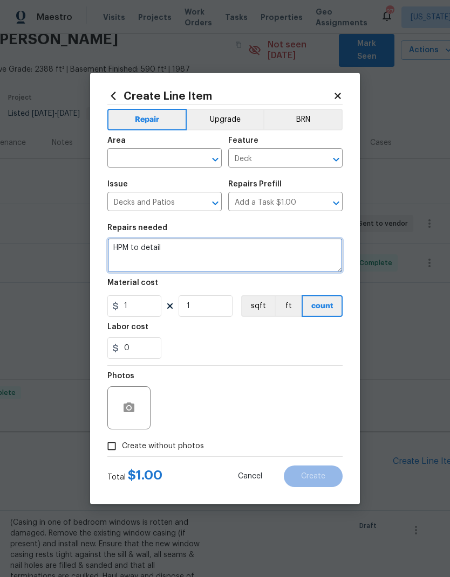
click at [151, 248] on textarea "HPM to detail" at bounding box center [224, 255] width 235 height 34
click at [150, 248] on textarea "HPM to detail" at bounding box center [224, 255] width 235 height 34
click at [153, 251] on textarea "HPM to detail" at bounding box center [224, 255] width 235 height 34
click at [144, 252] on textarea "HPM to detail" at bounding box center [224, 255] width 235 height 34
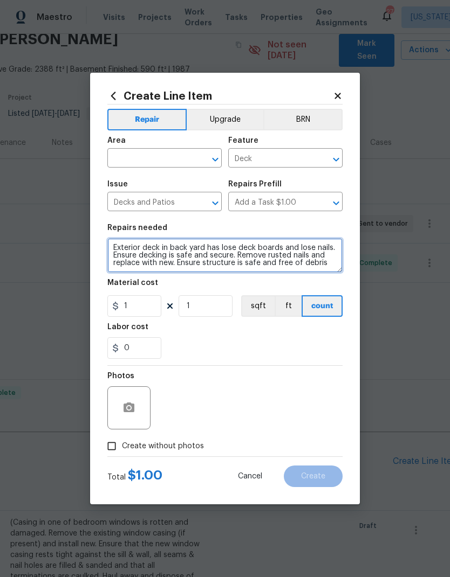
type textarea "Exterior deck in back yard has lose deck boards and lose nails. Ensure decking …"
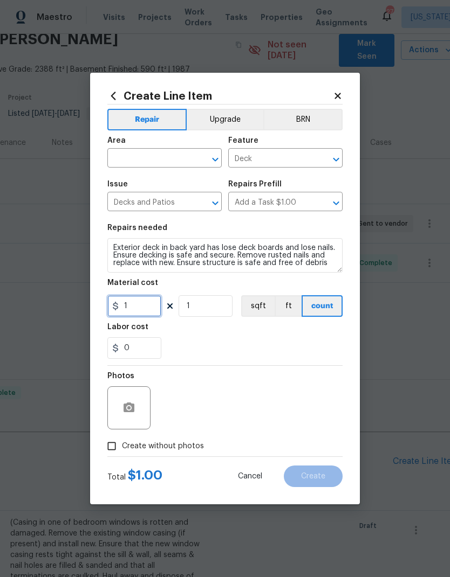
click at [157, 300] on input "1" at bounding box center [134, 306] width 54 height 22
click at [155, 306] on input "1" at bounding box center [134, 306] width 54 height 22
type input "250"
click at [141, 164] on input "text" at bounding box center [149, 159] width 84 height 17
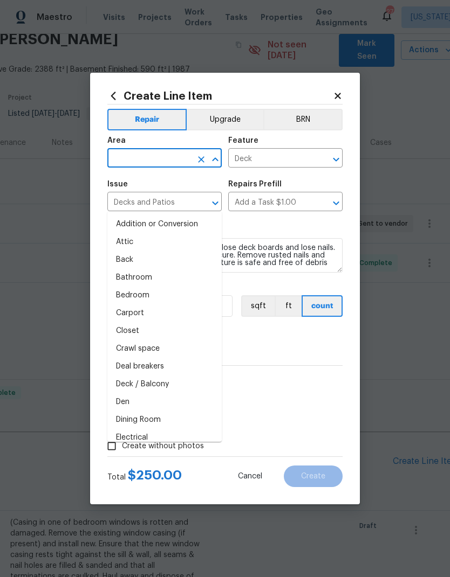
click at [141, 164] on input "text" at bounding box center [149, 159] width 84 height 17
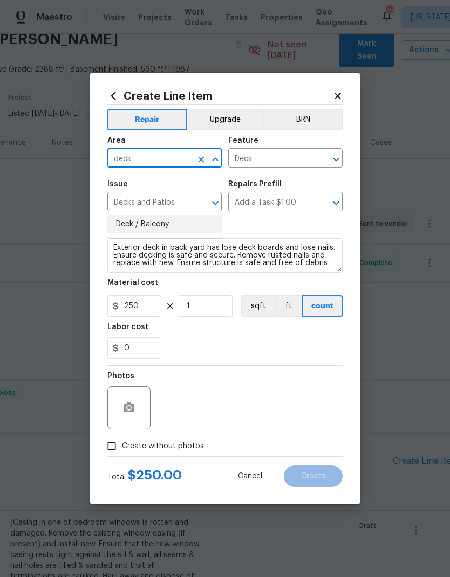
click at [157, 216] on li "Deck / Balcony" at bounding box center [164, 225] width 114 height 18
type input "Deck / Balcony"
click at [233, 346] on div "0" at bounding box center [224, 348] width 235 height 22
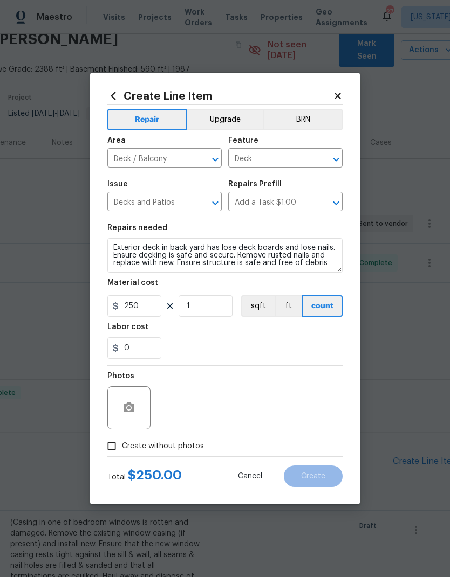
click at [109, 445] on input "Create without photos" at bounding box center [111, 446] width 20 height 20
checkbox input "true"
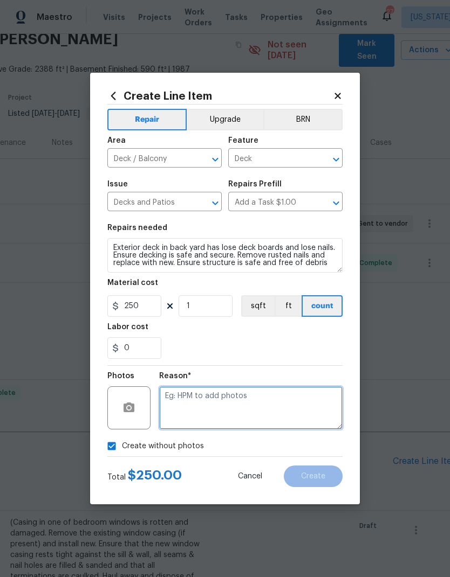
click at [260, 404] on textarea at bounding box center [250, 407] width 183 height 43
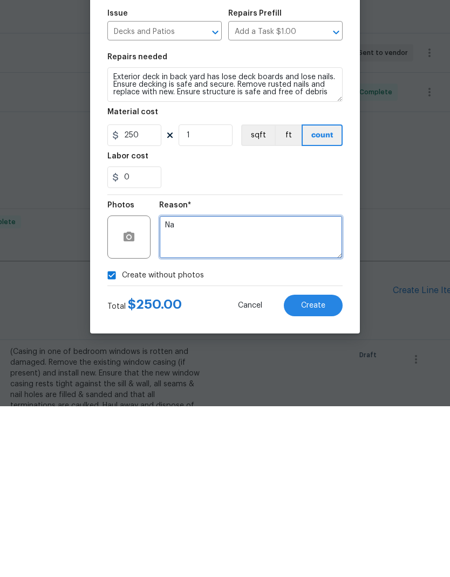
type textarea "Na"
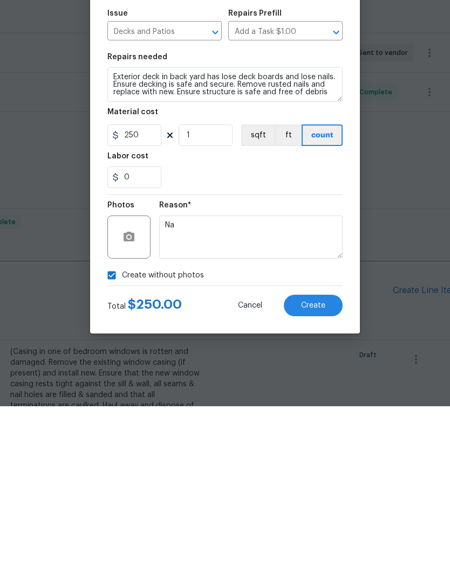
click at [322, 473] on span "Create" at bounding box center [313, 477] width 24 height 8
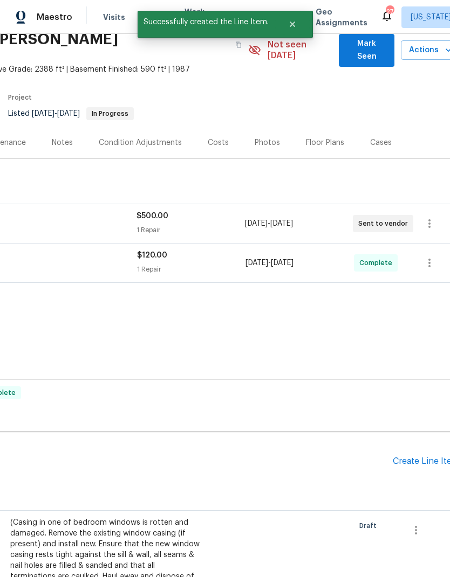
click at [416, 457] on div "Create Line Item" at bounding box center [425, 462] width 66 height 10
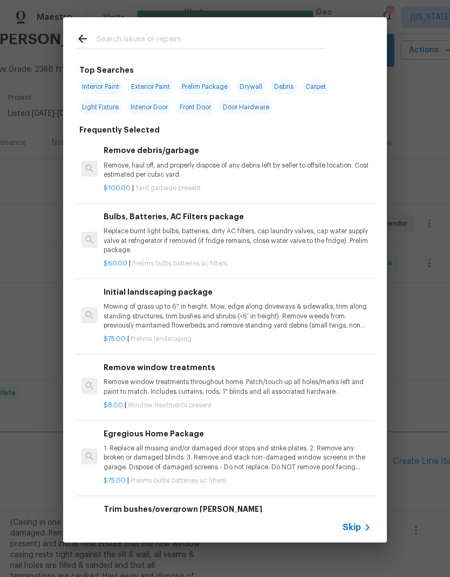
click at [147, 39] on input "text" at bounding box center [210, 40] width 229 height 16
type input "Weeds"
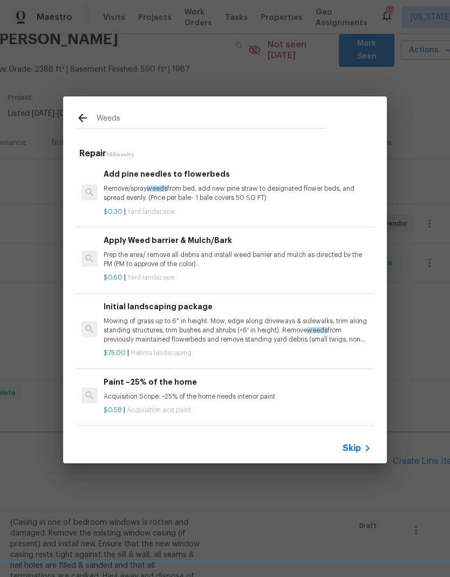
click at [199, 253] on p "Prep the area/ remove all debris and install weed barrier and mulch as directed…" at bounding box center [236, 260] width 267 height 18
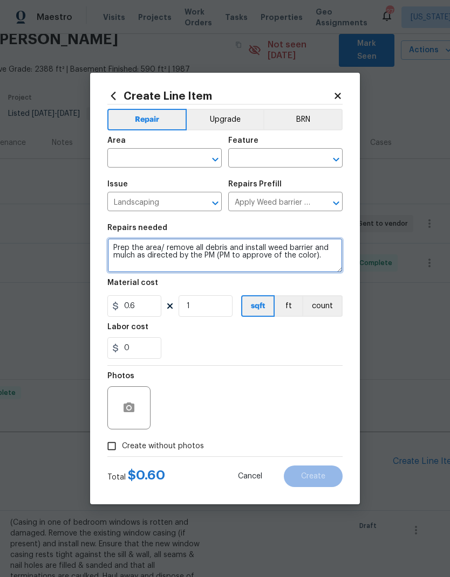
click at [119, 244] on textarea "Prep the area/ remove all debris and install weed barrier and mulch as directed…" at bounding box center [224, 255] width 235 height 34
click at [210, 268] on textarea "(Landscaping clean up) Prep the area/ remove all debris and install weed barrie…" at bounding box center [224, 255] width 235 height 34
click at [139, 256] on textarea "(Landscaping clean up) Prep the area/ remove all debris and install weed barrie…" at bounding box center [224, 255] width 235 height 34
click at [181, 251] on textarea "(Landscaping clean up) Prep the area/ remove all debris and install weed barrie…" at bounding box center [224, 255] width 235 height 34
click at [179, 259] on textarea "(Landscaping clean up) Prep the area/ remove all debris and install weed barrie…" at bounding box center [224, 255] width 235 height 34
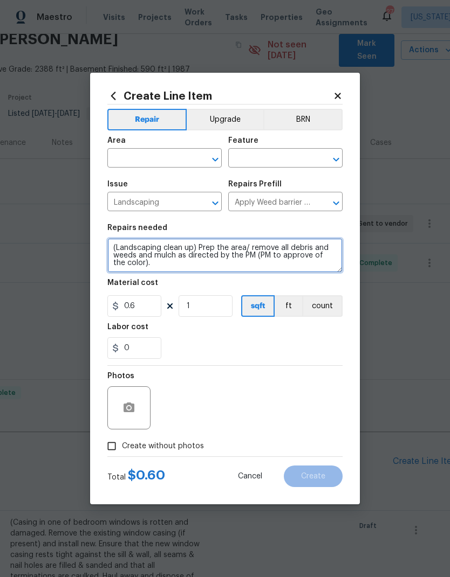
click at [152, 264] on textarea "(Landscaping clean up) Prep the area/ remove all debris and weeds and mulch as …" at bounding box center [224, 255] width 235 height 34
type textarea "(Landscaping clean up) Prep the area/ remove all debris and weeds and mulch as …"
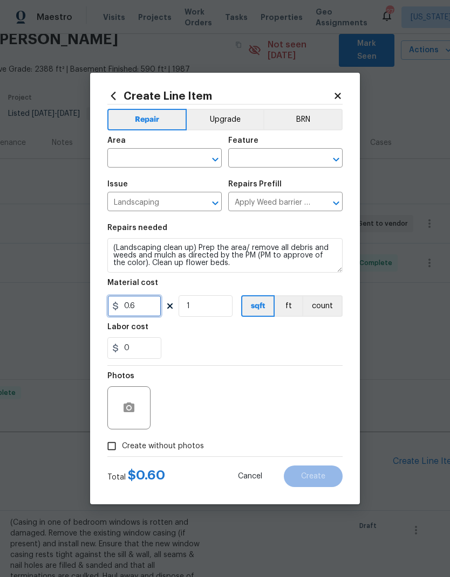
click at [144, 312] on input "0.6" at bounding box center [134, 306] width 54 height 22
click at [140, 312] on input "0.6" at bounding box center [134, 306] width 54 height 22
type input "200"
click at [233, 358] on div "0" at bounding box center [224, 348] width 235 height 22
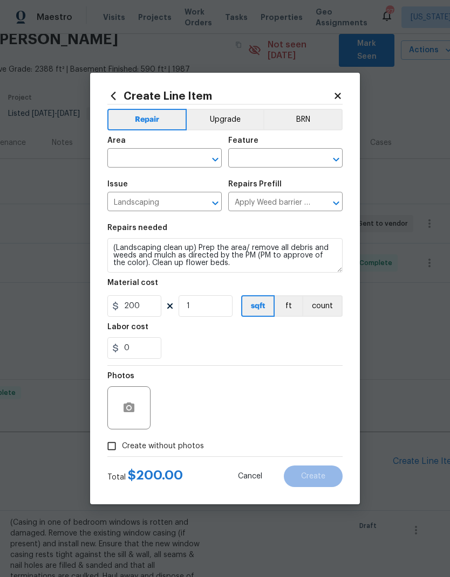
click at [148, 163] on input "text" at bounding box center [149, 159] width 84 height 17
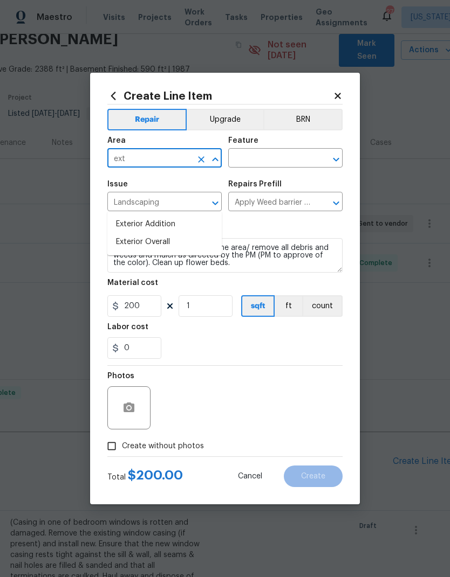
click at [172, 233] on li "Exterior Overall" at bounding box center [164, 242] width 114 height 18
type input "Exterior Overall"
click at [257, 158] on input "text" at bounding box center [270, 159] width 84 height 17
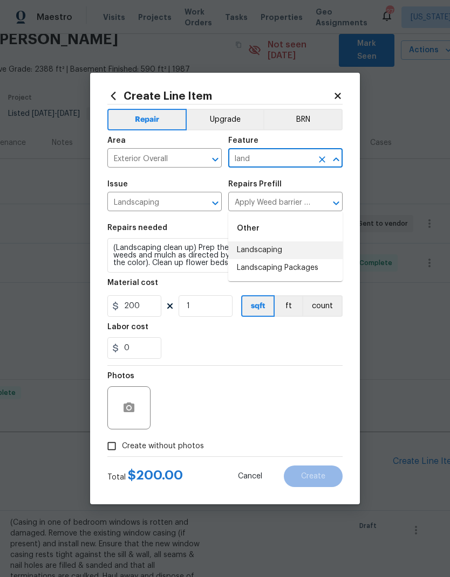
click at [282, 241] on li "Landscaping" at bounding box center [285, 250] width 114 height 18
type input "Landscaping"
click at [253, 351] on div "0" at bounding box center [224, 348] width 235 height 22
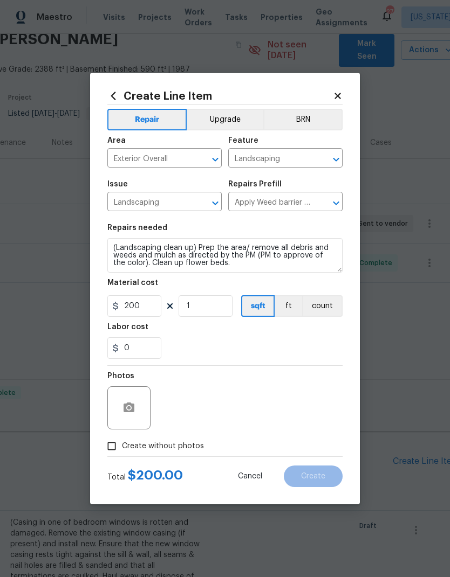
click at [109, 451] on input "Create without photos" at bounding box center [111, 446] width 20 height 20
checkbox input "true"
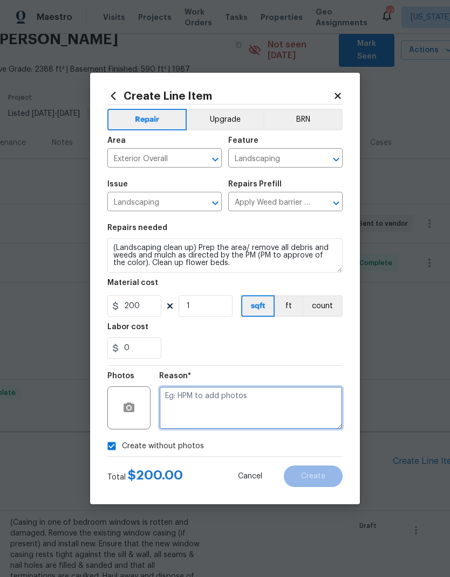
click at [260, 404] on textarea at bounding box center [250, 407] width 183 height 43
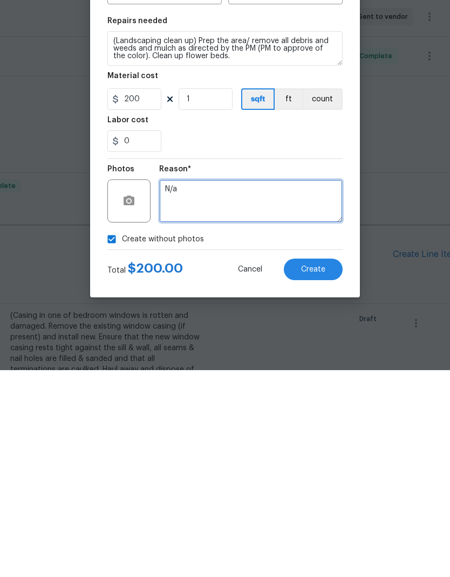
type textarea "N/a"
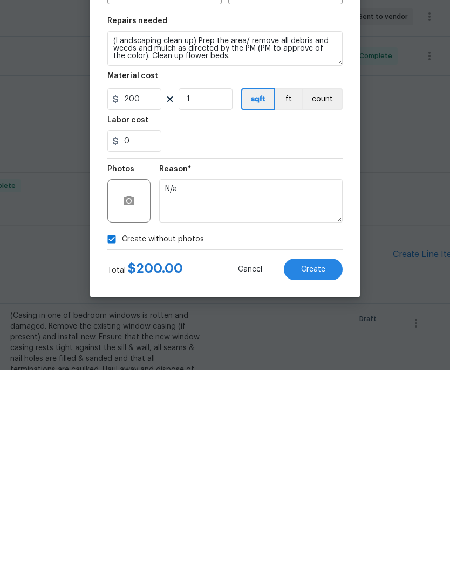
click at [319, 466] on button "Create" at bounding box center [313, 477] width 59 height 22
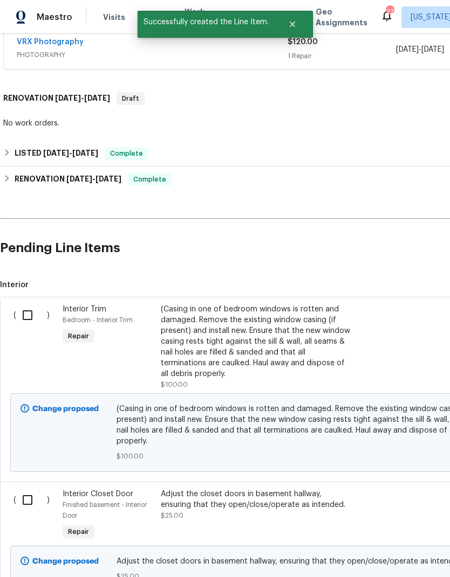
scroll to position [259, 0]
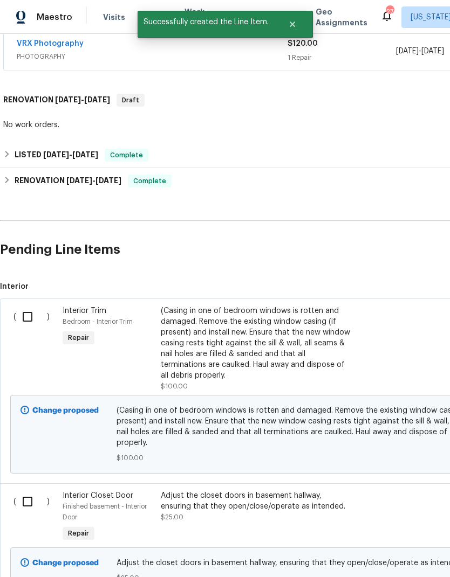
click at [29, 306] on input "checkbox" at bounding box center [31, 317] width 31 height 23
checkbox input "true"
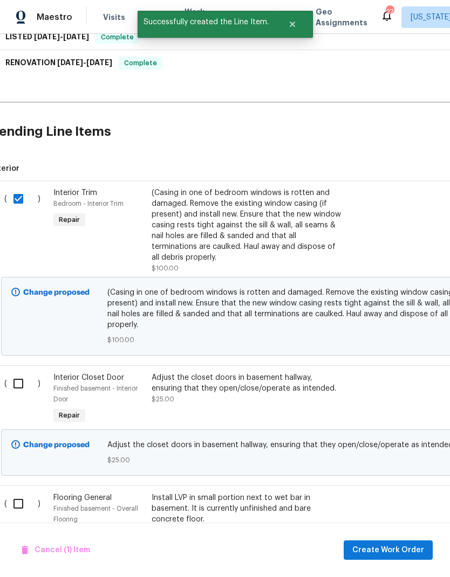
click at [20, 372] on input "checkbox" at bounding box center [22, 383] width 31 height 23
checkbox input "true"
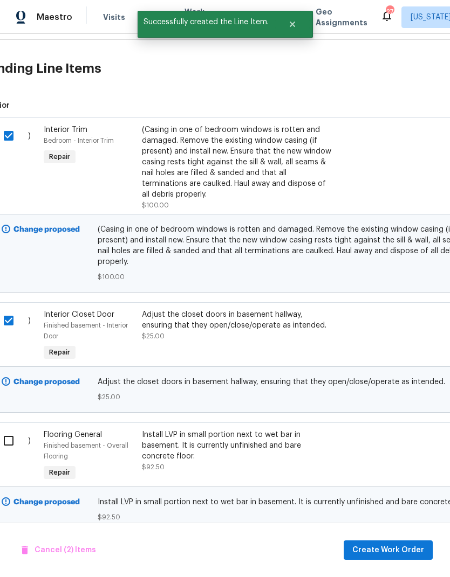
scroll to position [491, 12]
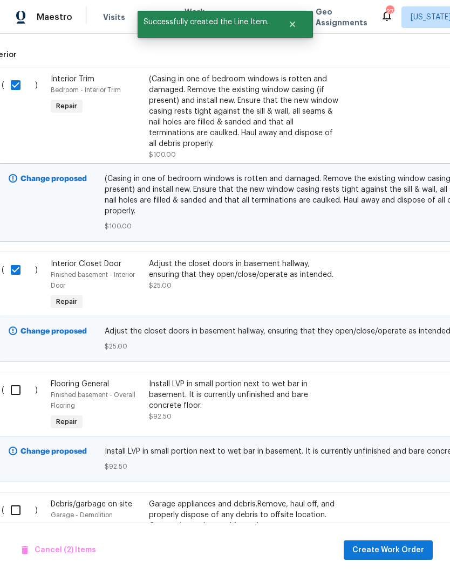
click at [18, 379] on input "checkbox" at bounding box center [19, 390] width 31 height 23
checkbox input "true"
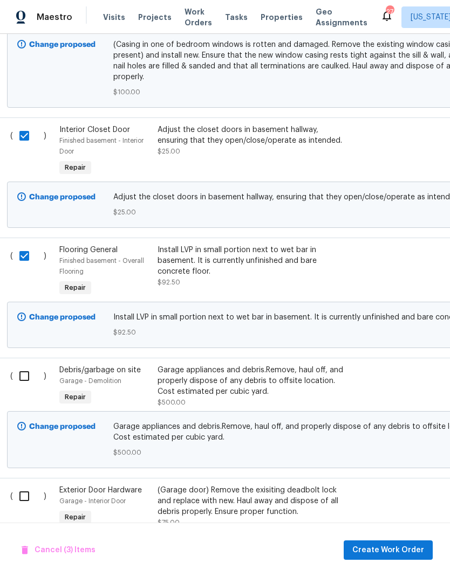
click at [22, 365] on input "checkbox" at bounding box center [28, 376] width 31 height 23
checkbox input "true"
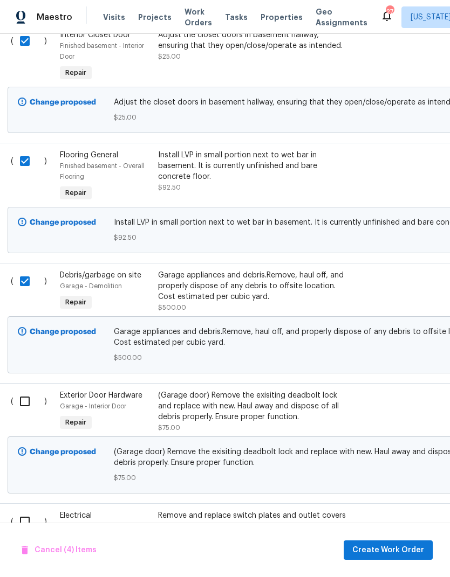
click at [23, 390] on input "checkbox" at bounding box center [28, 401] width 31 height 23
checkbox input "true"
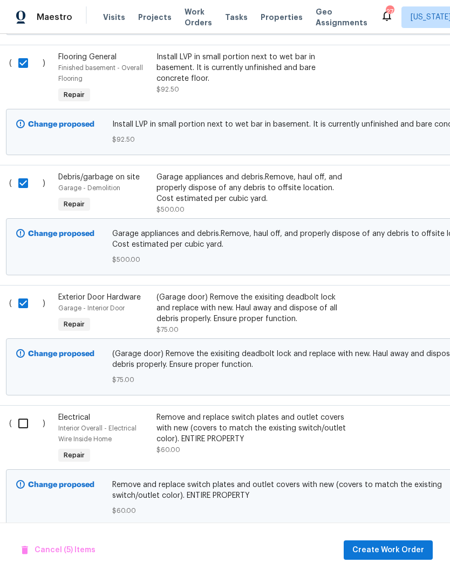
click at [26, 412] on input "checkbox" at bounding box center [27, 423] width 31 height 23
checkbox input "true"
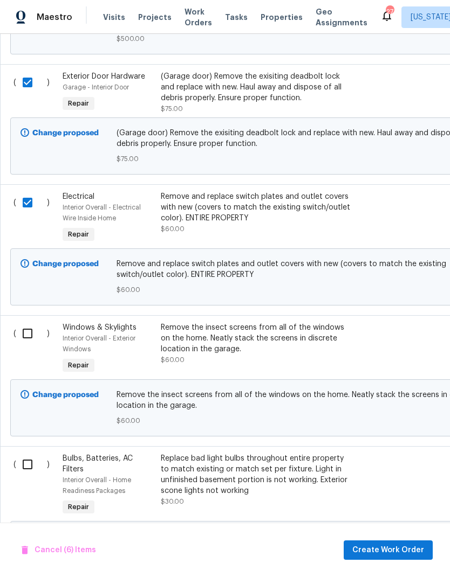
scroll to position [1040, 0]
click at [23, 322] on input "checkbox" at bounding box center [31, 333] width 31 height 23
checkbox input "true"
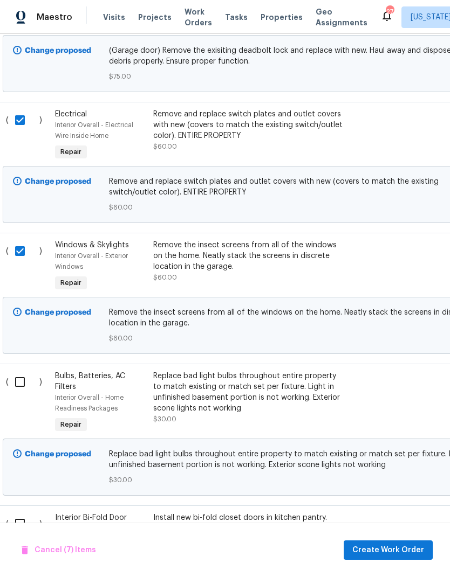
click at [19, 371] on input "checkbox" at bounding box center [24, 382] width 31 height 23
checkbox input "true"
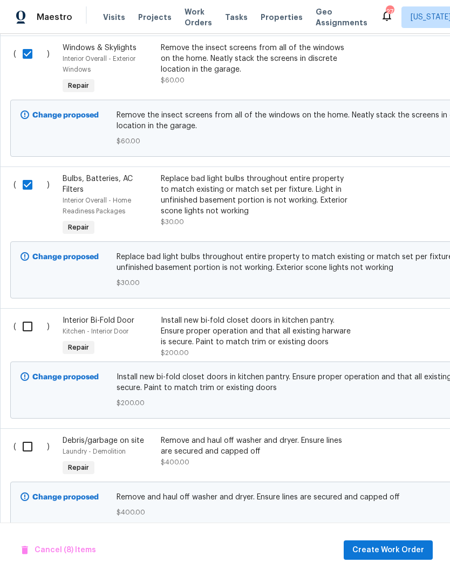
scroll to position [1319, 0]
click at [23, 315] on input "checkbox" at bounding box center [31, 326] width 31 height 23
checkbox input "true"
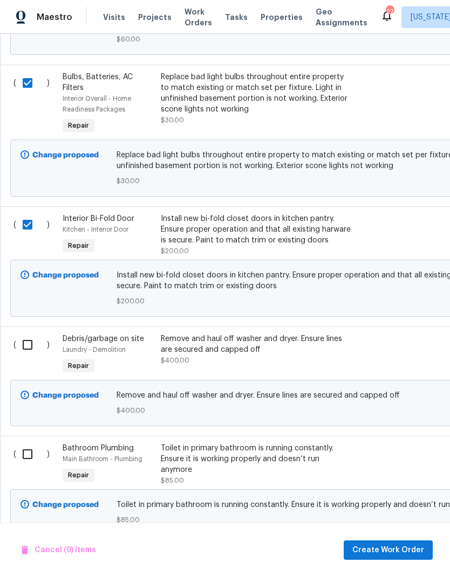
scroll to position [1421, 0]
click at [25, 334] on input "checkbox" at bounding box center [31, 345] width 31 height 23
checkbox input "true"
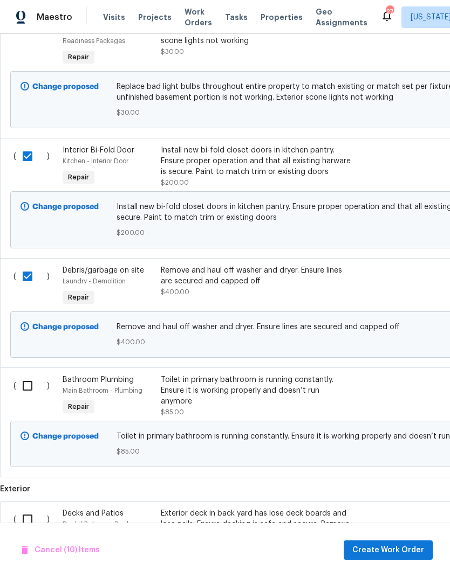
scroll to position [1489, 0]
click at [24, 375] on input "checkbox" at bounding box center [31, 386] width 31 height 23
checkbox input "true"
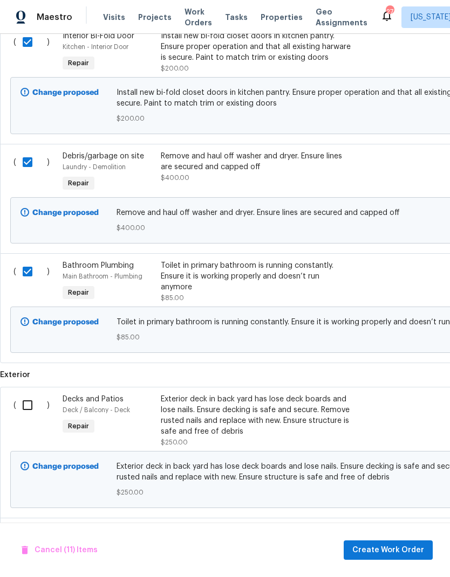
scroll to position [1604, 0]
click at [22, 394] on input "checkbox" at bounding box center [31, 405] width 31 height 23
checkbox input "true"
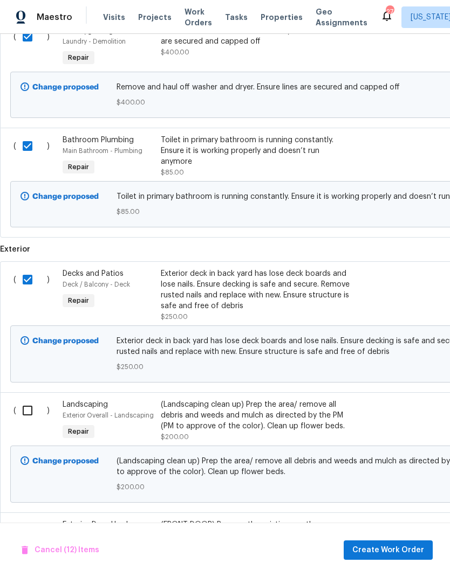
scroll to position [1729, 0]
click at [22, 399] on input "checkbox" at bounding box center [31, 410] width 31 height 23
checkbox input "true"
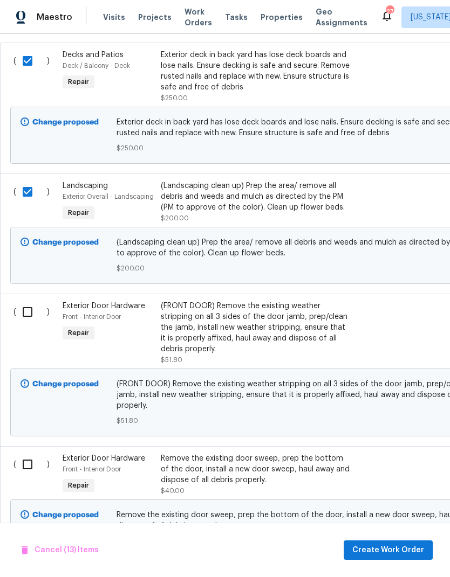
scroll to position [1948, 0]
click at [23, 300] on input "checkbox" at bounding box center [31, 311] width 31 height 23
checkbox input "true"
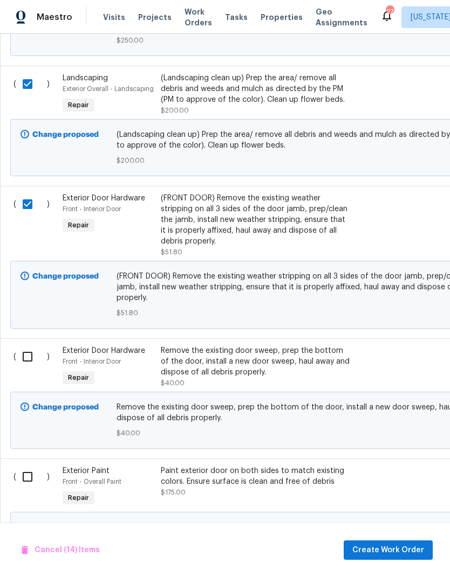
scroll to position [2056, 0]
click at [22, 346] on input "checkbox" at bounding box center [31, 357] width 31 height 23
checkbox input "true"
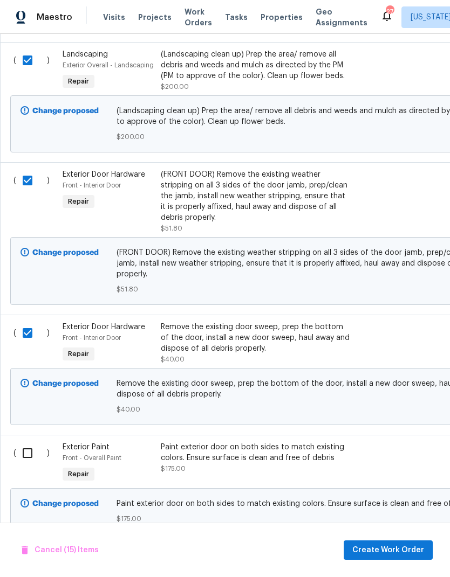
scroll to position [2079, 0]
click at [22, 443] on input "checkbox" at bounding box center [31, 454] width 31 height 23
checkbox input "true"
click at [402, 545] on span "Create Work Order" at bounding box center [388, 550] width 72 height 13
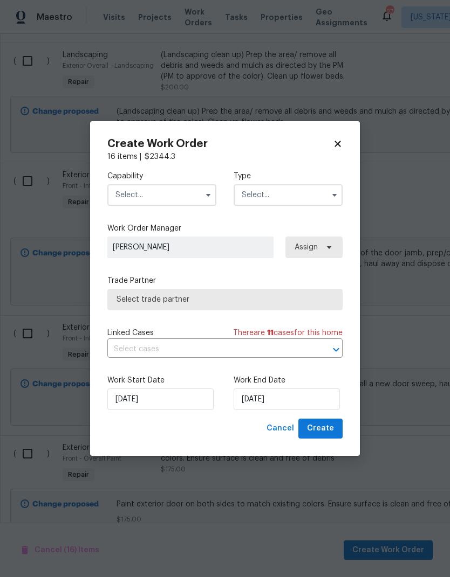
checkbox input "false"
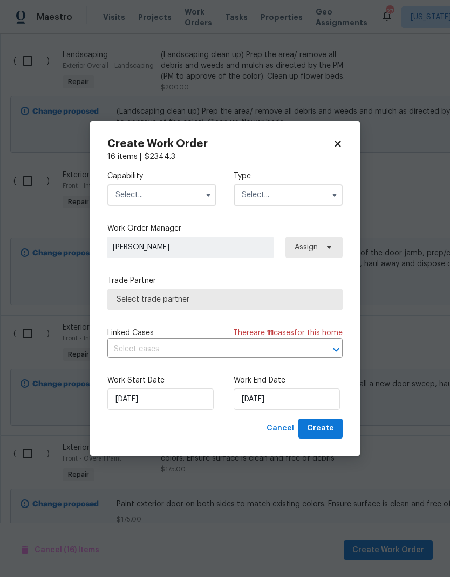
checkbox input "false"
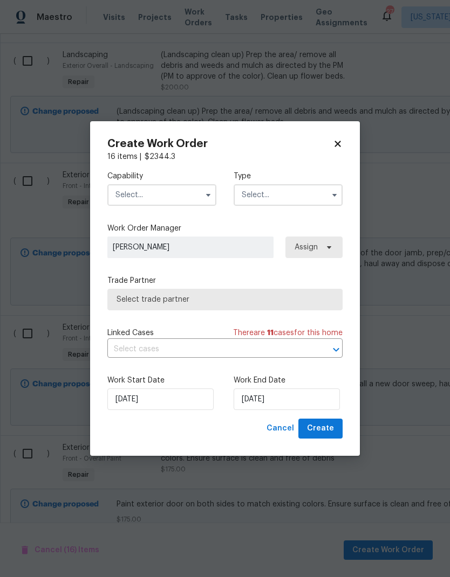
checkbox input "false"
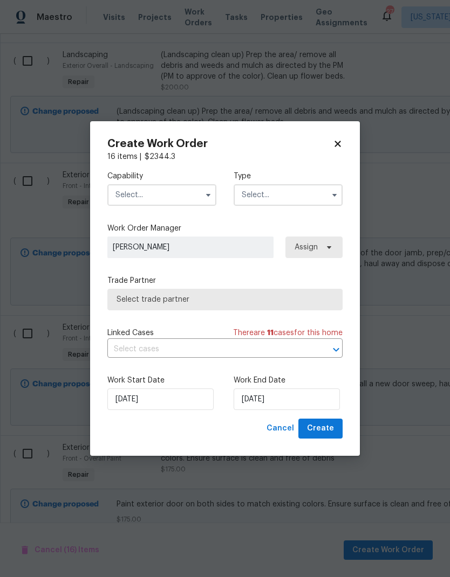
checkbox input "false"
click at [184, 192] on input "text" at bounding box center [161, 195] width 109 height 22
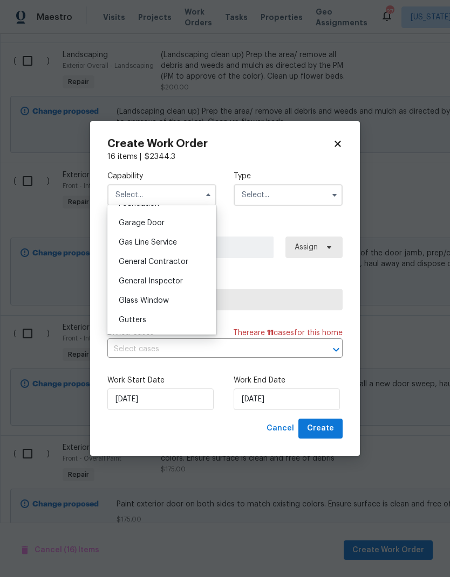
scroll to position [471, 0]
click at [183, 260] on span "General Contractor" at bounding box center [154, 263] width 70 height 8
type input "General Contractor"
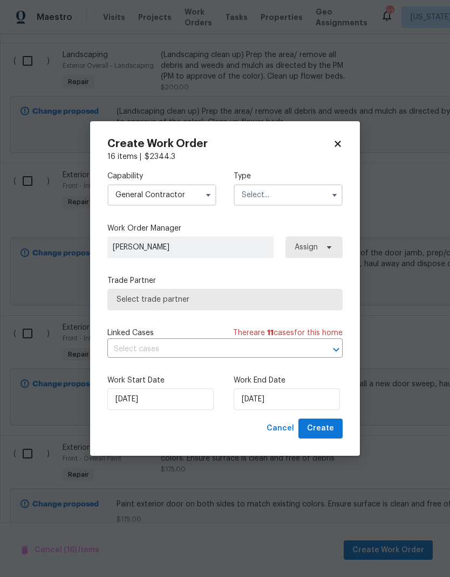
click at [310, 195] on input "text" at bounding box center [287, 195] width 109 height 22
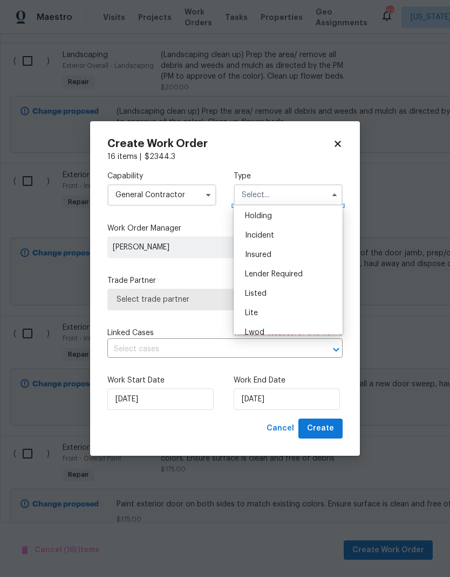
scroll to position [41, 0]
click at [271, 289] on div "Listed" at bounding box center [287, 293] width 103 height 19
type input "Listed"
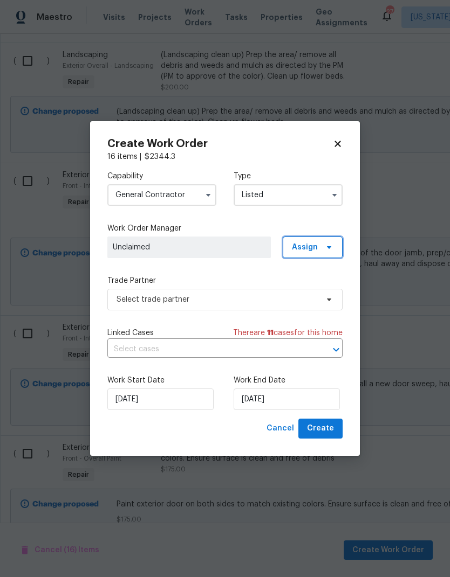
click at [323, 248] on span at bounding box center [327, 247] width 12 height 9
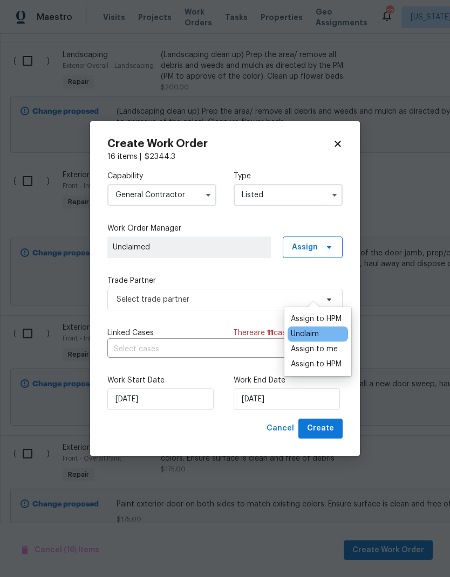
click at [324, 344] on div "Assign to me" at bounding box center [314, 349] width 47 height 11
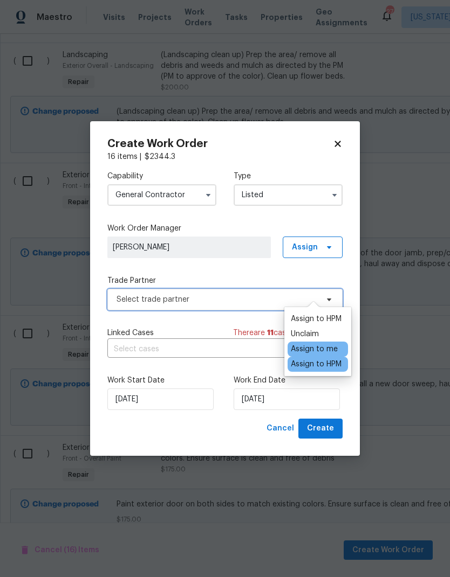
click at [218, 304] on span "Select trade partner" at bounding box center [216, 299] width 201 height 11
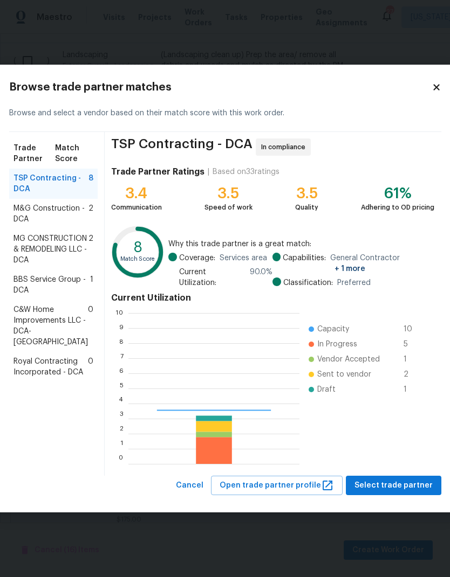
scroll to position [151, 171]
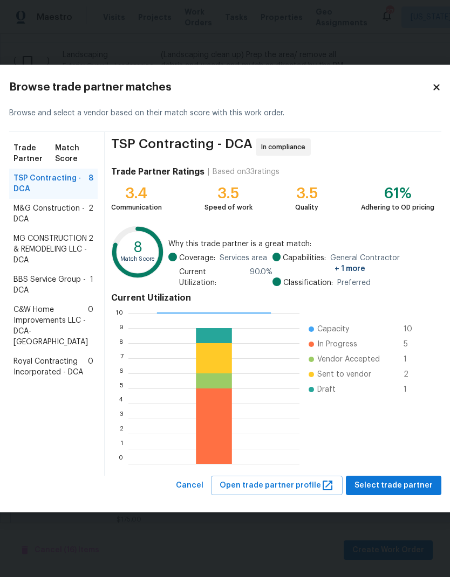
click at [40, 296] on span "BBS Service Group - DCA" at bounding box center [51, 285] width 77 height 22
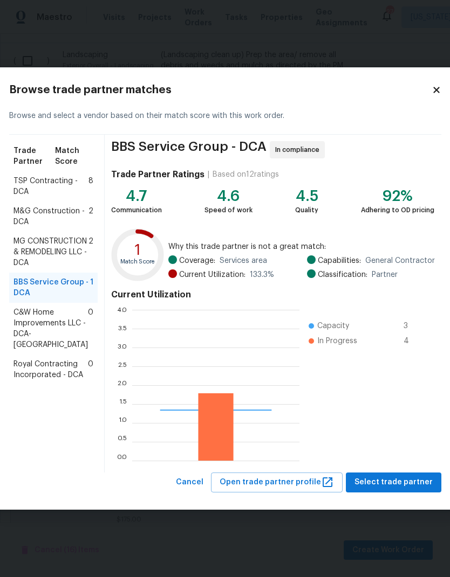
scroll to position [151, 167]
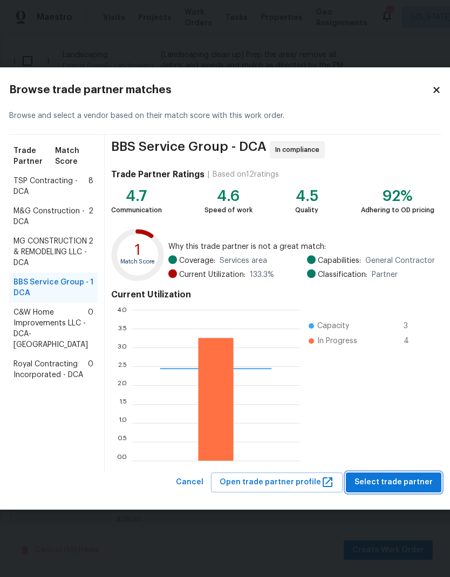
click at [392, 478] on span "Select trade partner" at bounding box center [393, 482] width 78 height 13
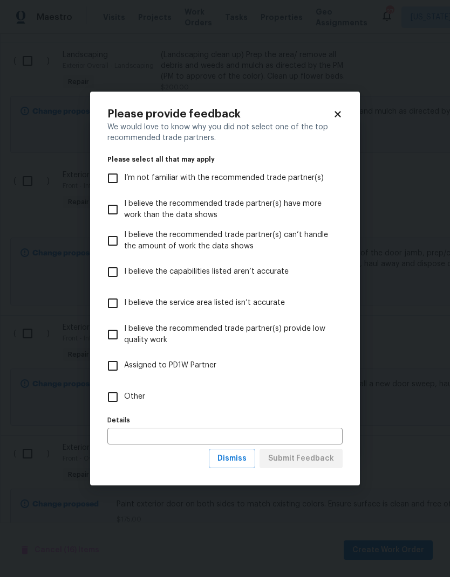
click at [115, 398] on input "Other" at bounding box center [112, 397] width 23 height 23
checkbox input "true"
click at [167, 436] on input "text" at bounding box center [224, 436] width 235 height 17
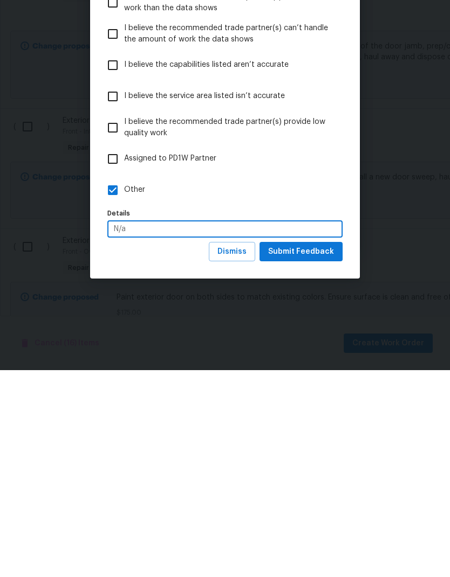
type input "N/a"
click at [315, 452] on span "Submit Feedback" at bounding box center [301, 458] width 66 height 13
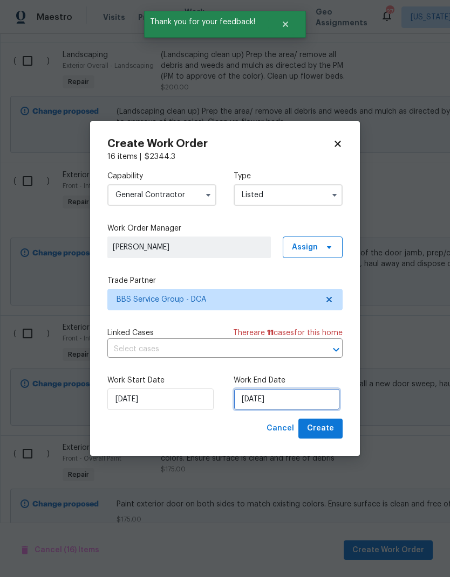
click at [280, 398] on input "[DATE]" at bounding box center [286, 400] width 106 height 22
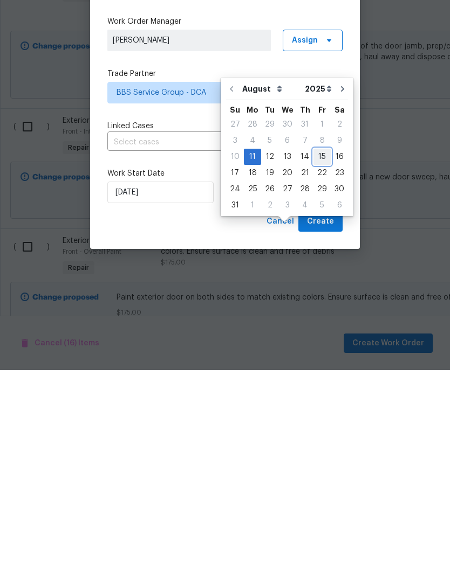
click at [314, 356] on div "15" at bounding box center [321, 363] width 17 height 15
type input "[DATE]"
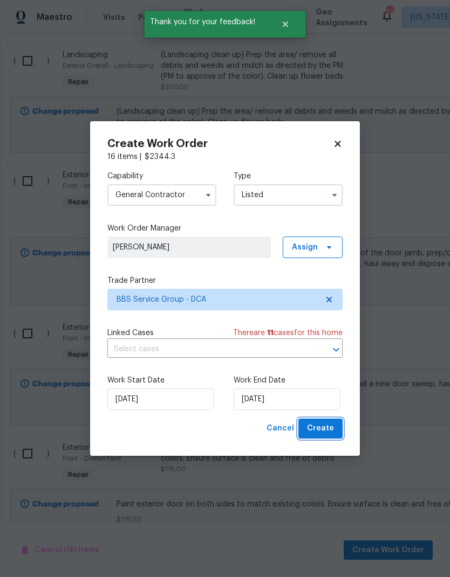
click at [326, 430] on span "Create" at bounding box center [320, 428] width 27 height 13
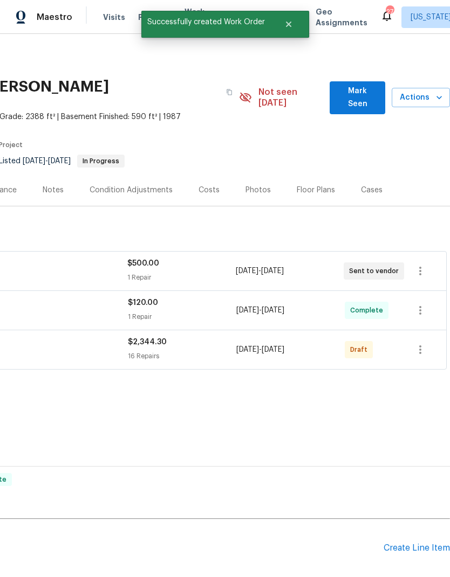
scroll to position [0, 0]
click at [418, 343] on icon "button" at bounding box center [419, 349] width 13 height 13
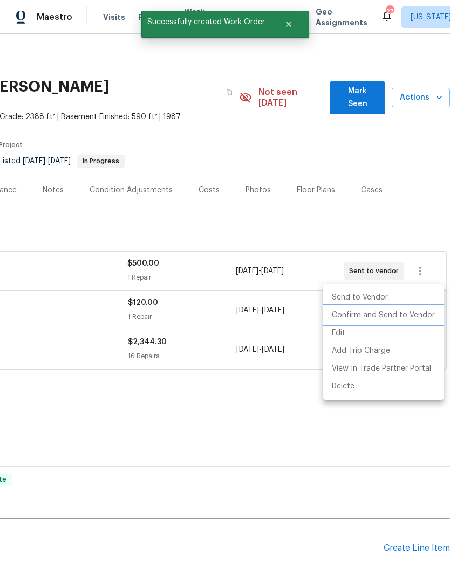
click at [381, 322] on li "Confirm and Send to Vendor" at bounding box center [383, 316] width 120 height 18
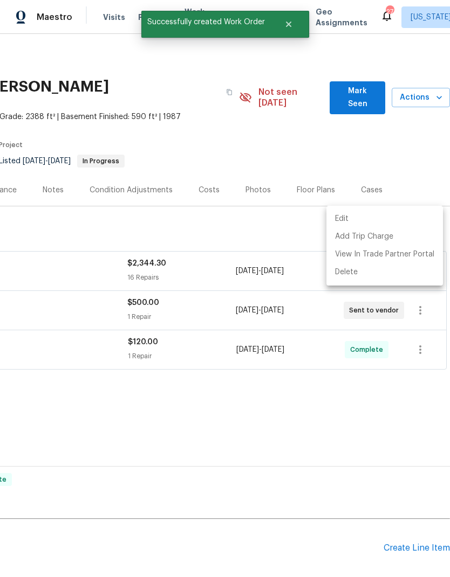
click at [344, 556] on div at bounding box center [225, 288] width 450 height 577
